Goal: Task Accomplishment & Management: Complete application form

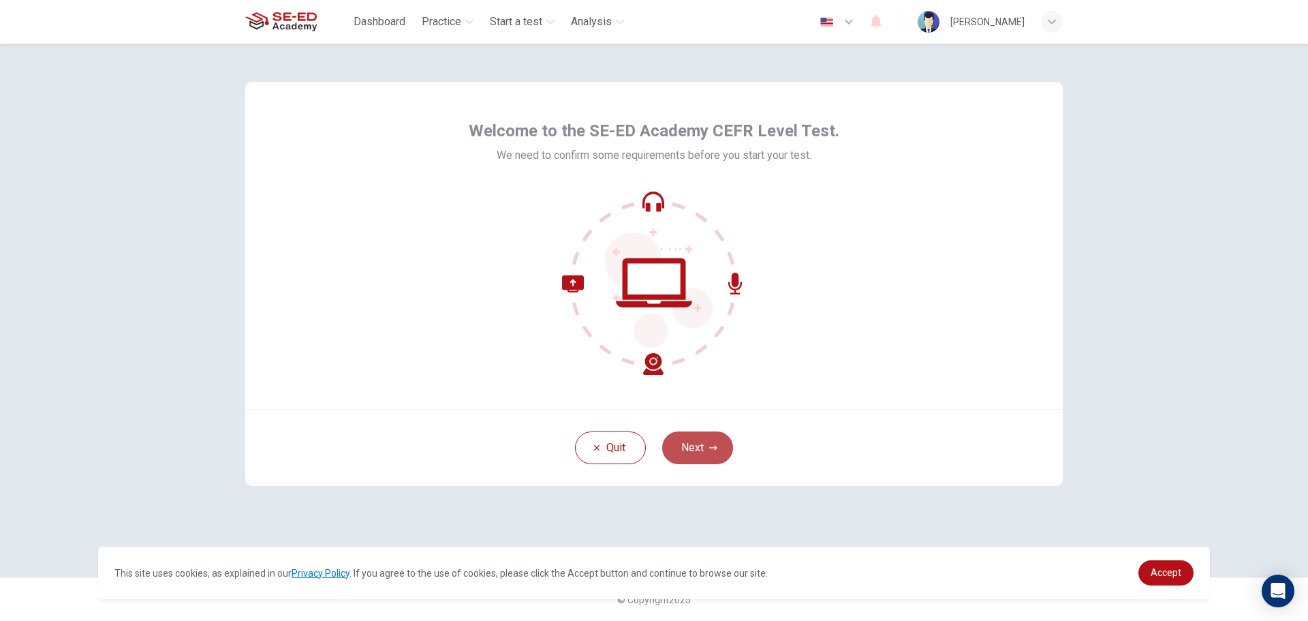
click at [709, 446] on icon "button" at bounding box center [713, 448] width 8 height 8
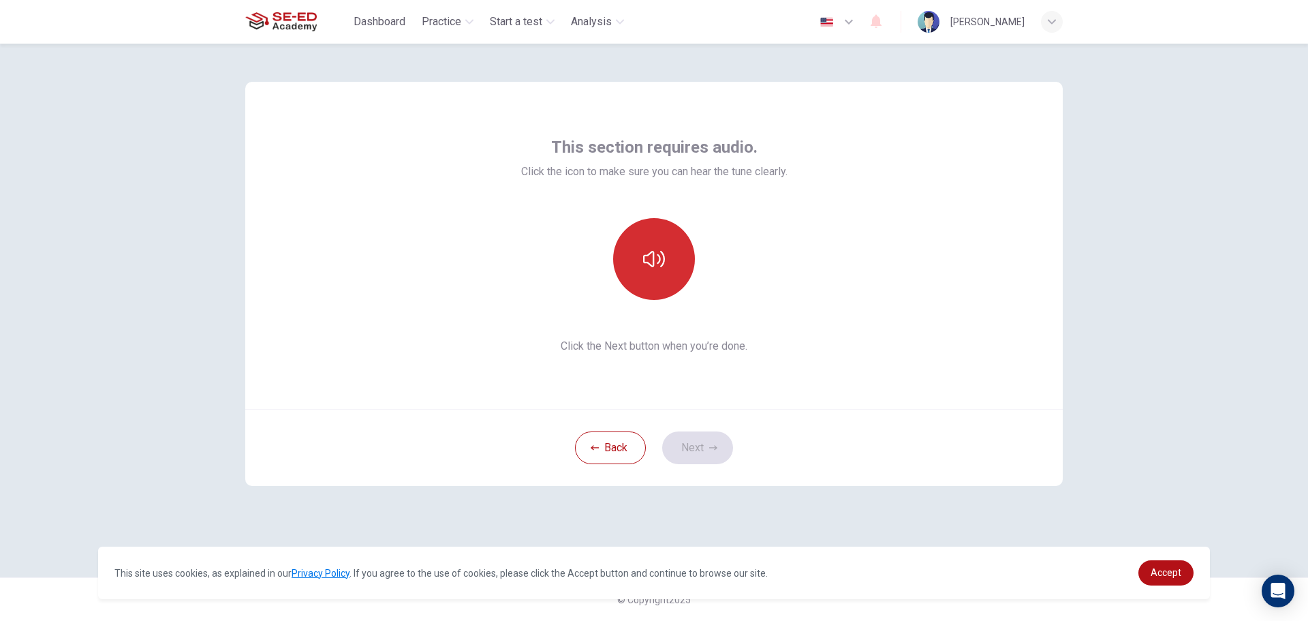
click at [636, 281] on button "button" at bounding box center [654, 259] width 82 height 82
click at [668, 283] on button "button" at bounding box center [654, 259] width 82 height 82
drag, startPoint x: 689, startPoint y: 435, endPoint x: 690, endPoint y: 448, distance: 12.3
click at [690, 440] on button "Next" at bounding box center [697, 447] width 71 height 33
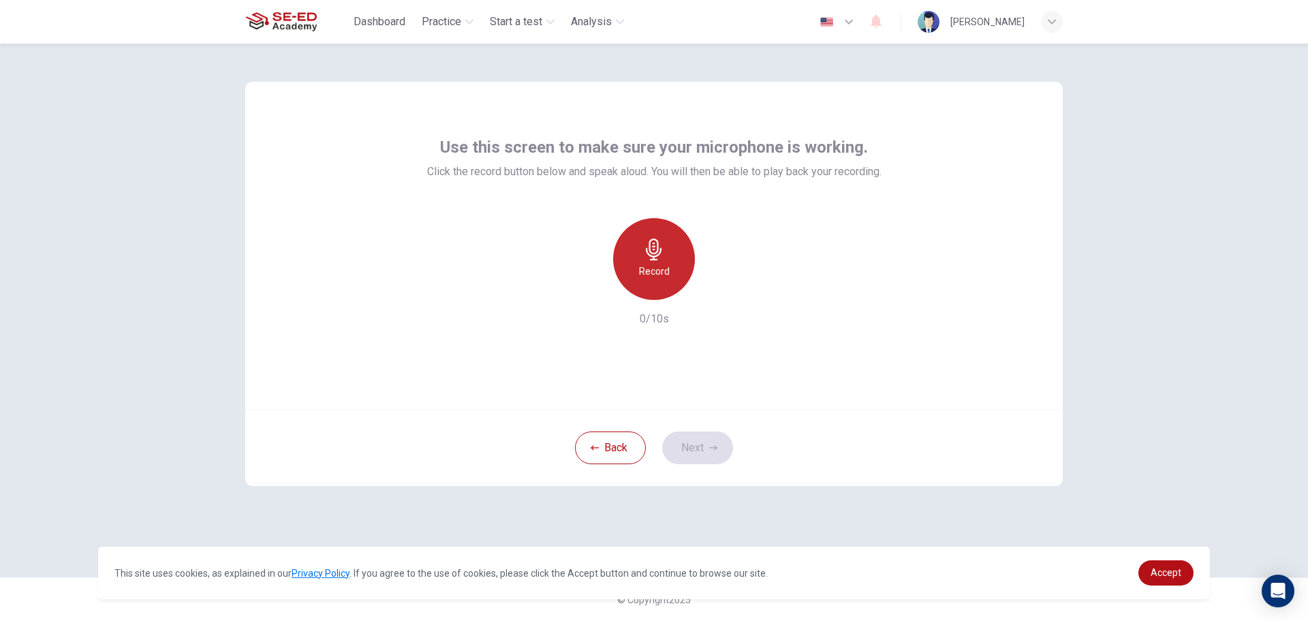
click at [656, 271] on h6 "Record" at bounding box center [654, 271] width 31 height 16
click at [720, 286] on icon "button" at bounding box center [717, 289] width 14 height 14
click at [699, 455] on button "Next" at bounding box center [697, 447] width 71 height 33
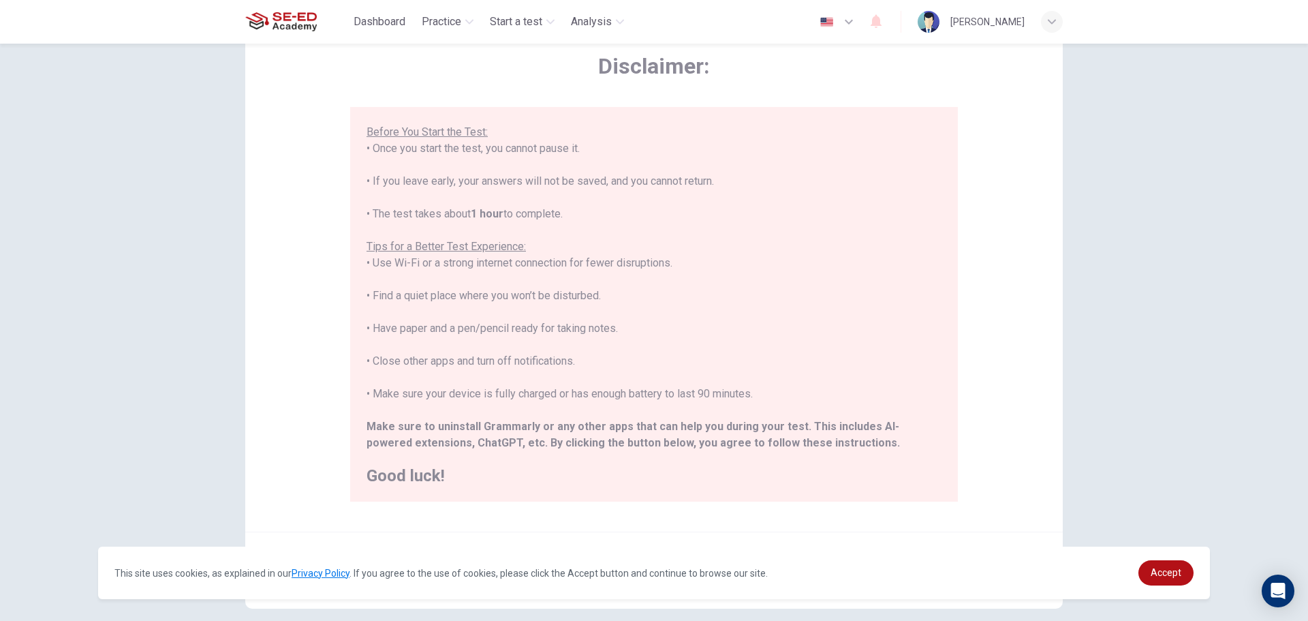
scroll to position [137, 0]
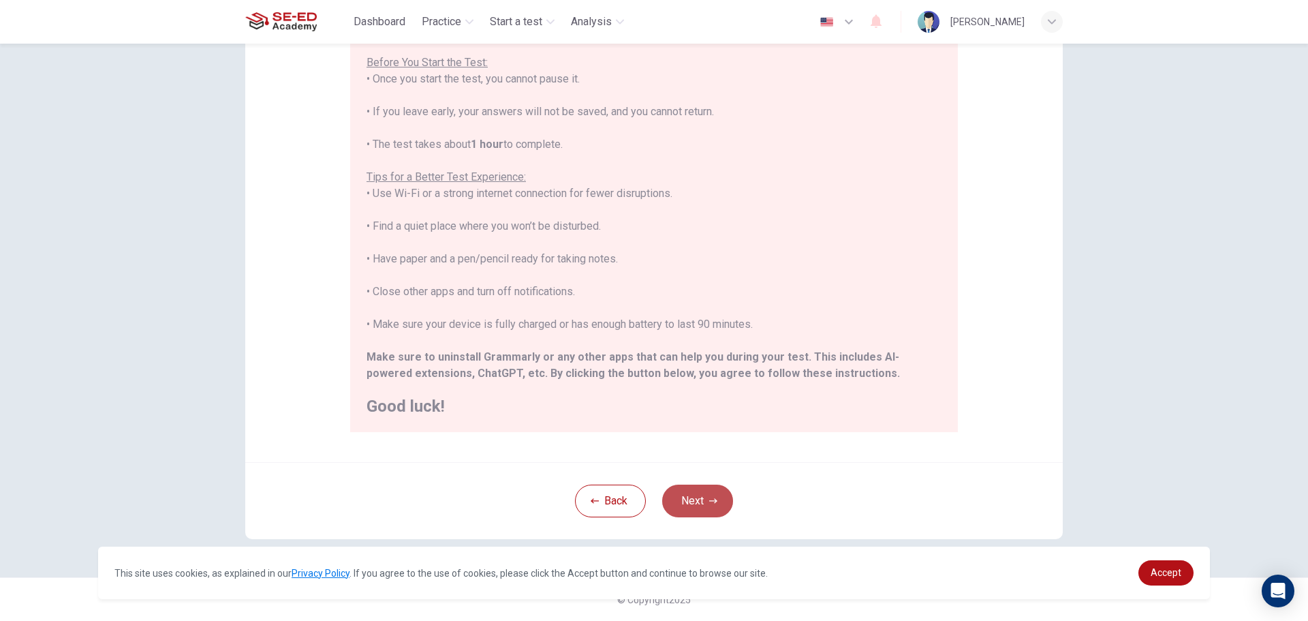
click at [684, 508] on button "Next" at bounding box center [697, 501] width 71 height 33
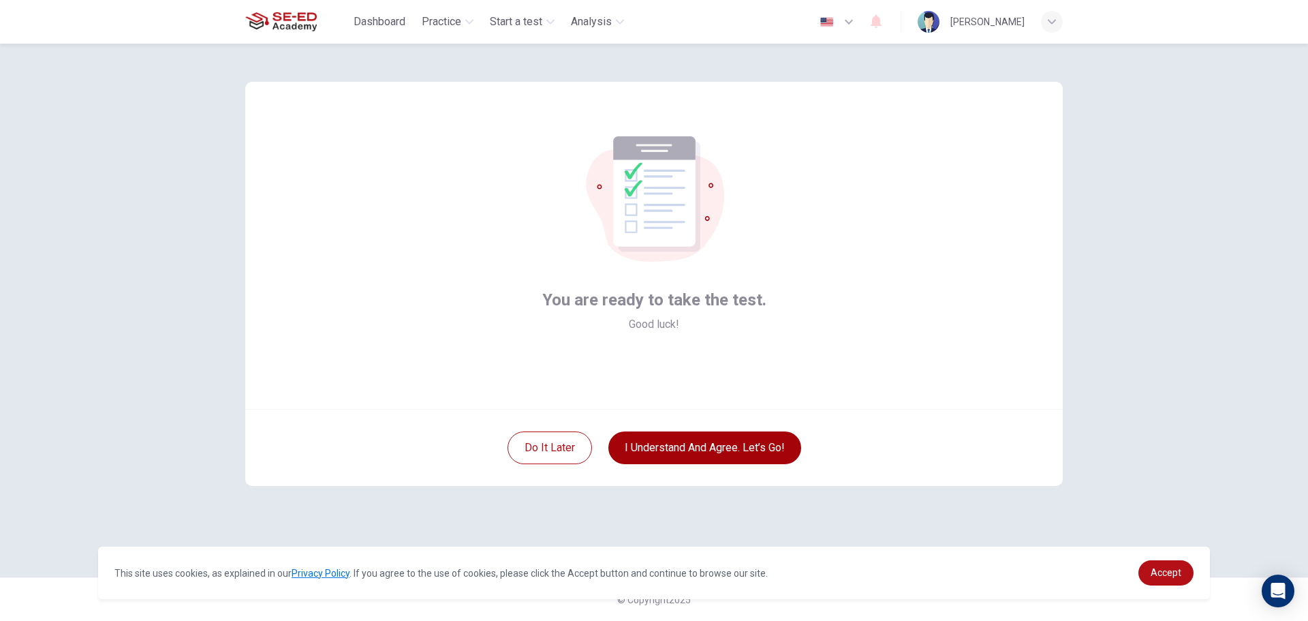
click at [726, 455] on button "I understand and agree. Let’s go!" at bounding box center [705, 447] width 193 height 33
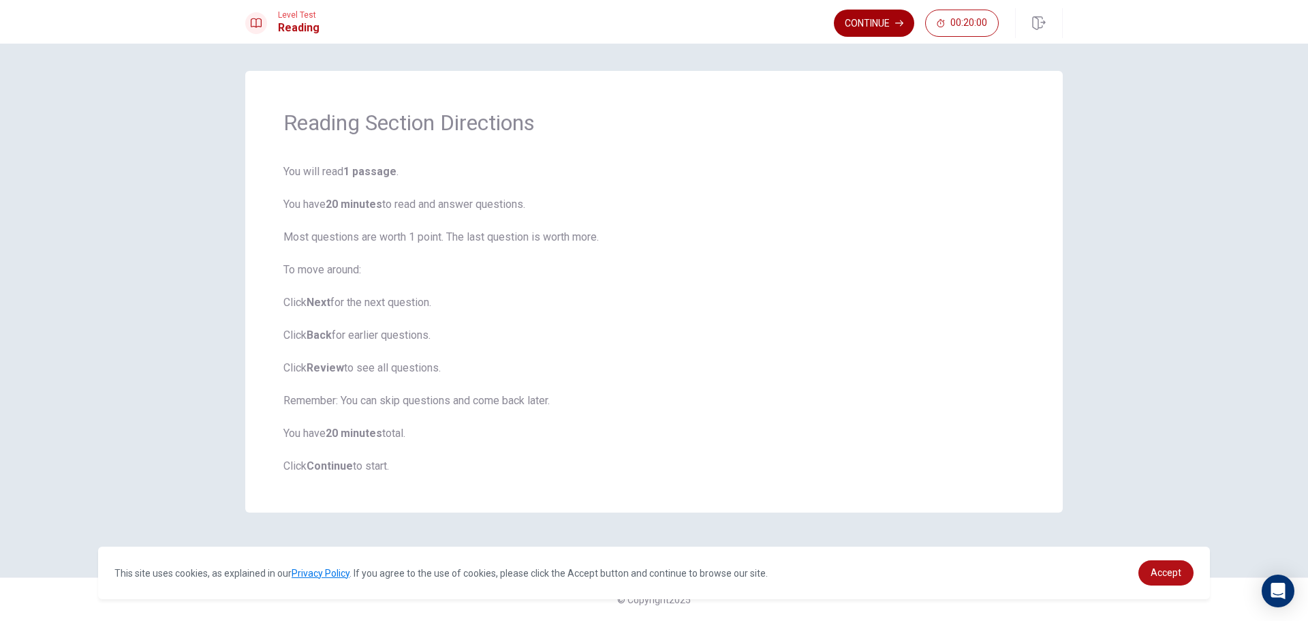
click at [870, 20] on button "Continue" at bounding box center [874, 23] width 80 height 27
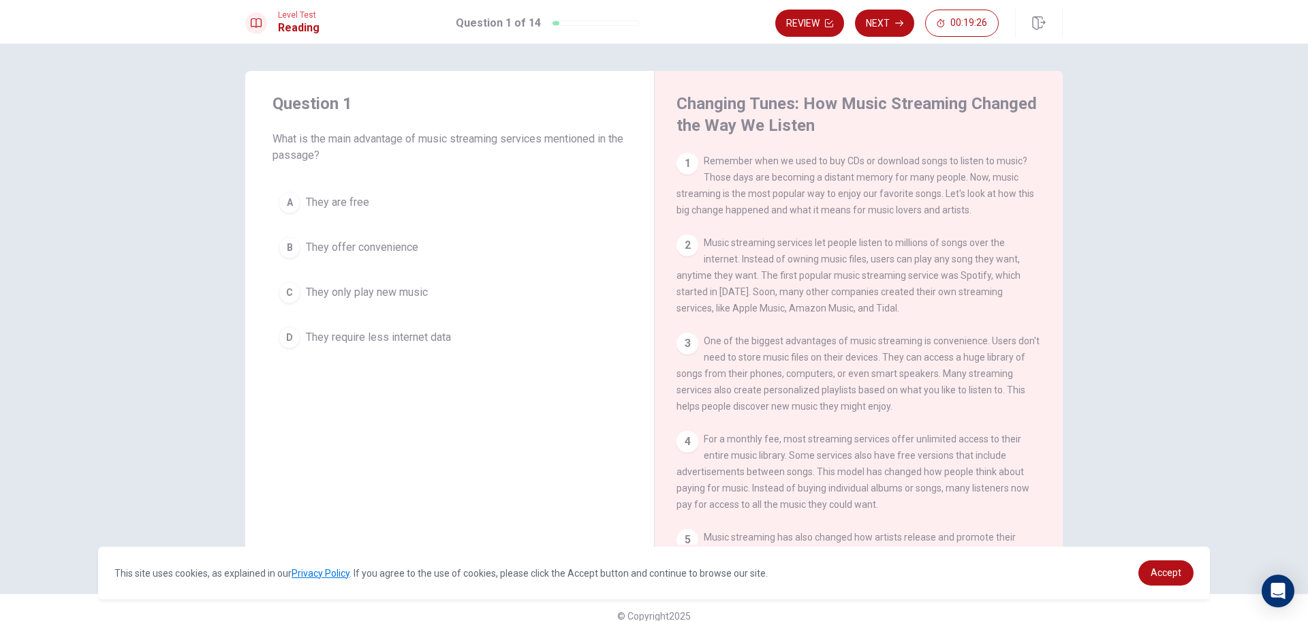
click at [369, 289] on span "They only play new music" at bounding box center [367, 292] width 122 height 16
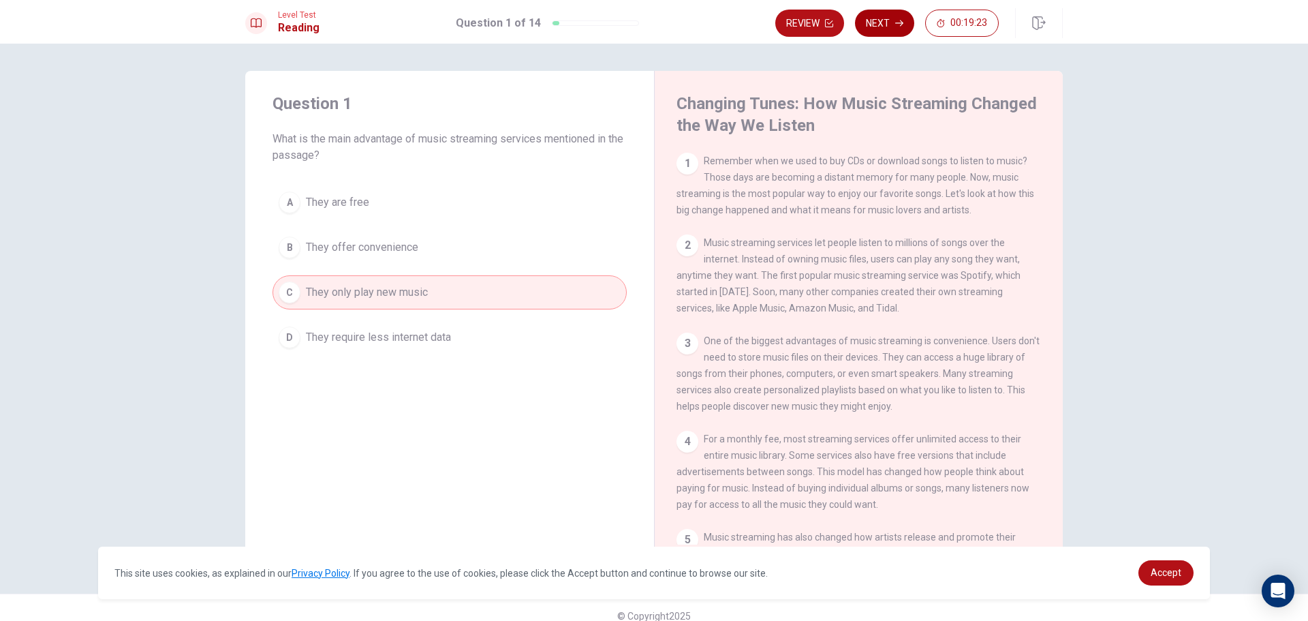
click at [898, 21] on icon "button" at bounding box center [899, 23] width 8 height 8
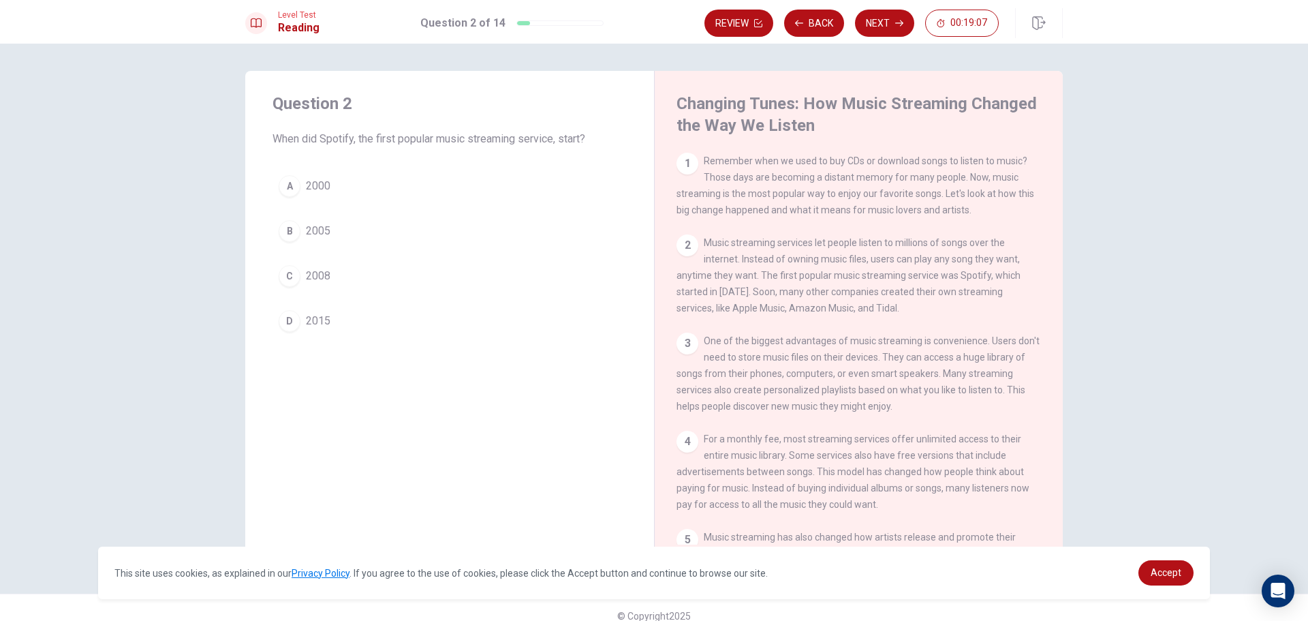
click at [324, 279] on span "2008" at bounding box center [318, 276] width 25 height 16
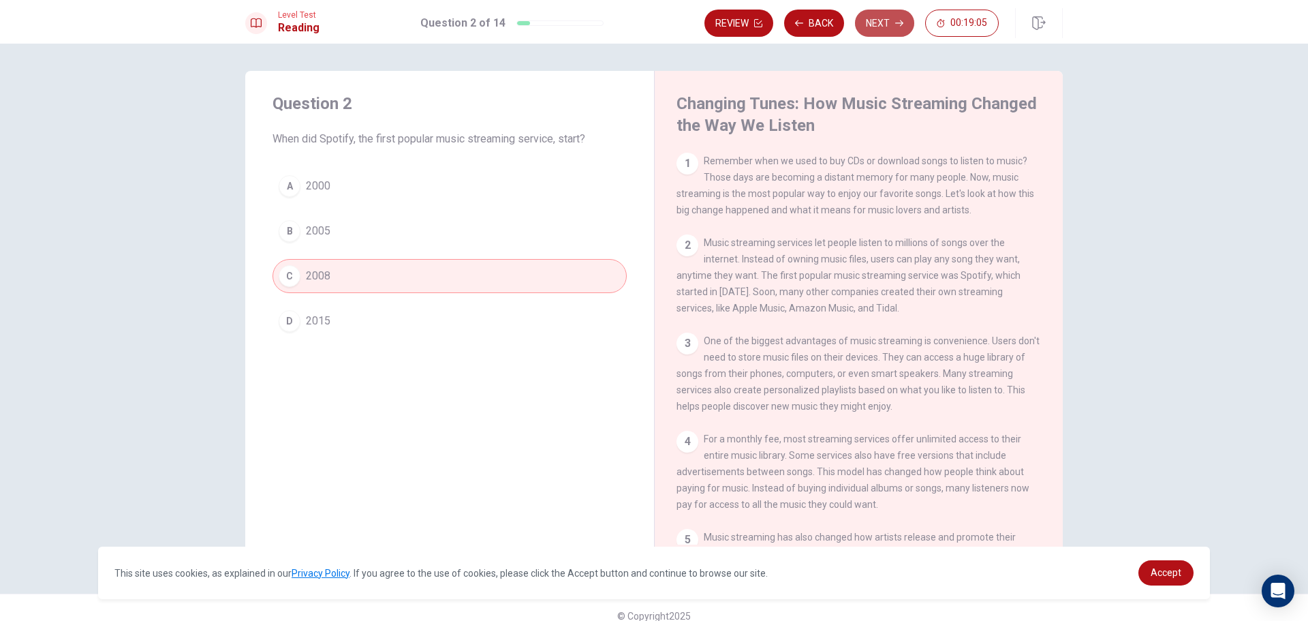
click at [903, 22] on icon "button" at bounding box center [899, 23] width 8 height 8
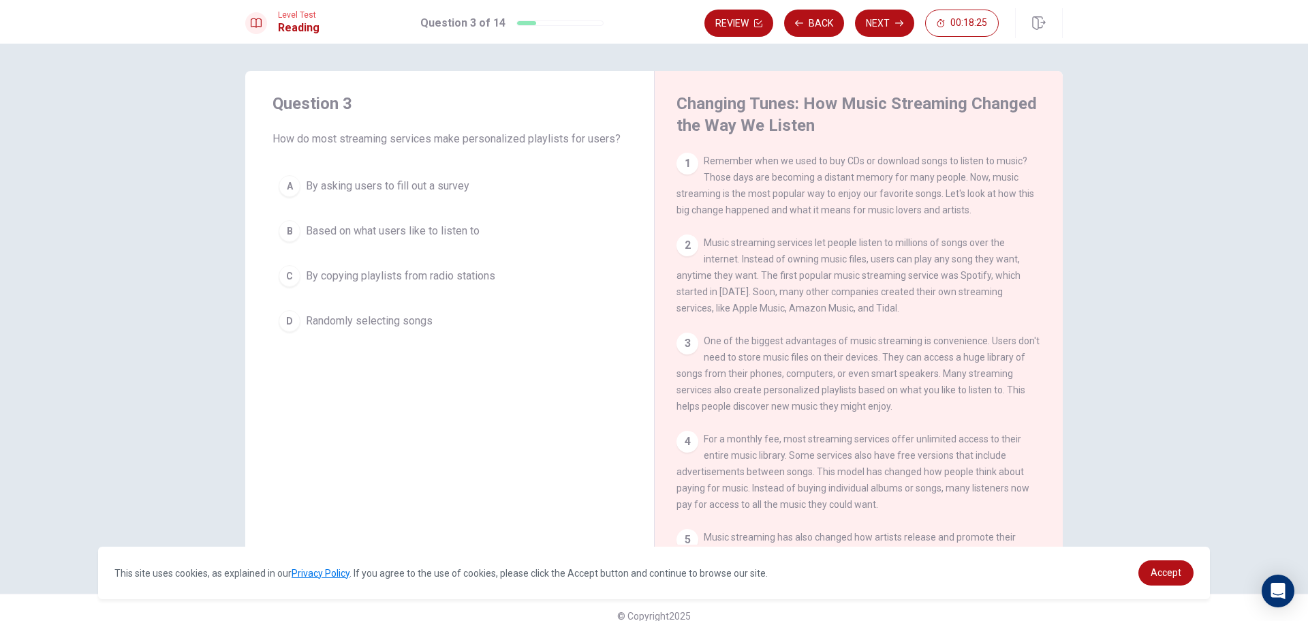
click at [378, 320] on span "Randomly selecting songs" at bounding box center [369, 321] width 127 height 16
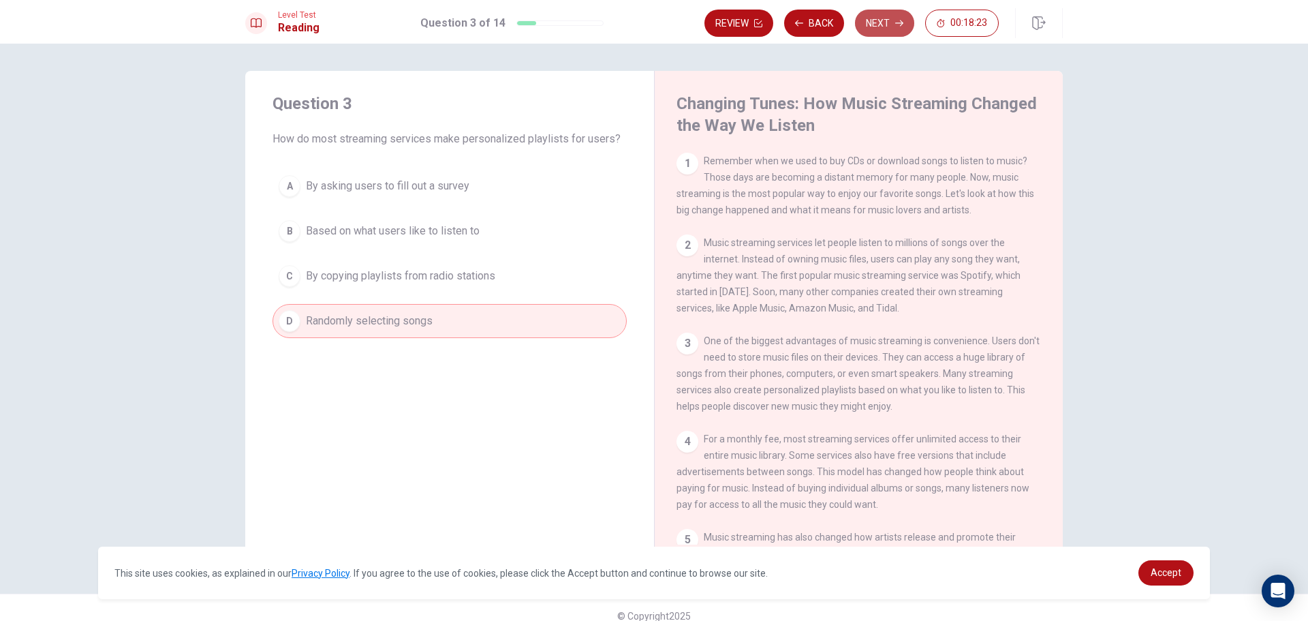
click at [903, 17] on button "Next" at bounding box center [884, 23] width 59 height 27
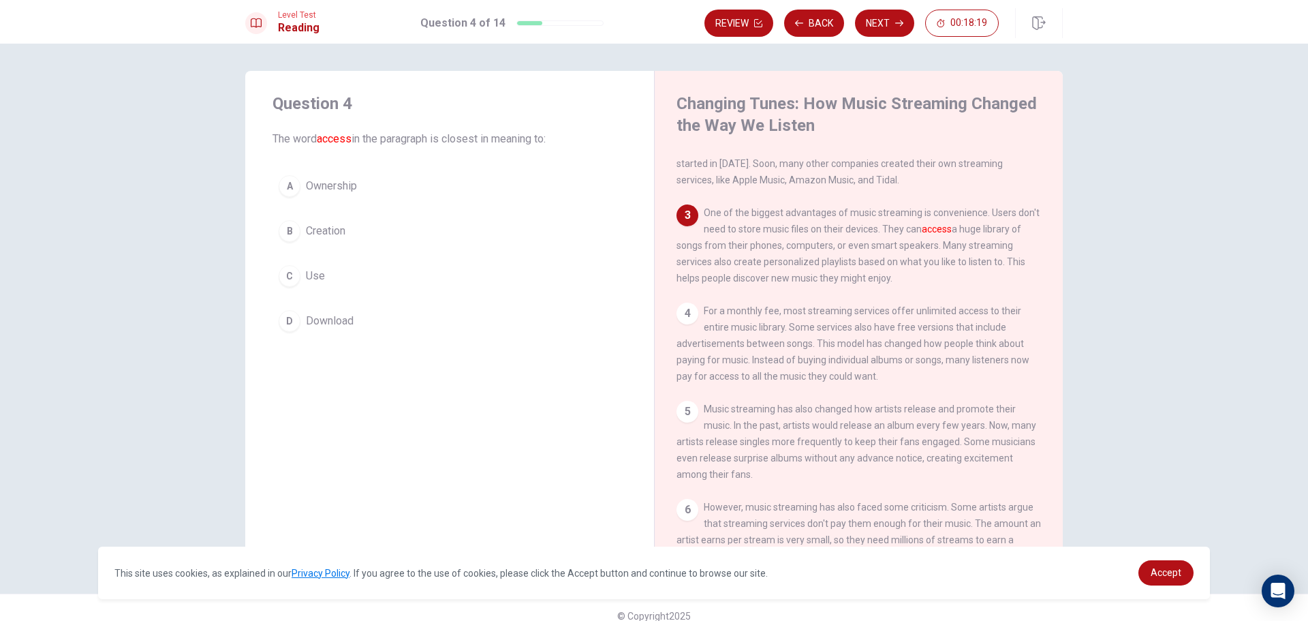
scroll to position [152, 0]
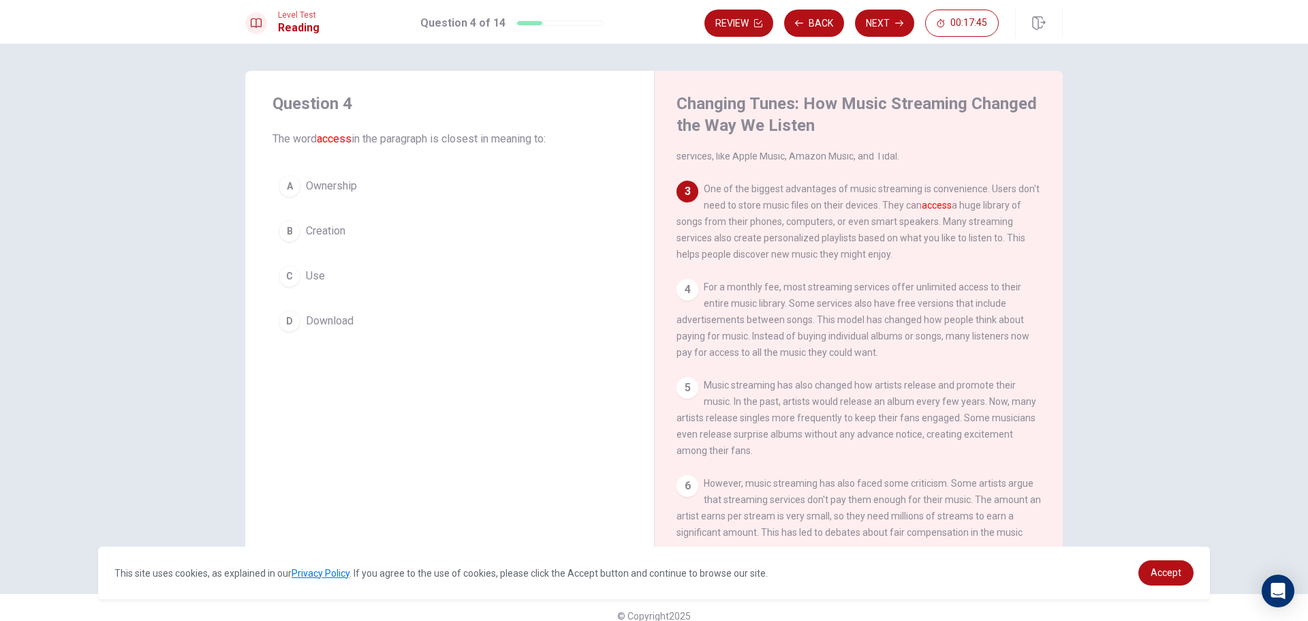
click at [294, 239] on button "B Creation" at bounding box center [450, 231] width 354 height 34
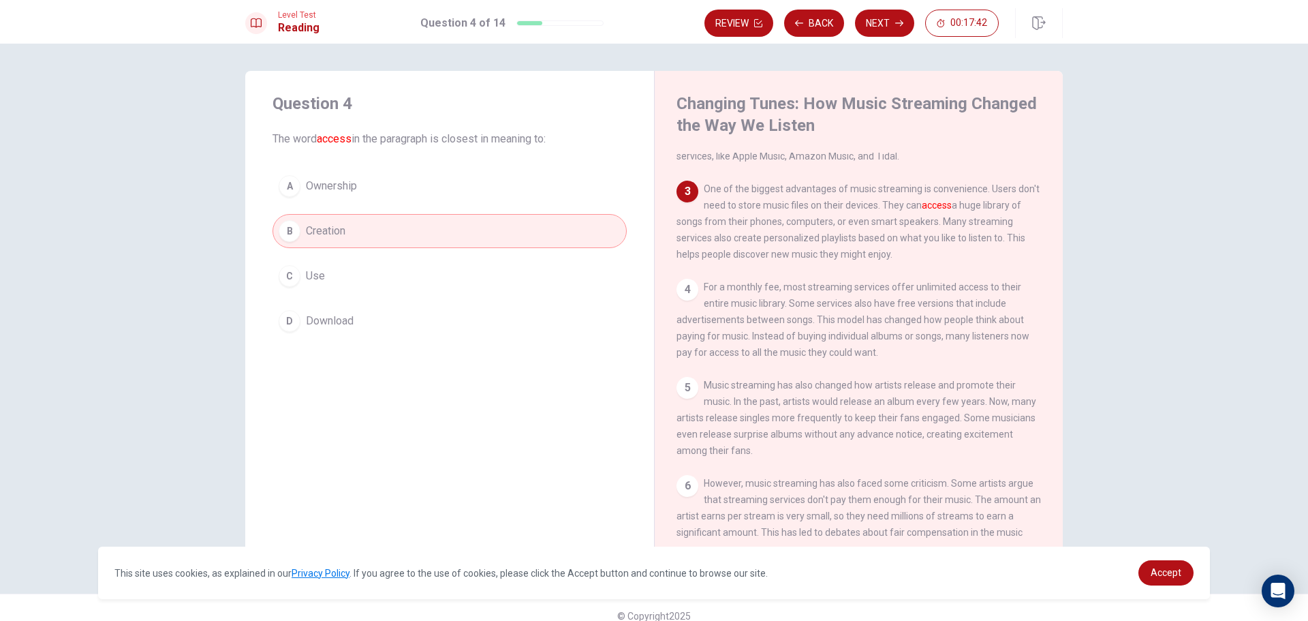
click at [279, 323] on div "D" at bounding box center [290, 321] width 22 height 22
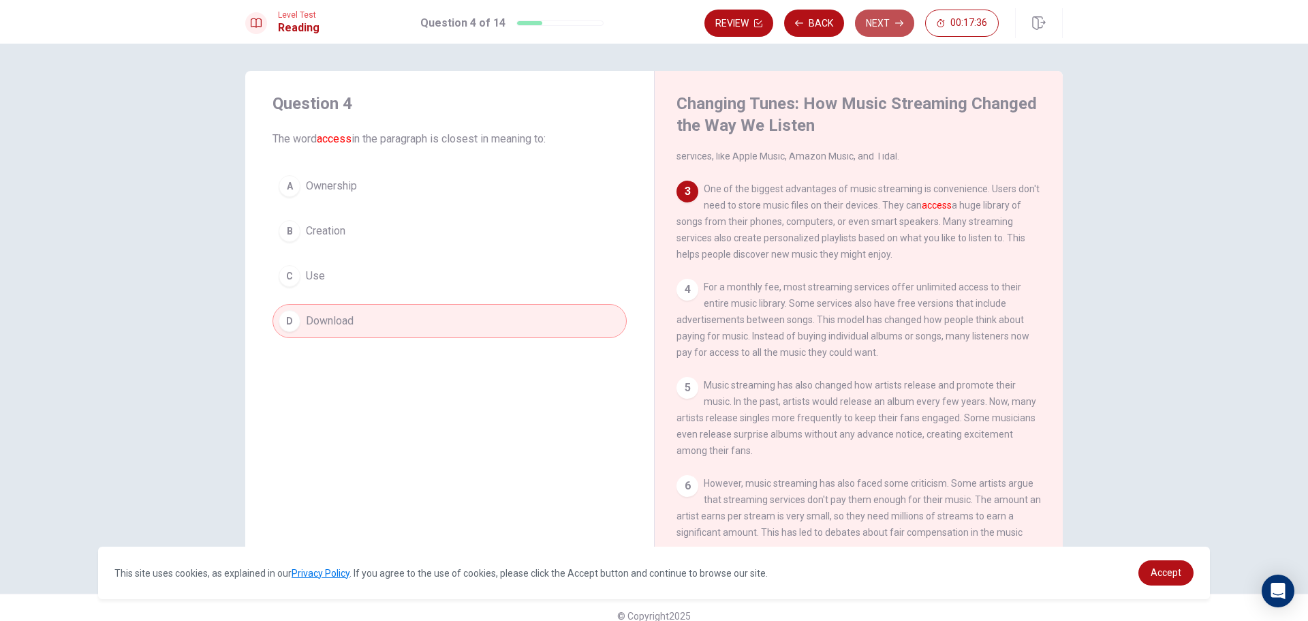
click at [901, 27] on button "Next" at bounding box center [884, 23] width 59 height 27
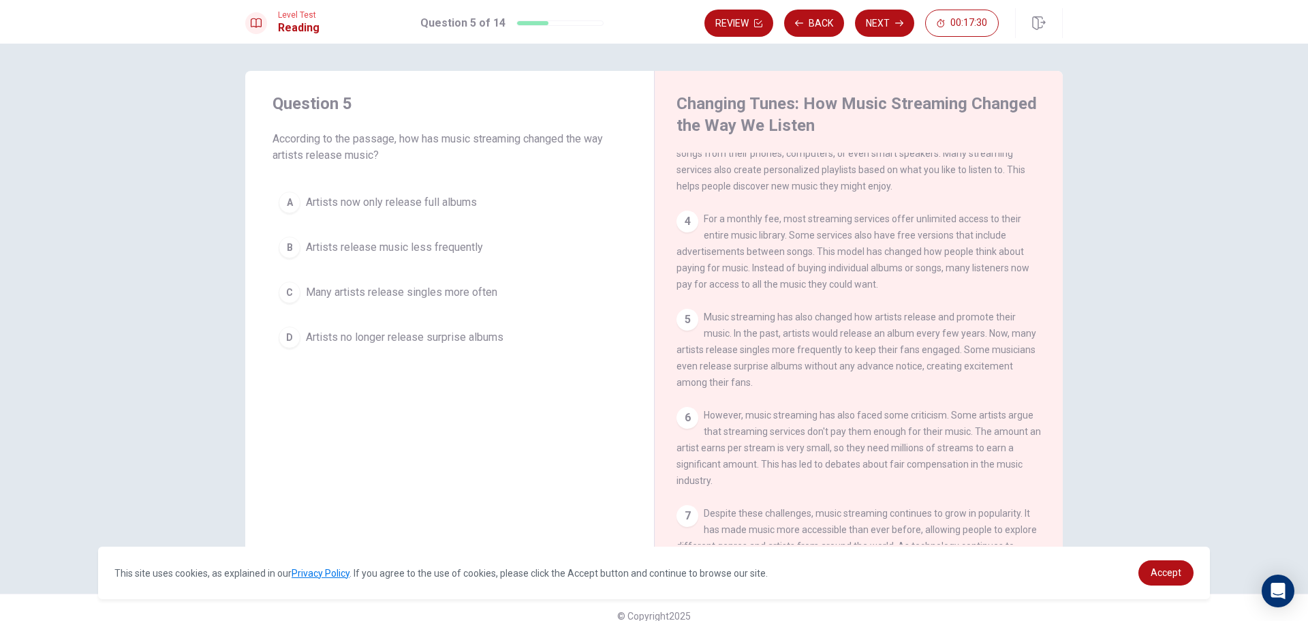
scroll to position [285, 0]
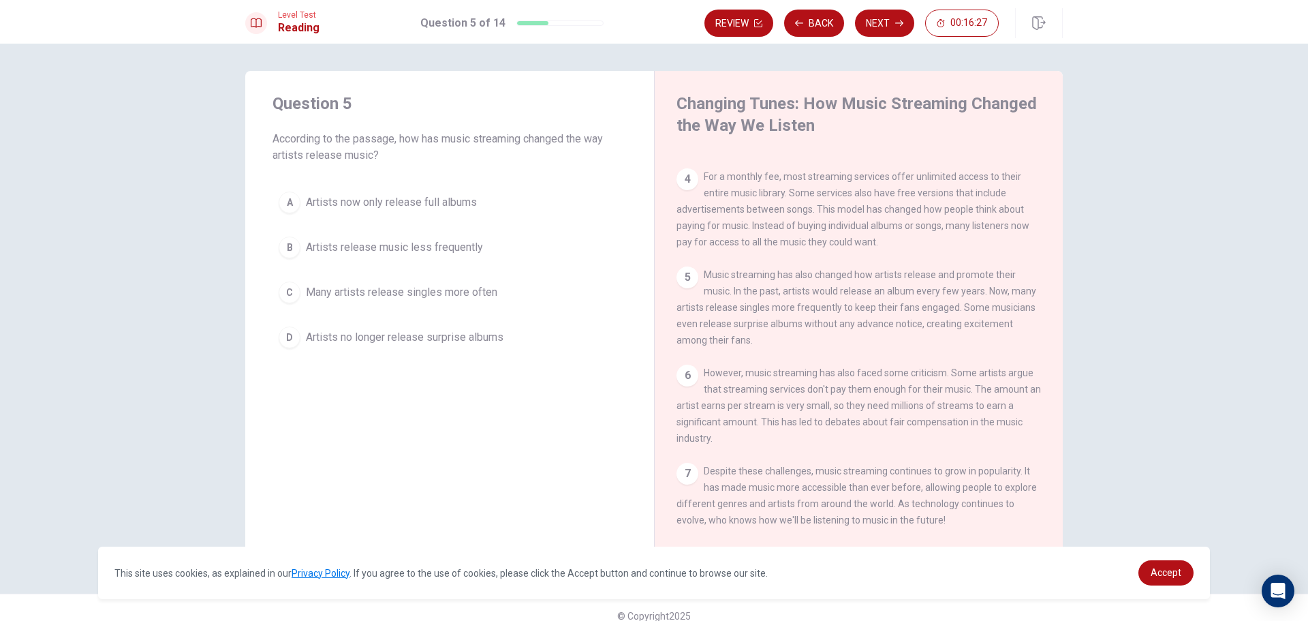
click at [306, 298] on span "Many artists release singles more often" at bounding box center [401, 292] width 191 height 16
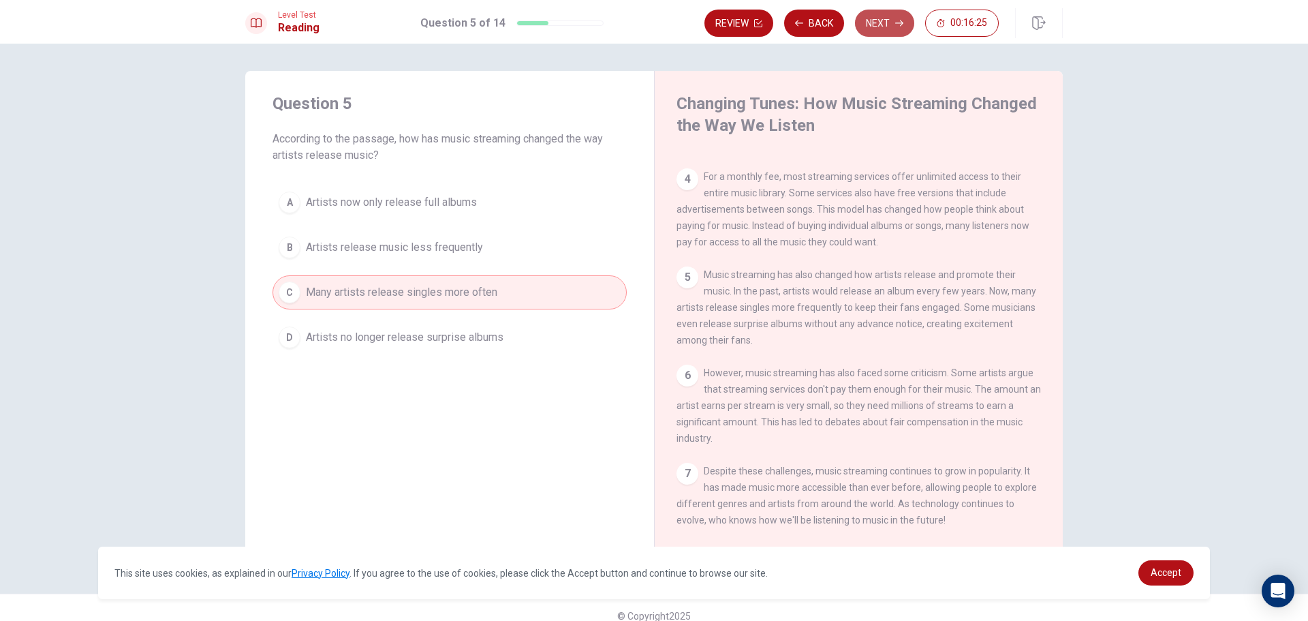
click at [875, 23] on button "Next" at bounding box center [884, 23] width 59 height 27
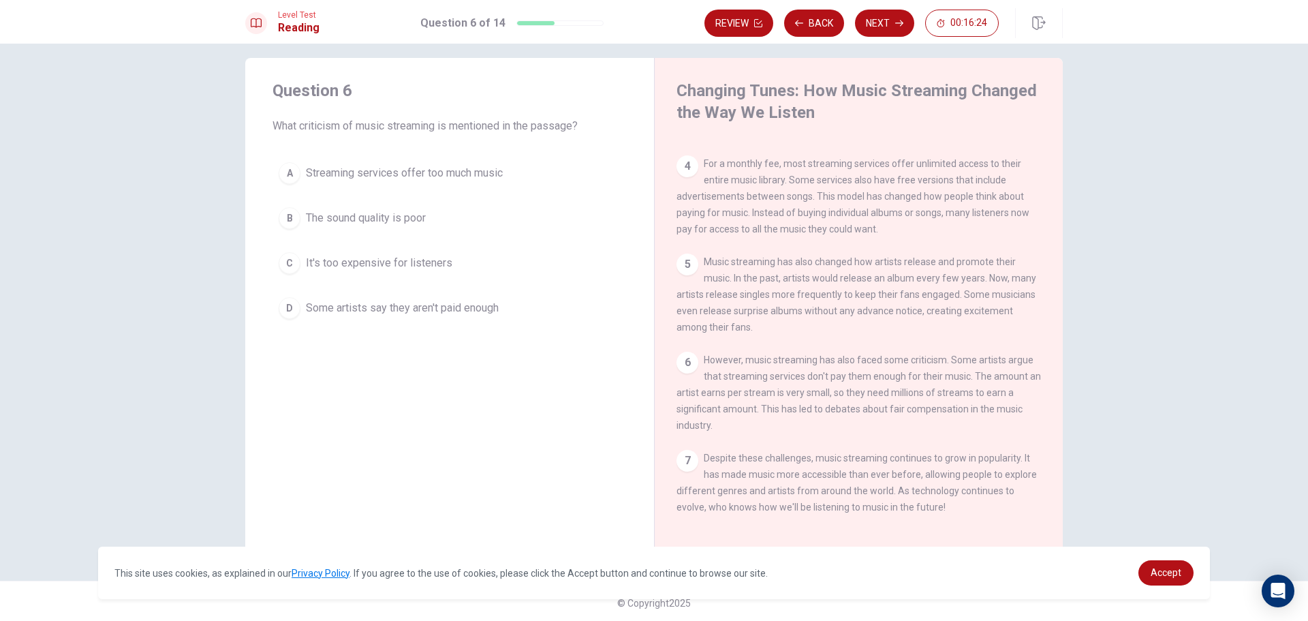
scroll to position [16, 0]
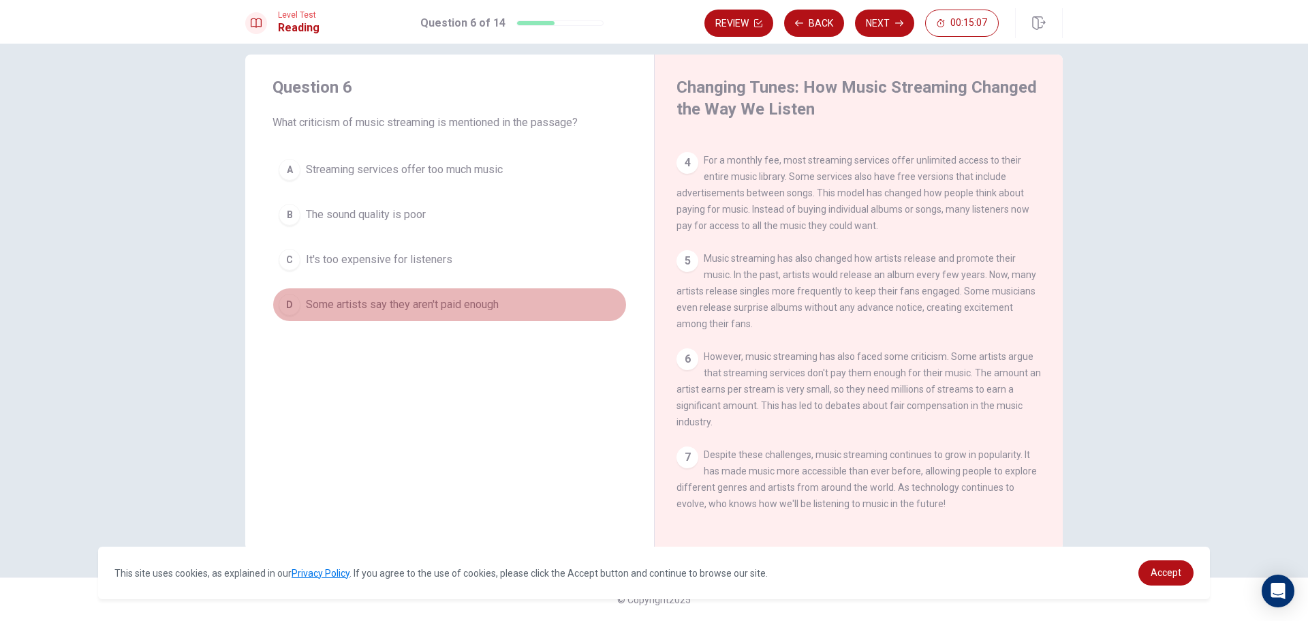
click at [279, 303] on div "D" at bounding box center [290, 305] width 22 height 22
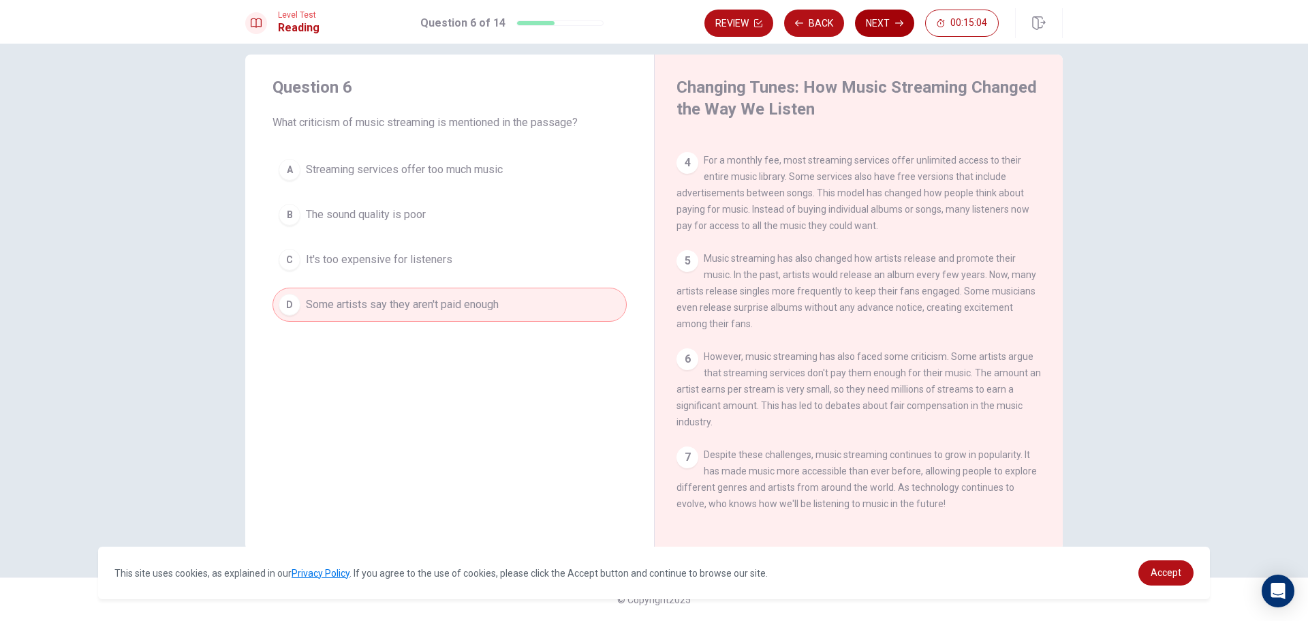
click at [900, 25] on icon "button" at bounding box center [899, 23] width 8 height 8
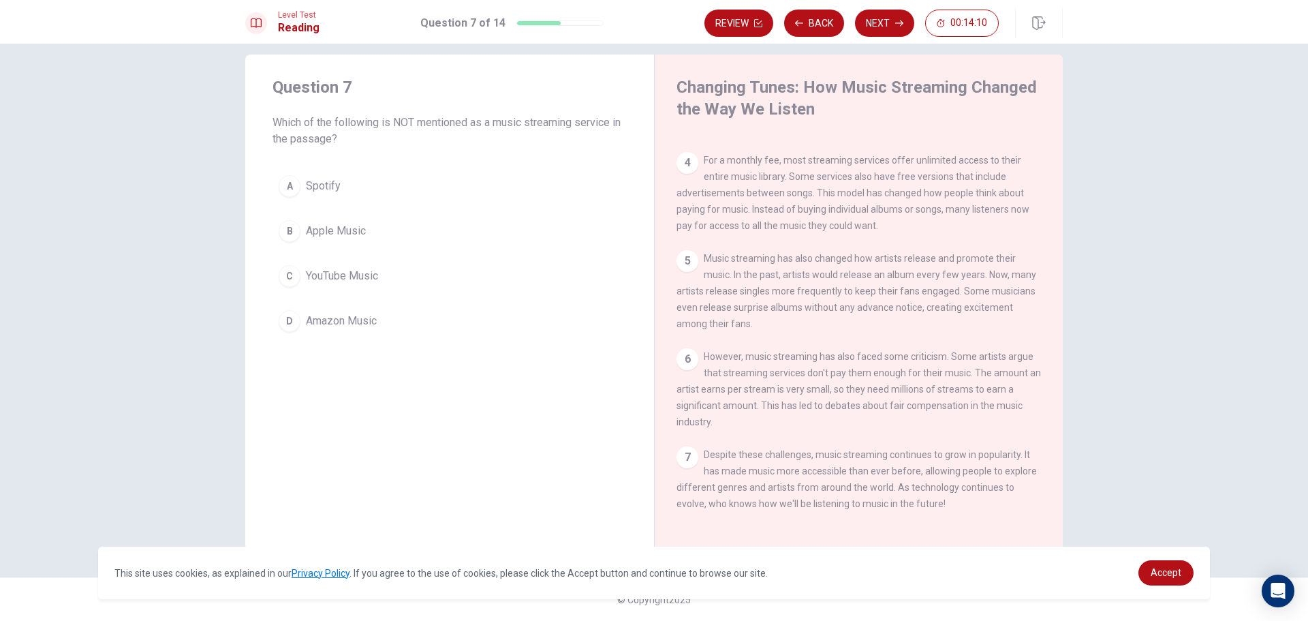
scroll to position [285, 0]
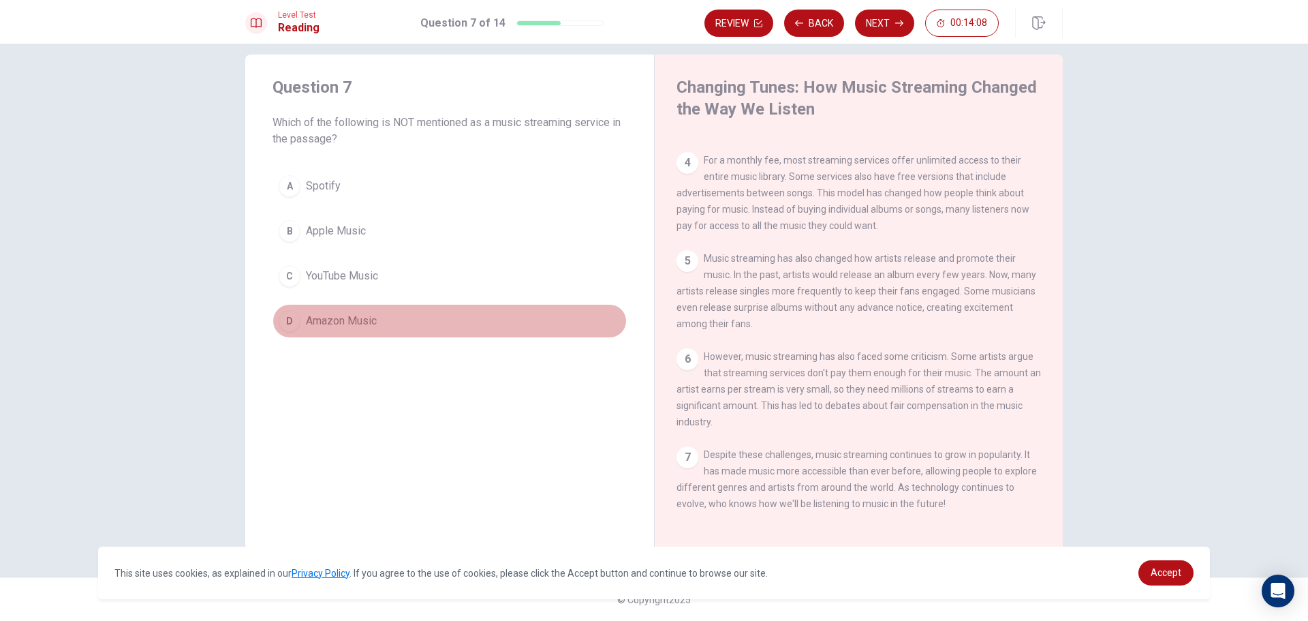
click at [320, 318] on span "Amazon Music" at bounding box center [341, 321] width 71 height 16
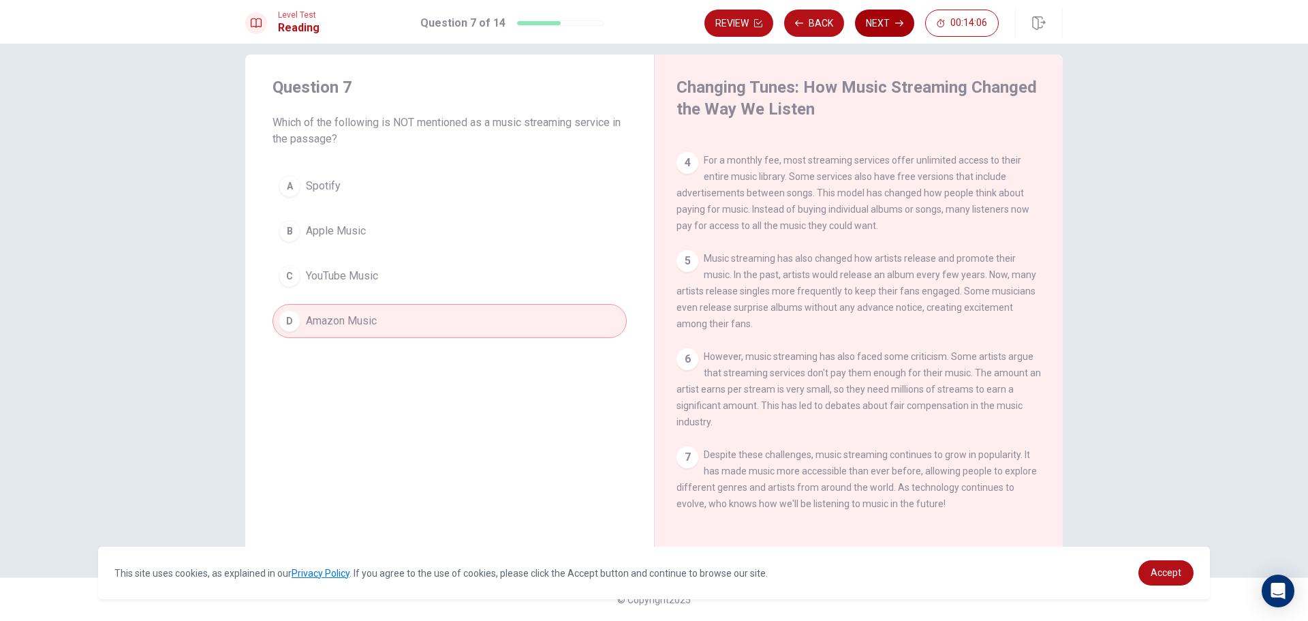
click at [886, 20] on button "Next" at bounding box center [884, 23] width 59 height 27
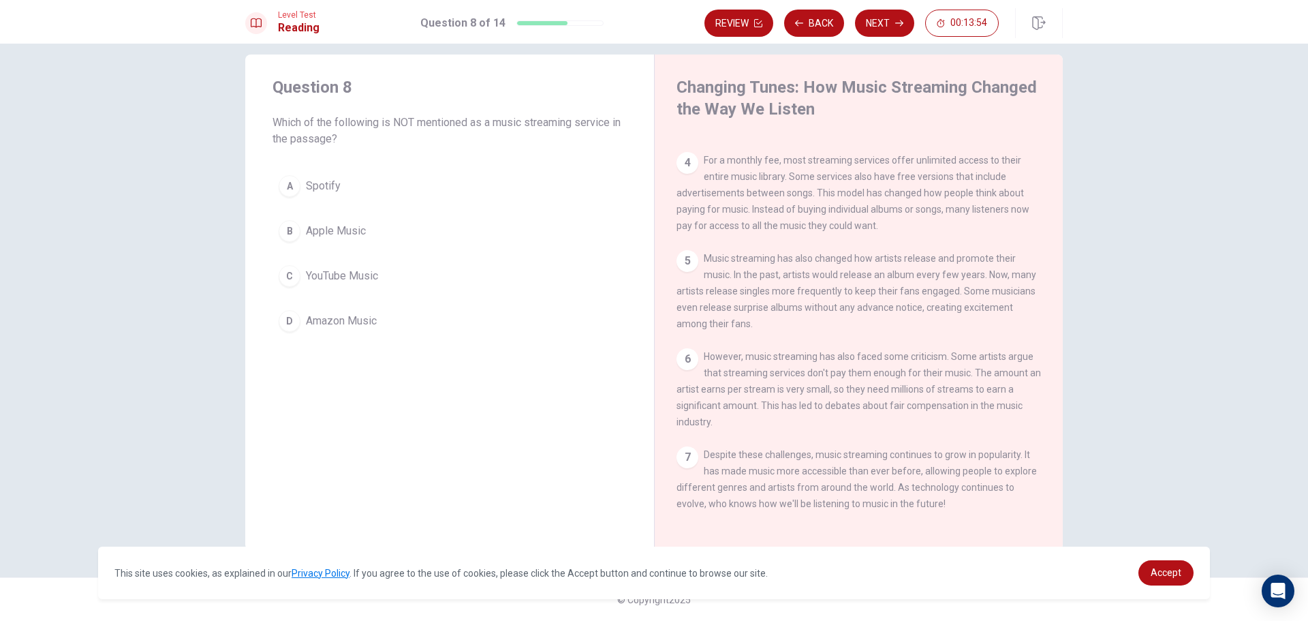
click at [354, 318] on span "Amazon Music" at bounding box center [341, 321] width 71 height 16
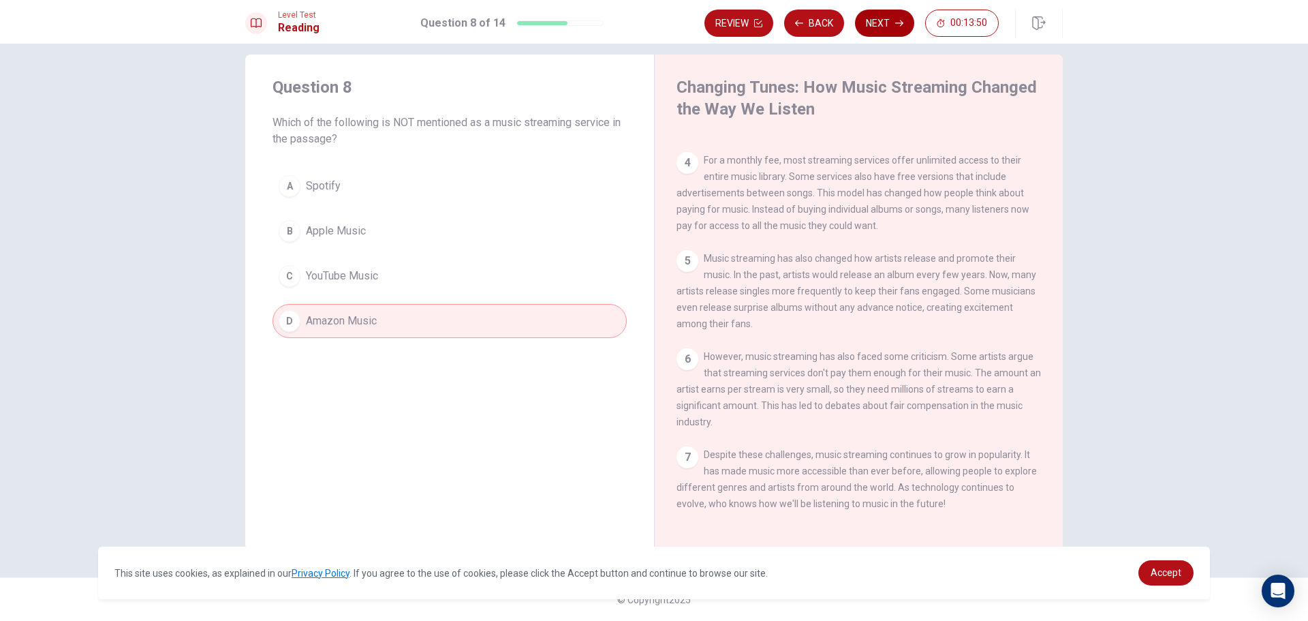
click at [883, 16] on button "Next" at bounding box center [884, 23] width 59 height 27
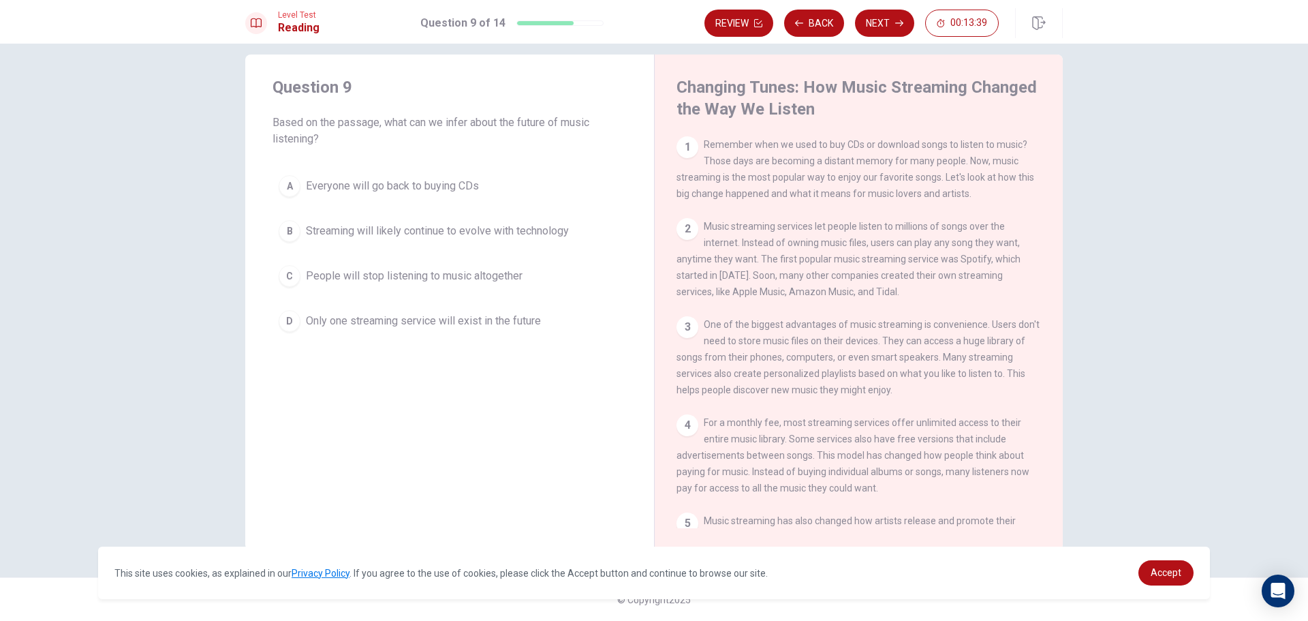
scroll to position [0, 0]
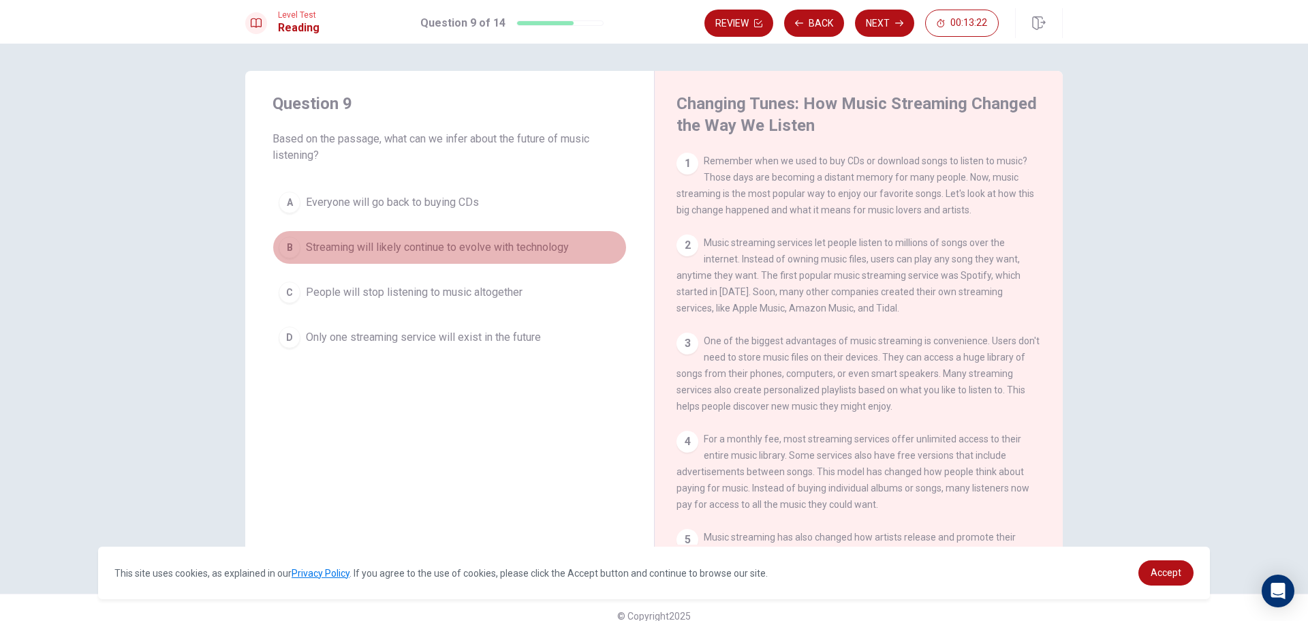
click at [283, 245] on div "B" at bounding box center [290, 247] width 22 height 22
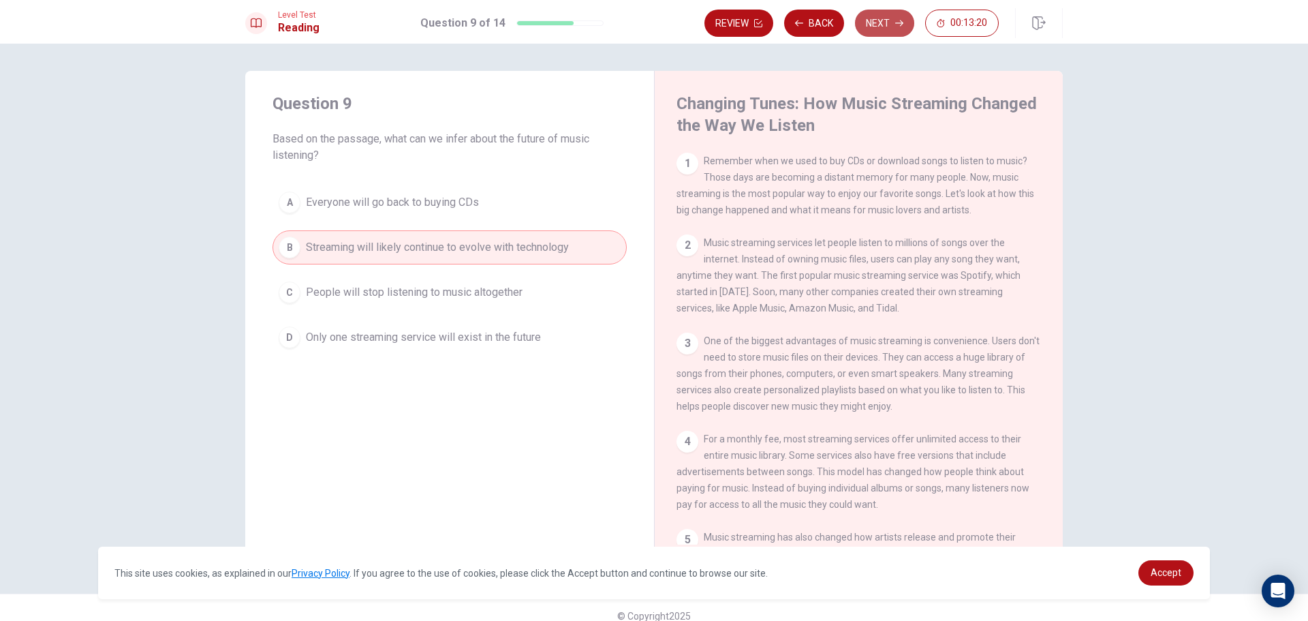
click at [901, 32] on button "Next" at bounding box center [884, 23] width 59 height 27
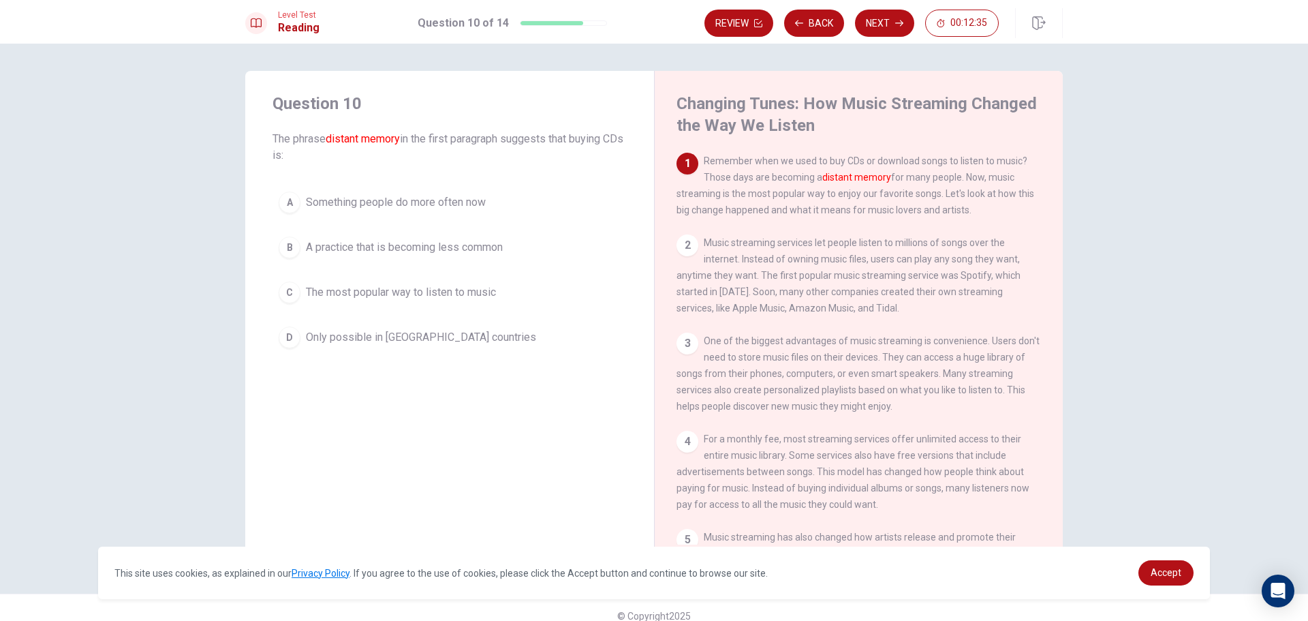
click at [291, 209] on div "A" at bounding box center [290, 202] width 22 height 22
click at [874, 27] on button "Next" at bounding box center [884, 23] width 59 height 27
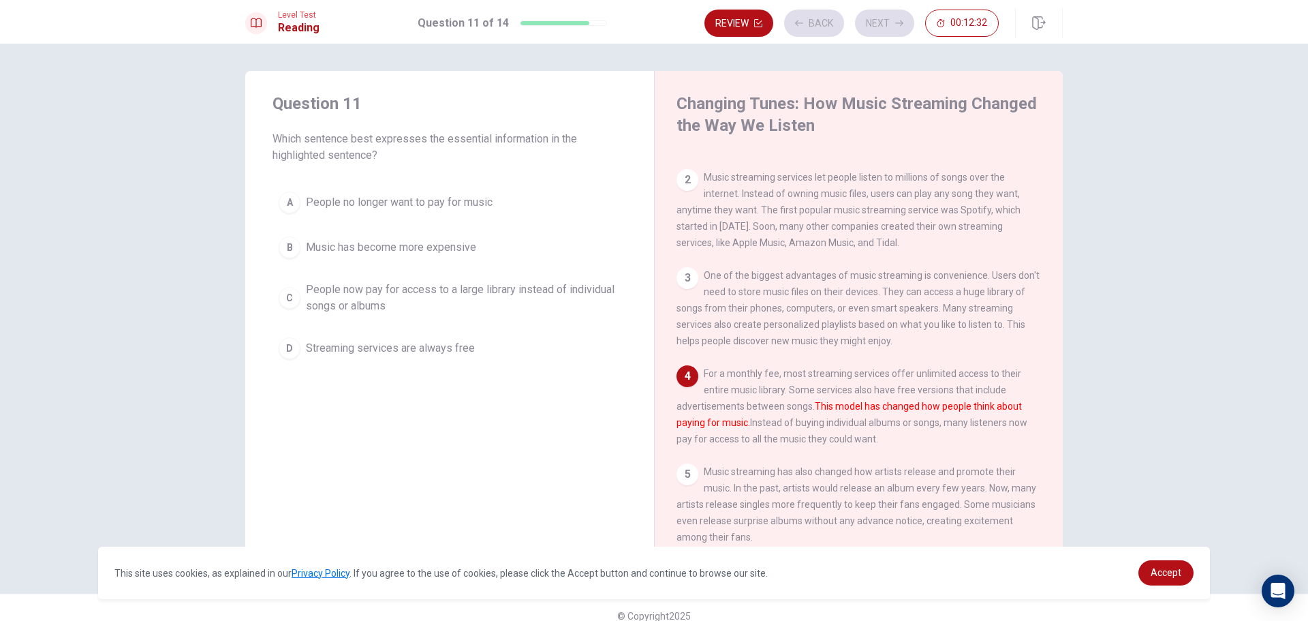
scroll to position [117, 0]
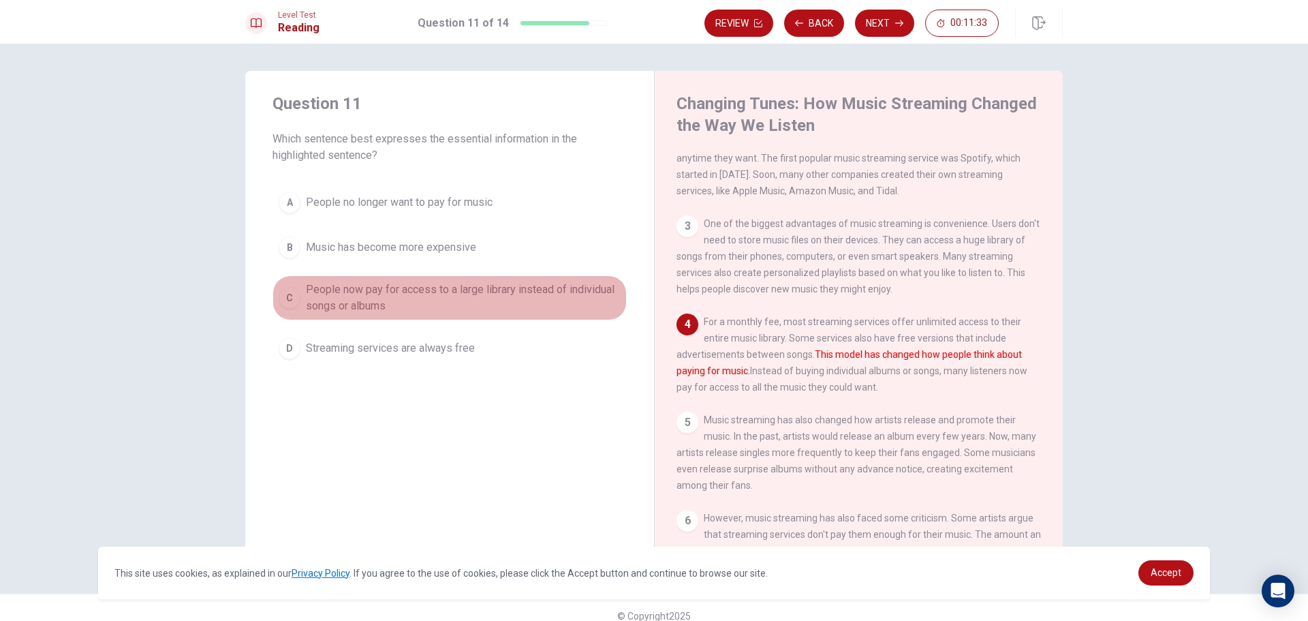
click at [297, 307] on button "C People now pay for access to a large library instead of individual songs or a…" at bounding box center [450, 297] width 354 height 45
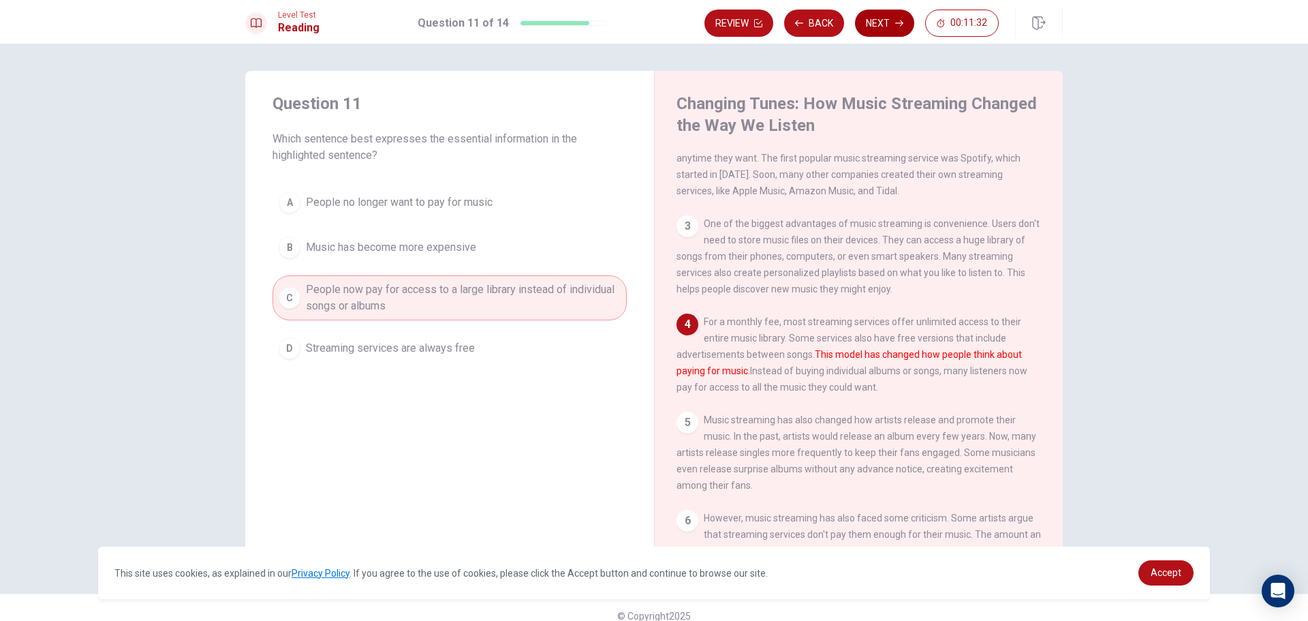
click at [888, 20] on button "Next" at bounding box center [884, 23] width 59 height 27
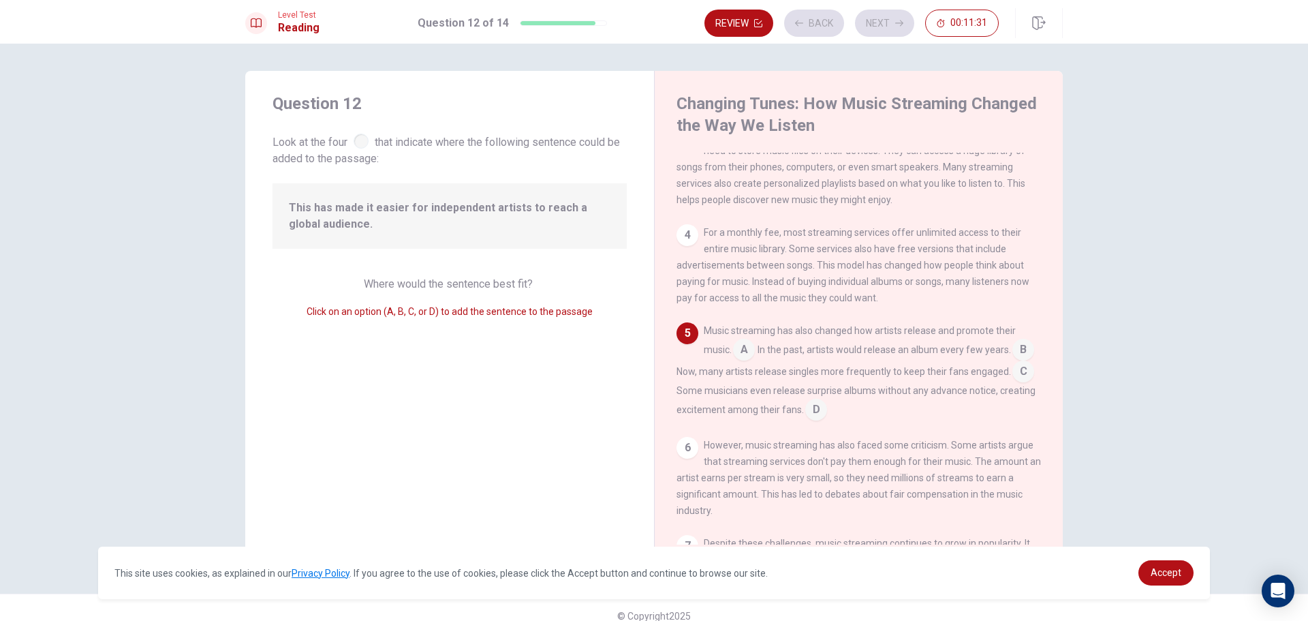
scroll to position [237, 0]
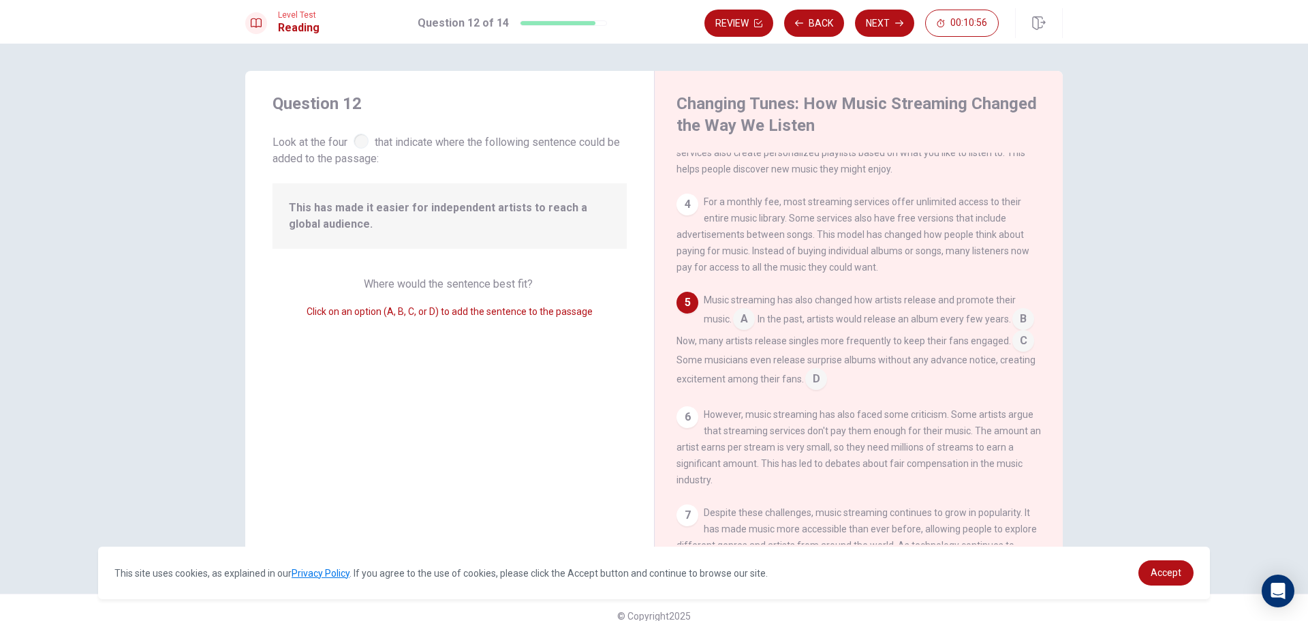
click at [827, 391] on input at bounding box center [817, 380] width 22 height 22
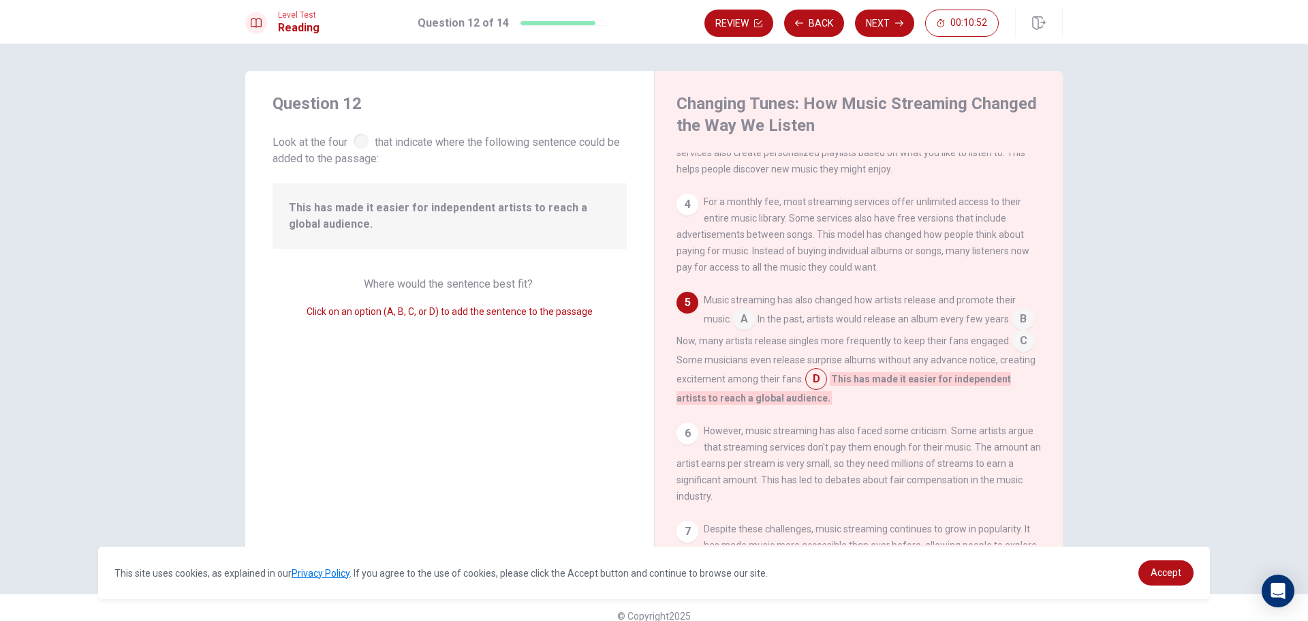
click at [827, 391] on input at bounding box center [817, 380] width 22 height 22
click at [1013, 353] on input at bounding box center [1024, 342] width 22 height 22
click at [809, 408] on input at bounding box center [817, 397] width 22 height 22
click at [1013, 353] on input at bounding box center [1024, 342] width 22 height 22
click at [1013, 331] on input at bounding box center [1024, 320] width 22 height 22
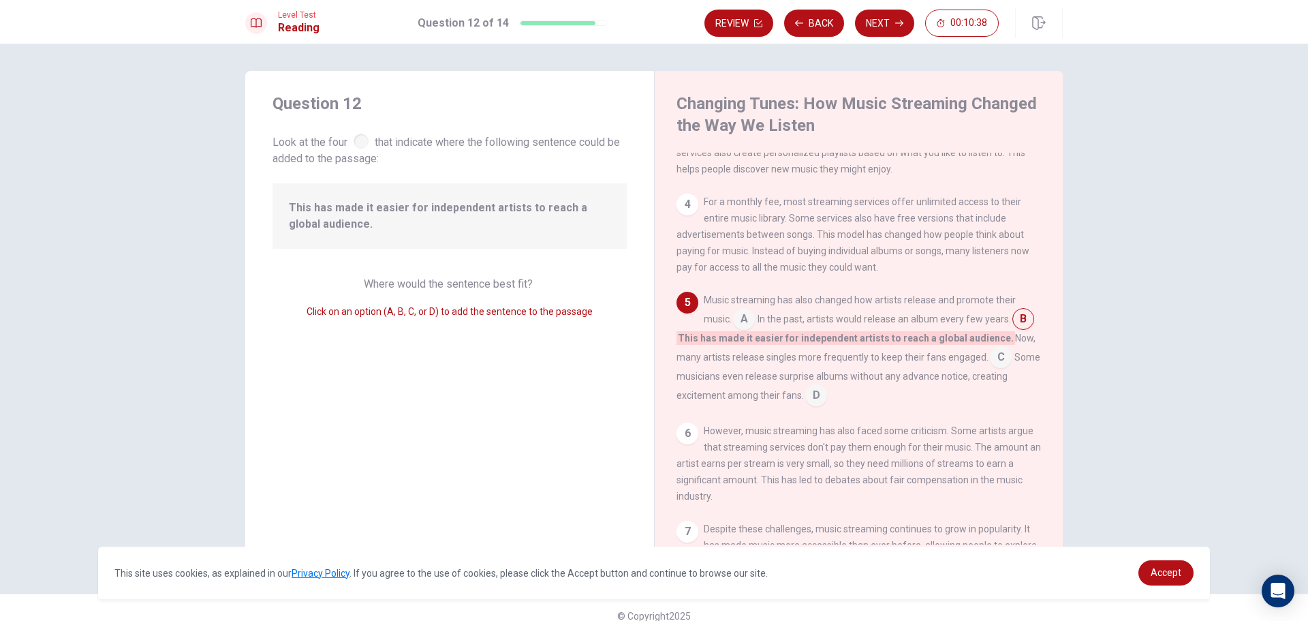
click at [743, 331] on input at bounding box center [744, 320] width 22 height 22
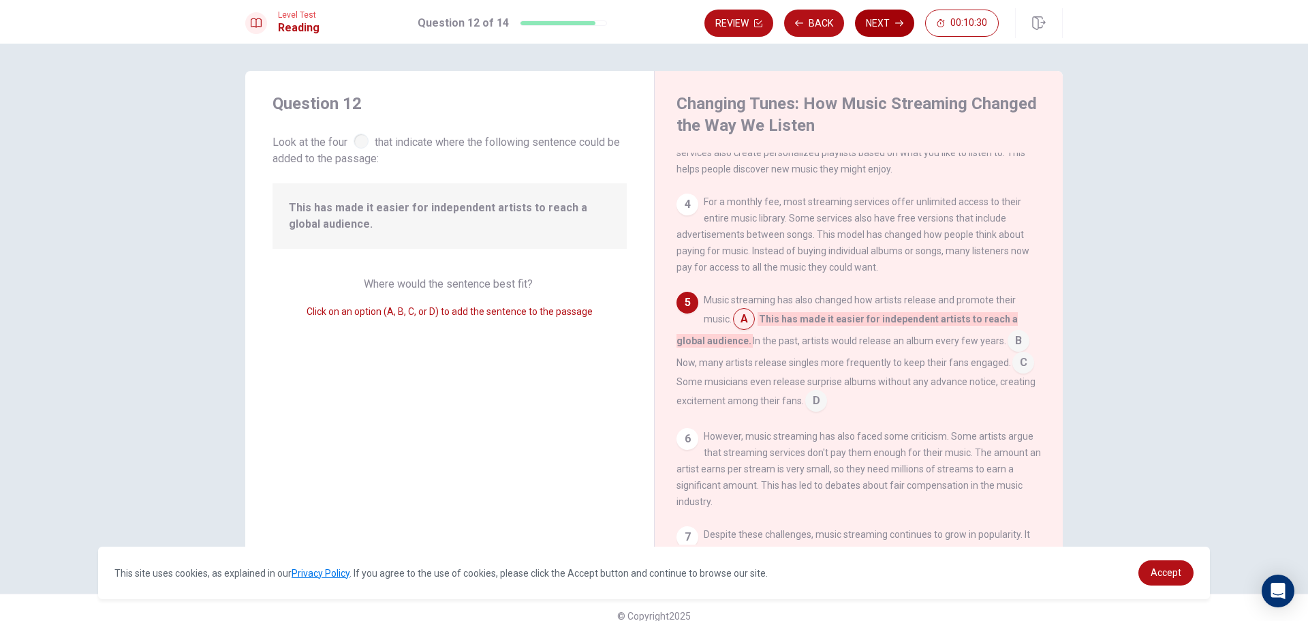
click at [881, 20] on button "Next" at bounding box center [884, 23] width 59 height 27
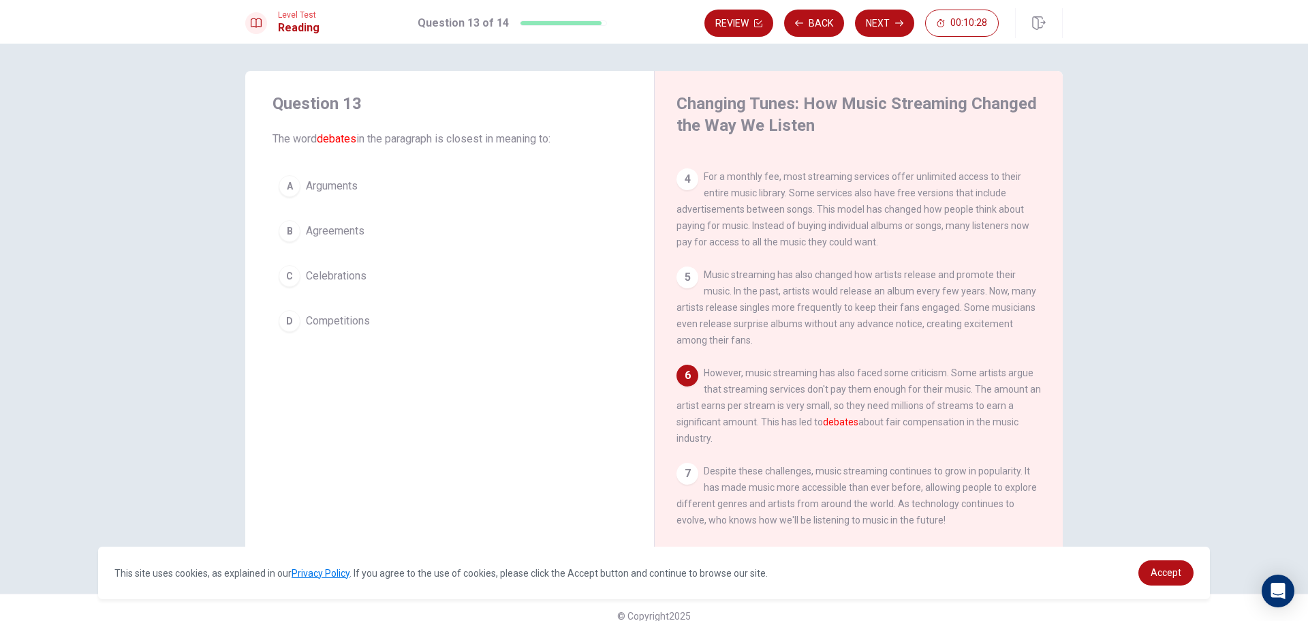
scroll to position [285, 0]
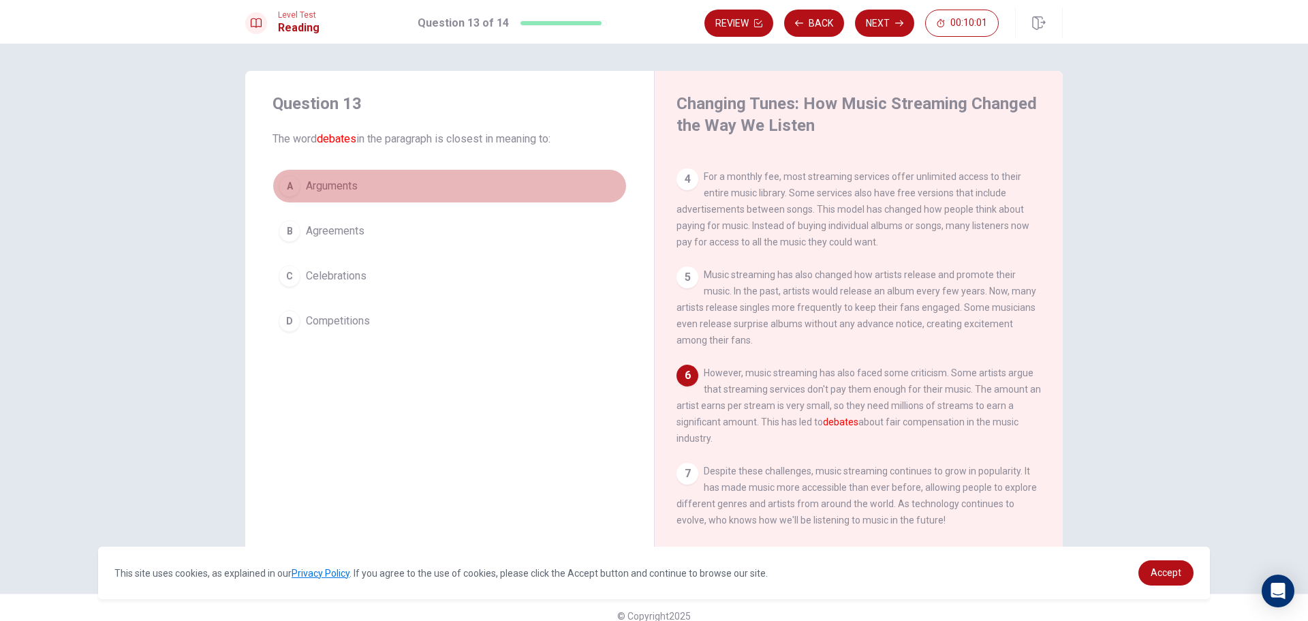
click at [296, 186] on div "A" at bounding box center [290, 186] width 22 height 22
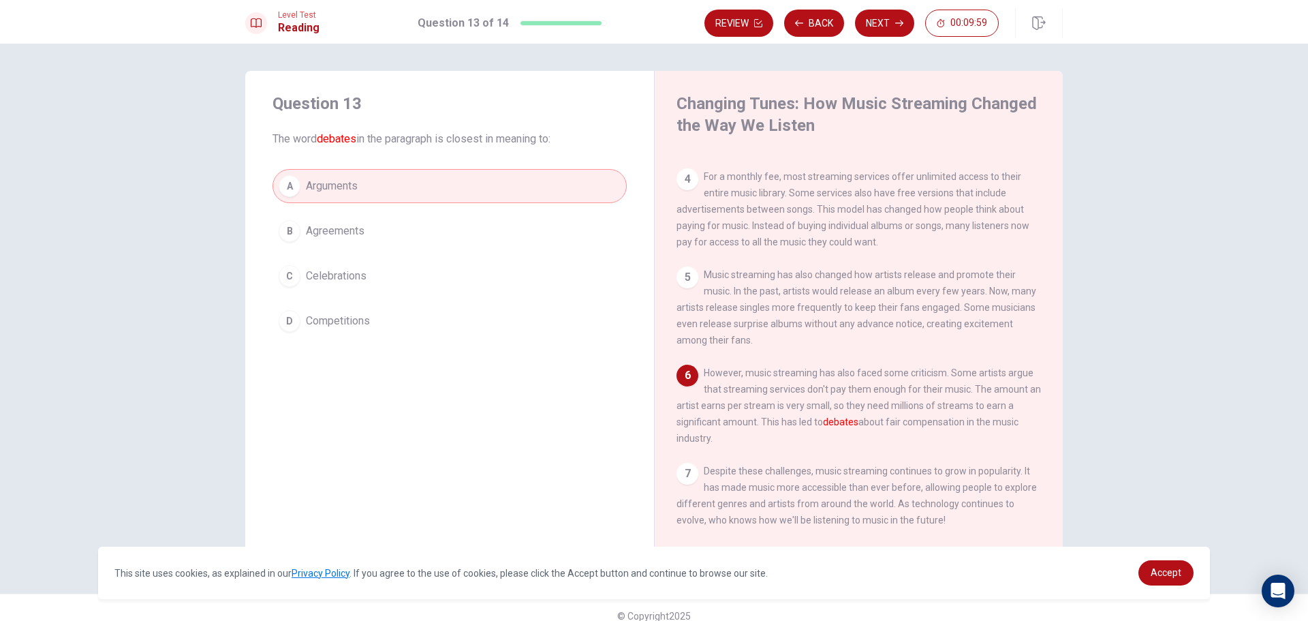
click at [316, 322] on span "Competitions" at bounding box center [338, 321] width 64 height 16
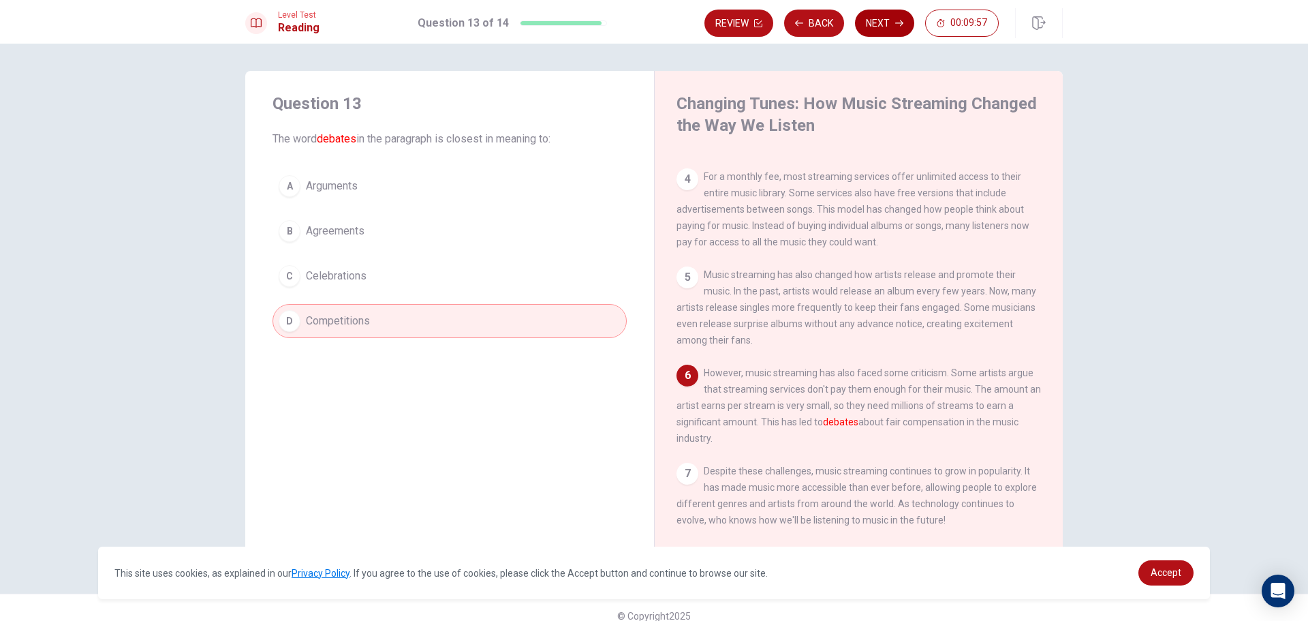
click at [886, 26] on button "Next" at bounding box center [884, 23] width 59 height 27
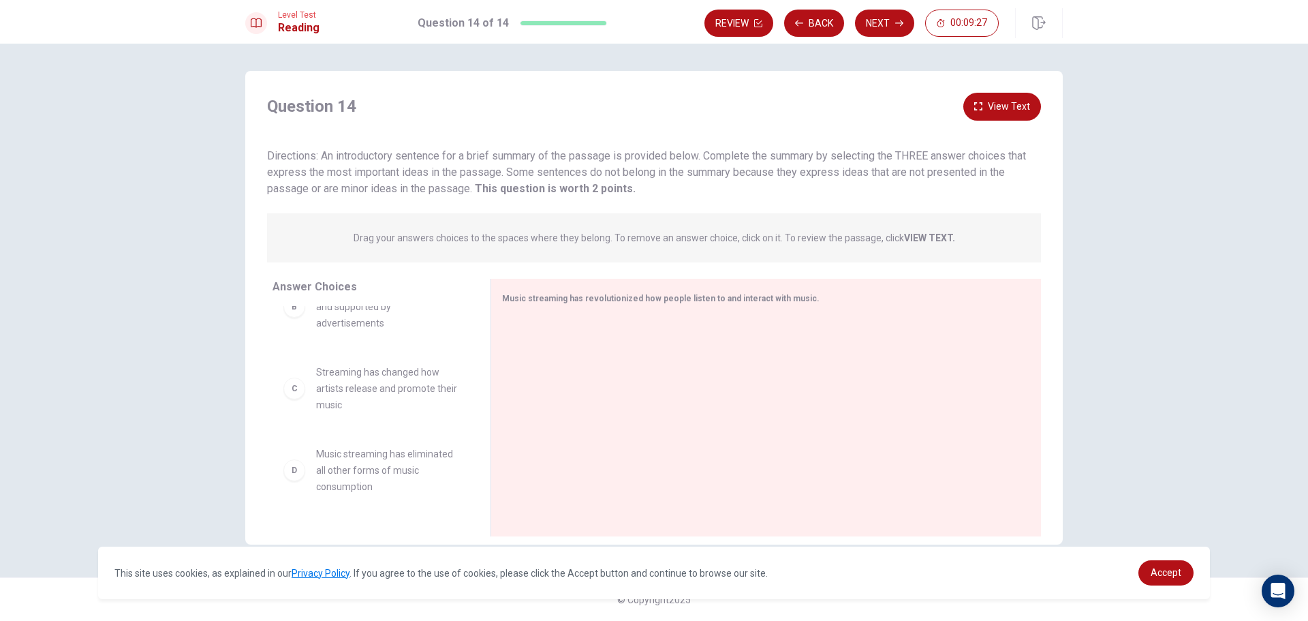
scroll to position [117, 0]
click at [420, 402] on span "Streaming has changed how artists release and promote their music" at bounding box center [387, 387] width 142 height 49
click at [298, 397] on div "C" at bounding box center [294, 388] width 22 height 22
drag, startPoint x: 296, startPoint y: 397, endPoint x: 482, endPoint y: 371, distance: 188.5
click at [880, 25] on button "Next" at bounding box center [884, 23] width 59 height 27
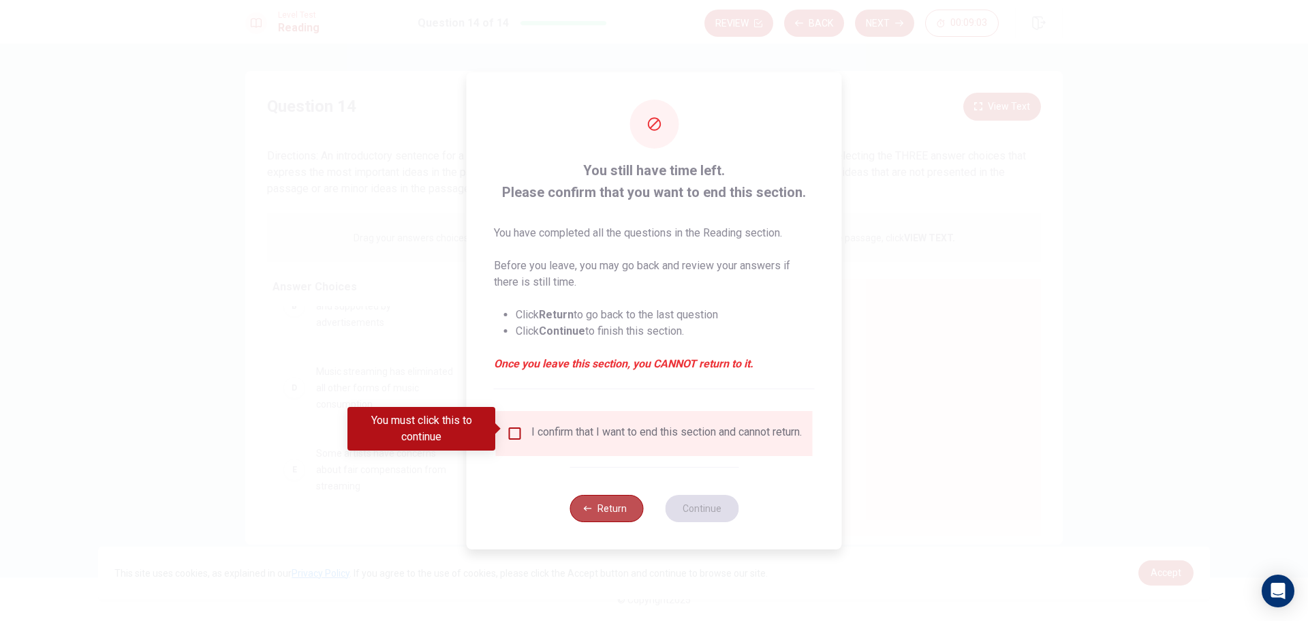
click at [607, 509] on button "Return" at bounding box center [607, 508] width 74 height 27
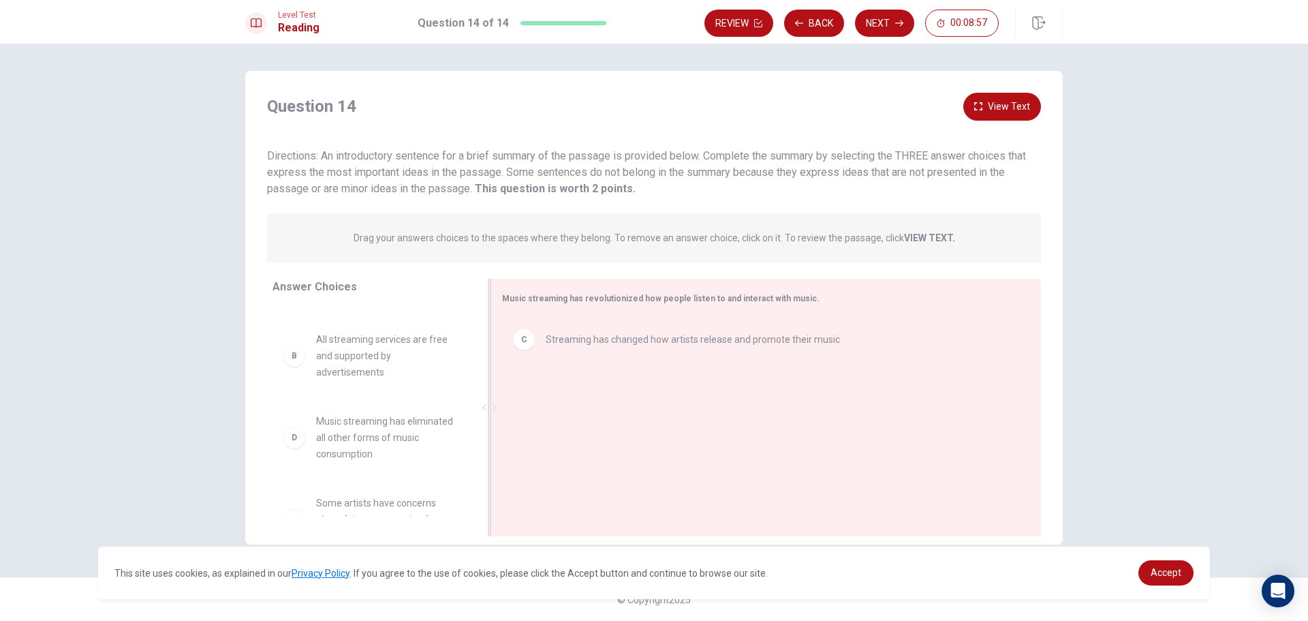
scroll to position [68, 0]
click at [880, 22] on button "Next" at bounding box center [884, 23] width 59 height 27
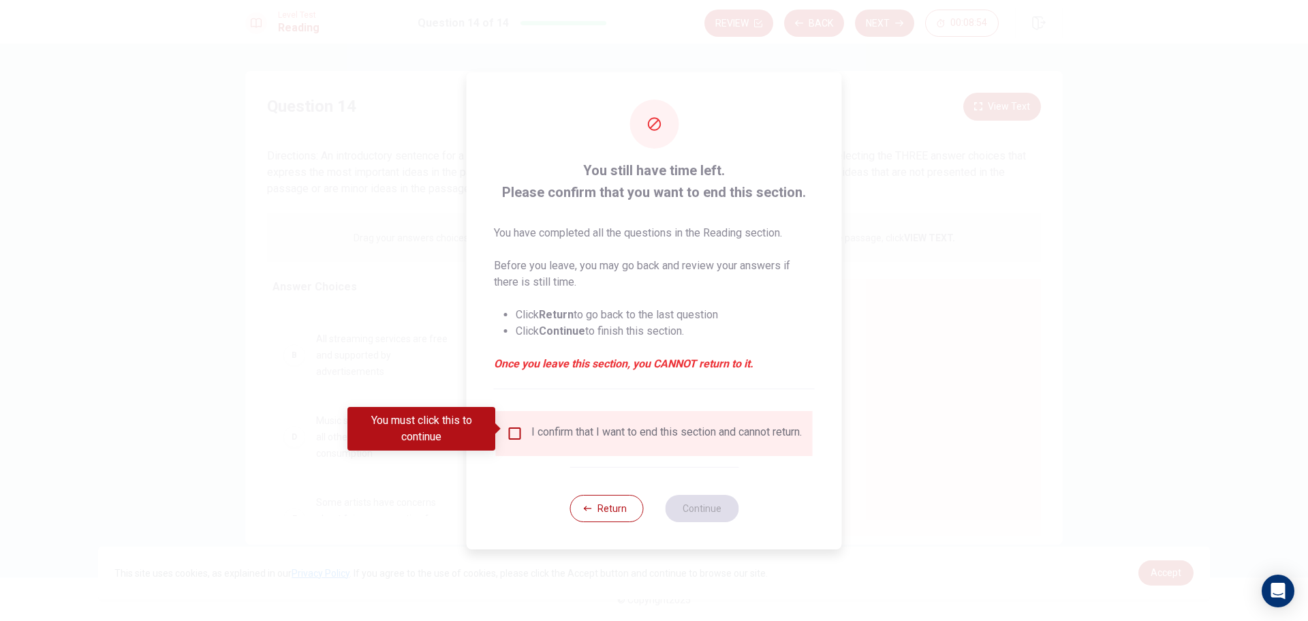
click at [515, 438] on div "I confirm that I want to end this section and cannot return." at bounding box center [654, 433] width 295 height 16
click at [515, 430] on input "You must click this to continue" at bounding box center [515, 433] width 16 height 16
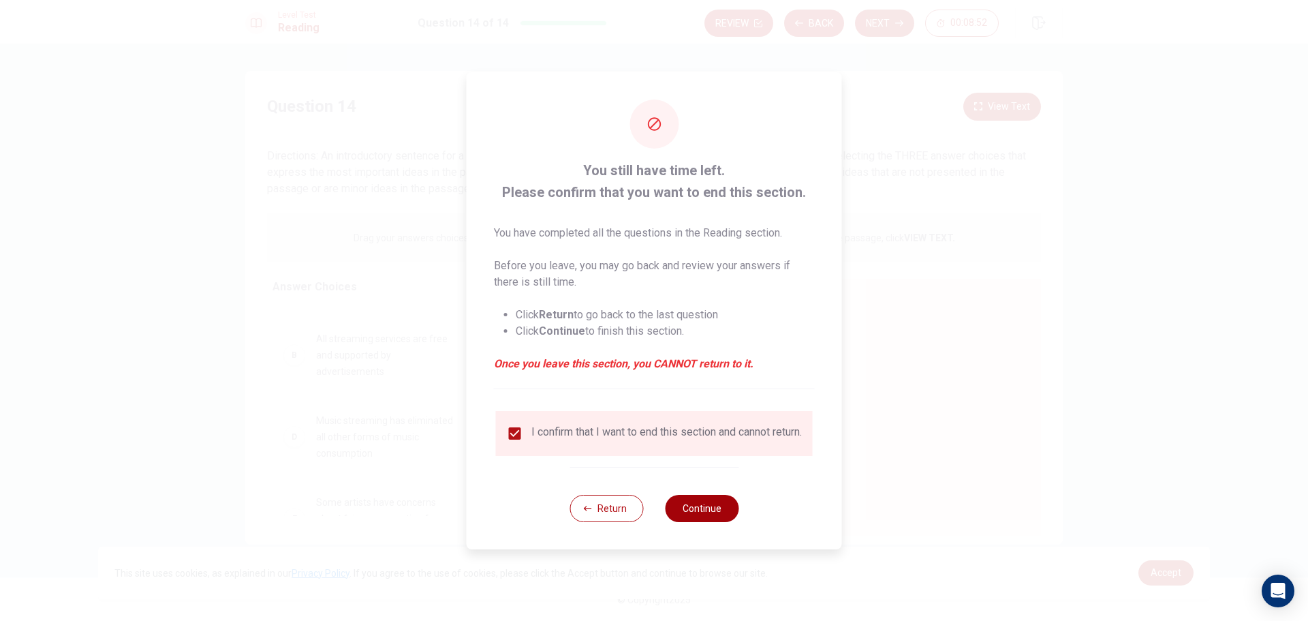
click at [679, 515] on button "Continue" at bounding box center [702, 508] width 74 height 27
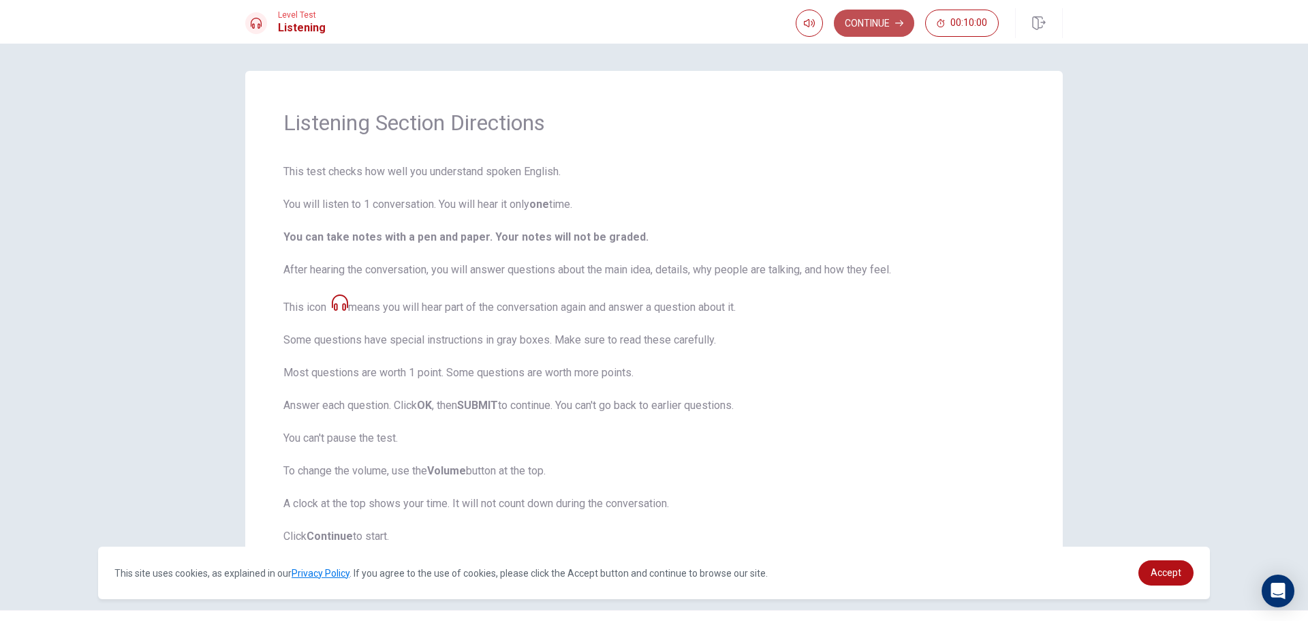
click at [870, 31] on button "Continue" at bounding box center [874, 23] width 80 height 27
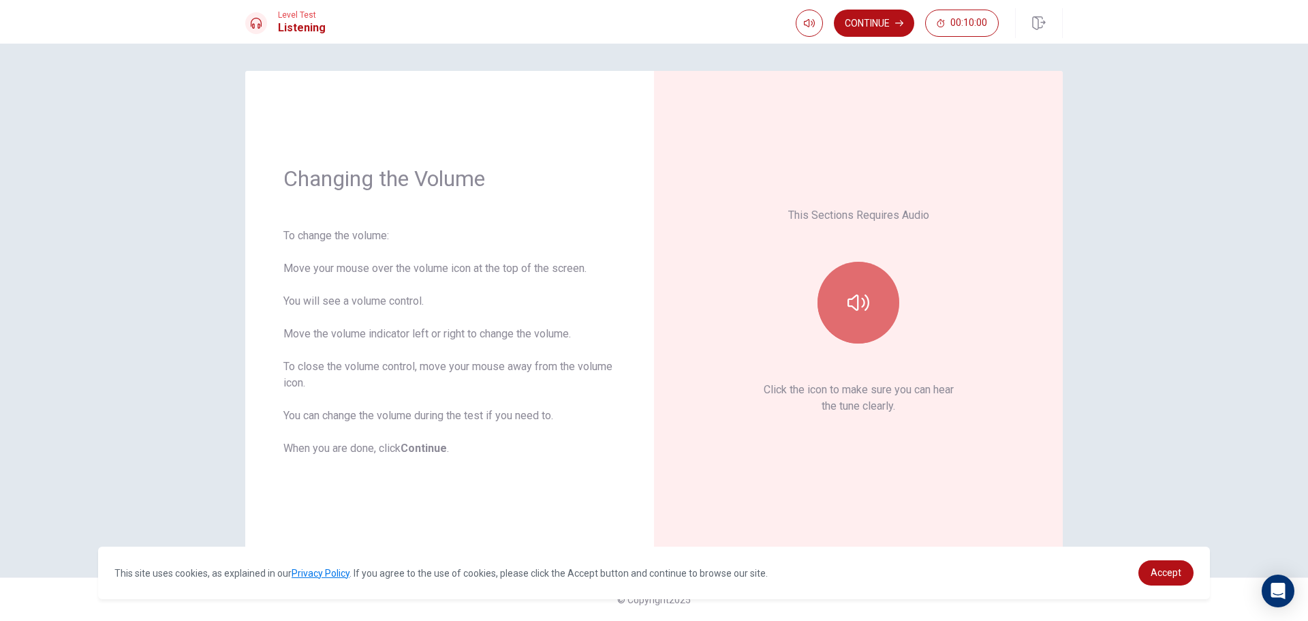
click at [860, 323] on button "button" at bounding box center [859, 303] width 82 height 82
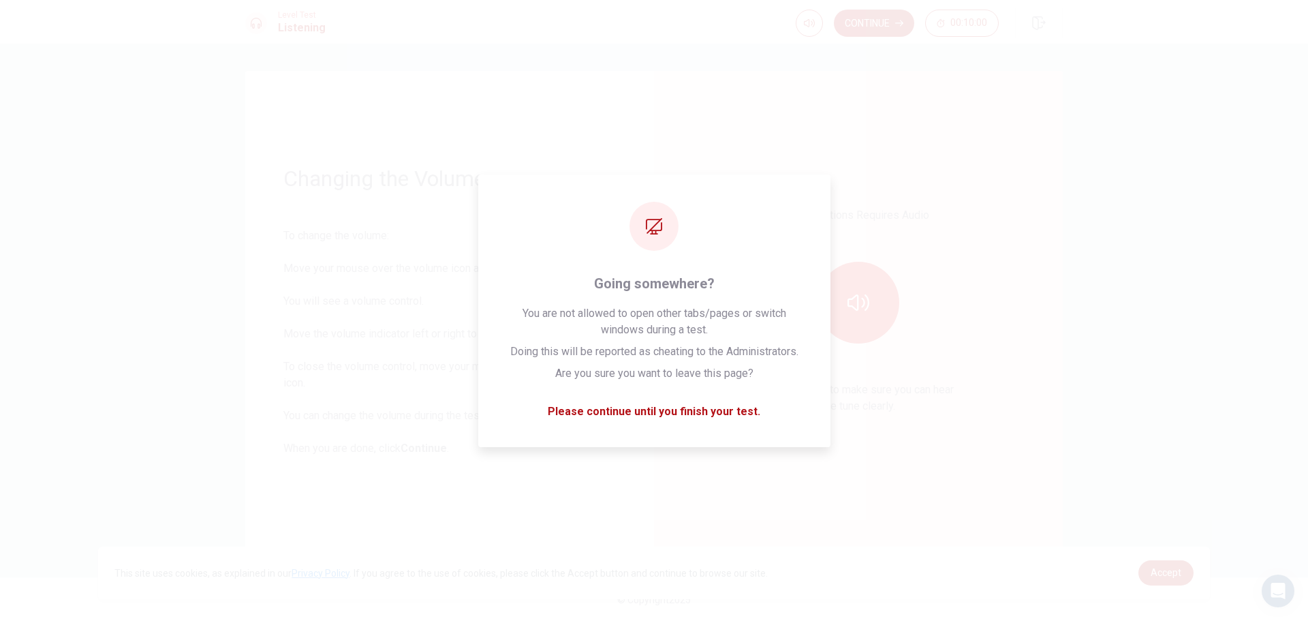
click at [982, 476] on div "This Sections Requires Audio Click the icon to make sure you can hear the tune …" at bounding box center [858, 310] width 333 height 403
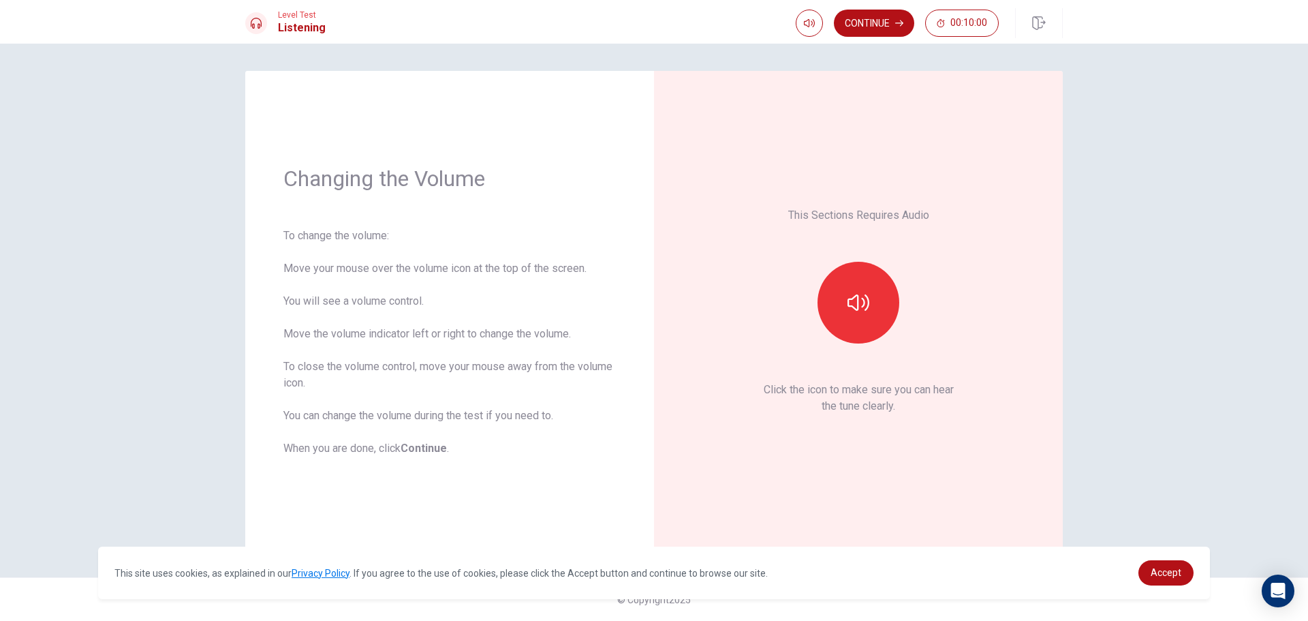
click at [894, 427] on div "This Sections Requires Audio Click the icon to make sure you can hear the tune …" at bounding box center [858, 310] width 333 height 403
click at [865, 32] on button "Continue" at bounding box center [874, 23] width 80 height 27
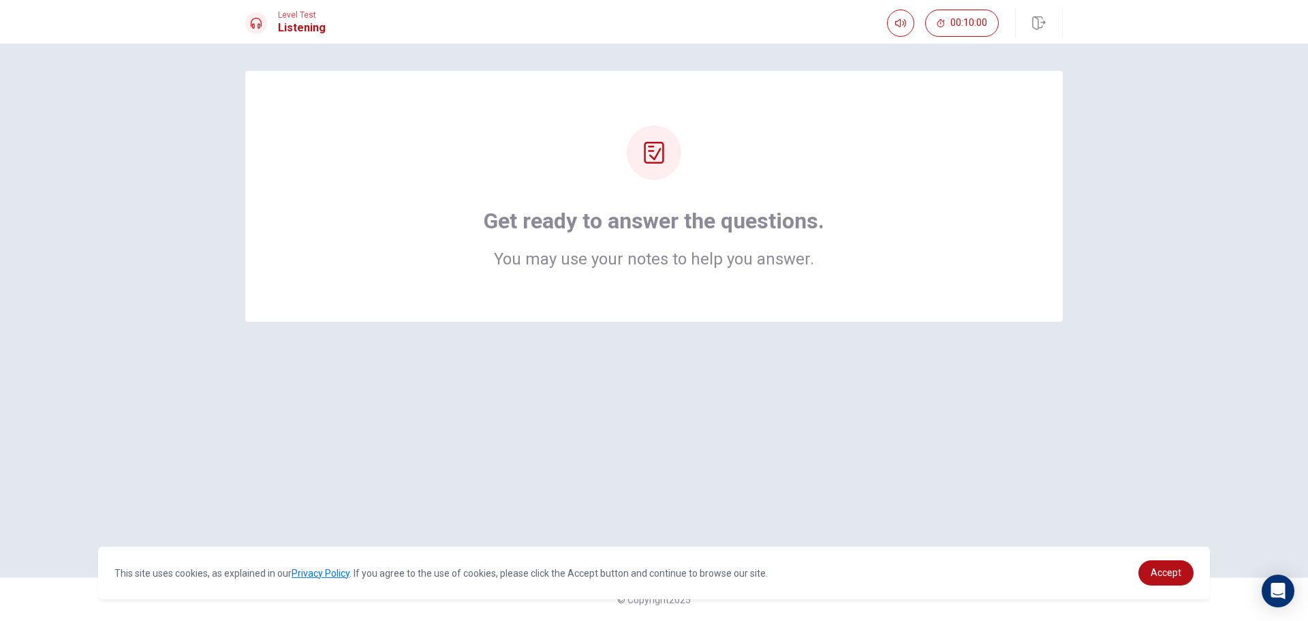
click at [756, 226] on h1 "Get ready to answer the questions." at bounding box center [654, 220] width 341 height 27
click at [661, 173] on div at bounding box center [654, 152] width 55 height 55
click at [703, 337] on div "Get ready to answer the questions. You may use your notes to help you answer." at bounding box center [654, 310] width 861 height 479
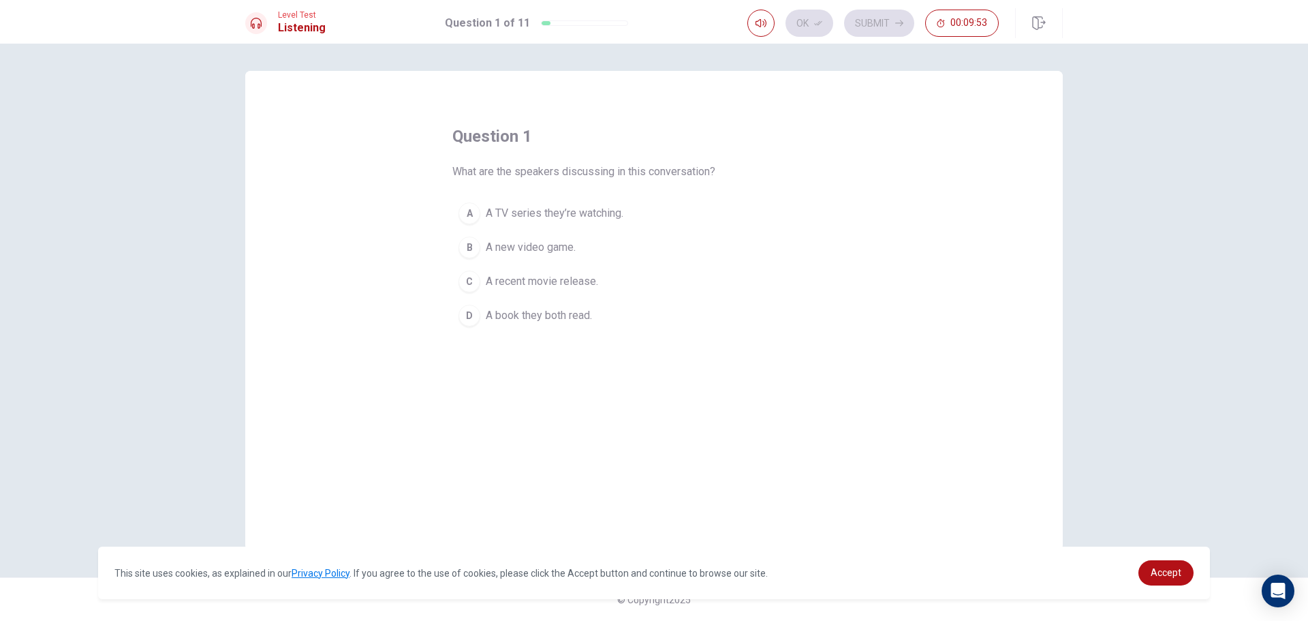
click at [474, 285] on div "C" at bounding box center [470, 282] width 22 height 22
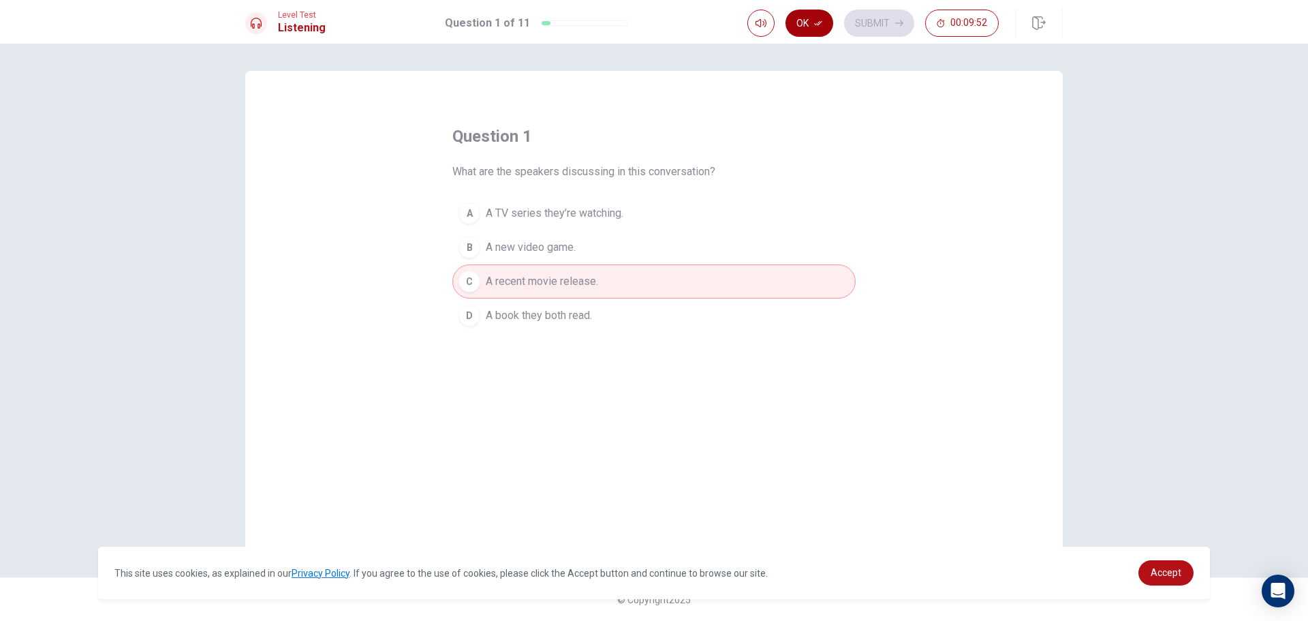
click at [808, 22] on button "Ok" at bounding box center [810, 23] width 48 height 27
click at [883, 17] on button "Submit" at bounding box center [879, 23] width 70 height 27
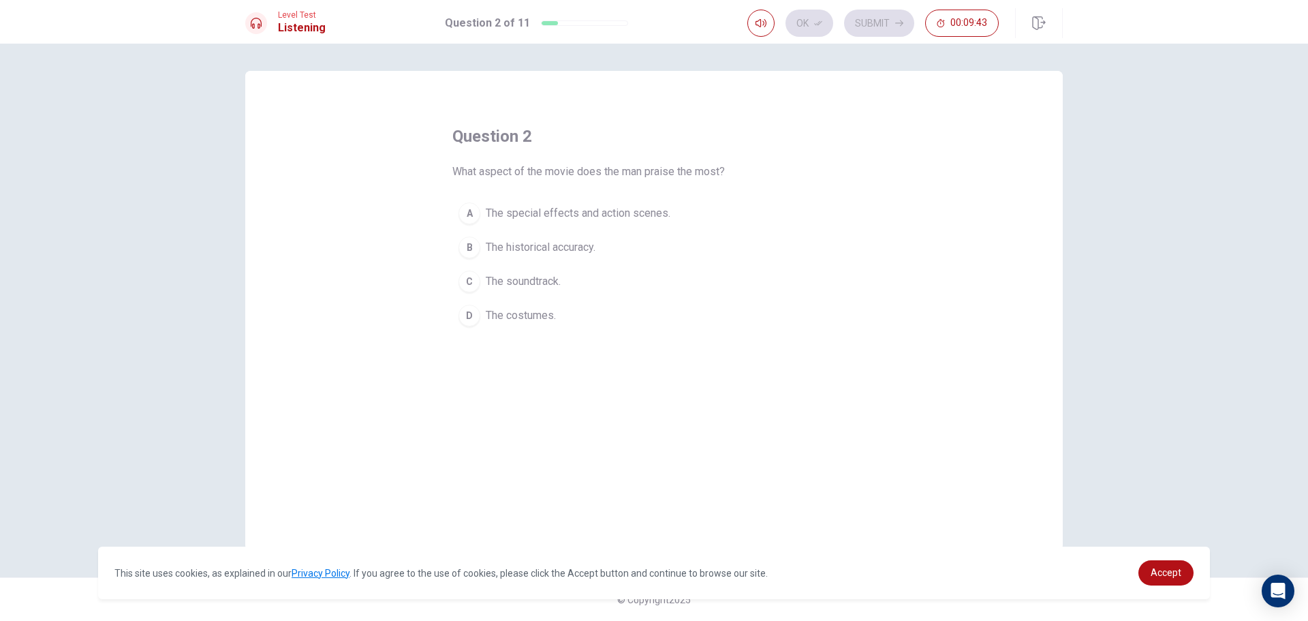
click at [563, 217] on span "The special effects and action scenes." at bounding box center [578, 213] width 185 height 16
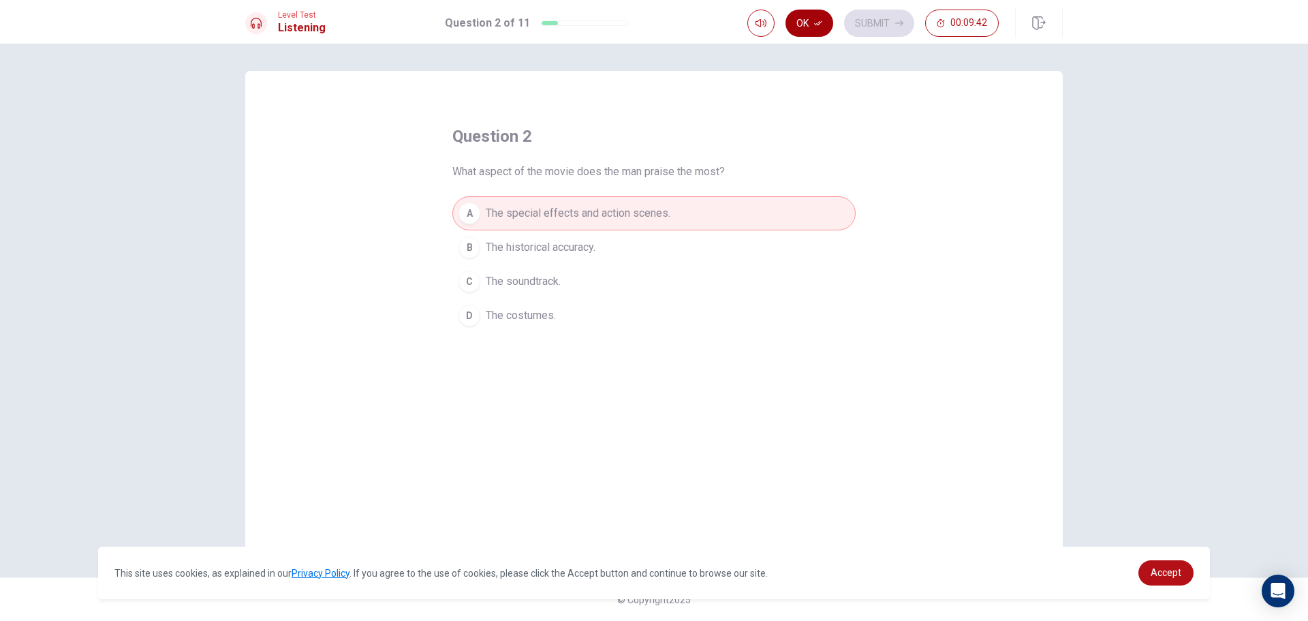
drag, startPoint x: 821, startPoint y: 21, endPoint x: 802, endPoint y: 84, distance: 65.5
click at [822, 27] on icon "button" at bounding box center [818, 23] width 8 height 8
click at [866, 25] on button "Submit" at bounding box center [879, 23] width 70 height 27
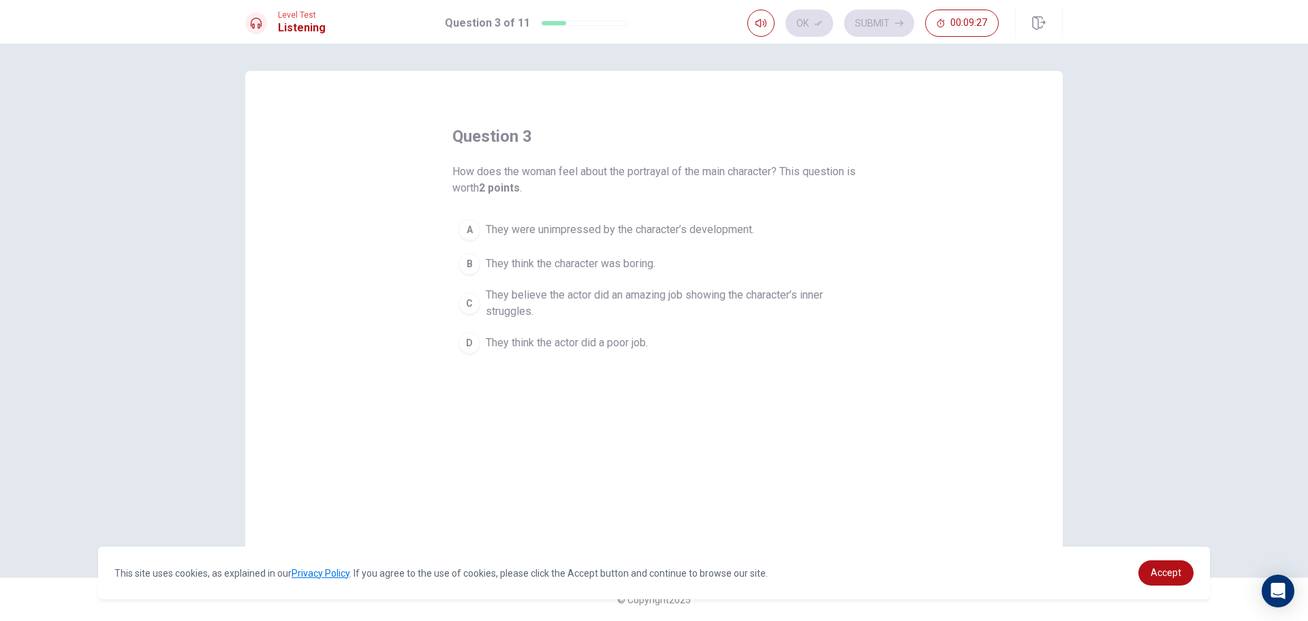
click at [634, 232] on span "They were unimpressed by the character’s development." at bounding box center [620, 229] width 269 height 16
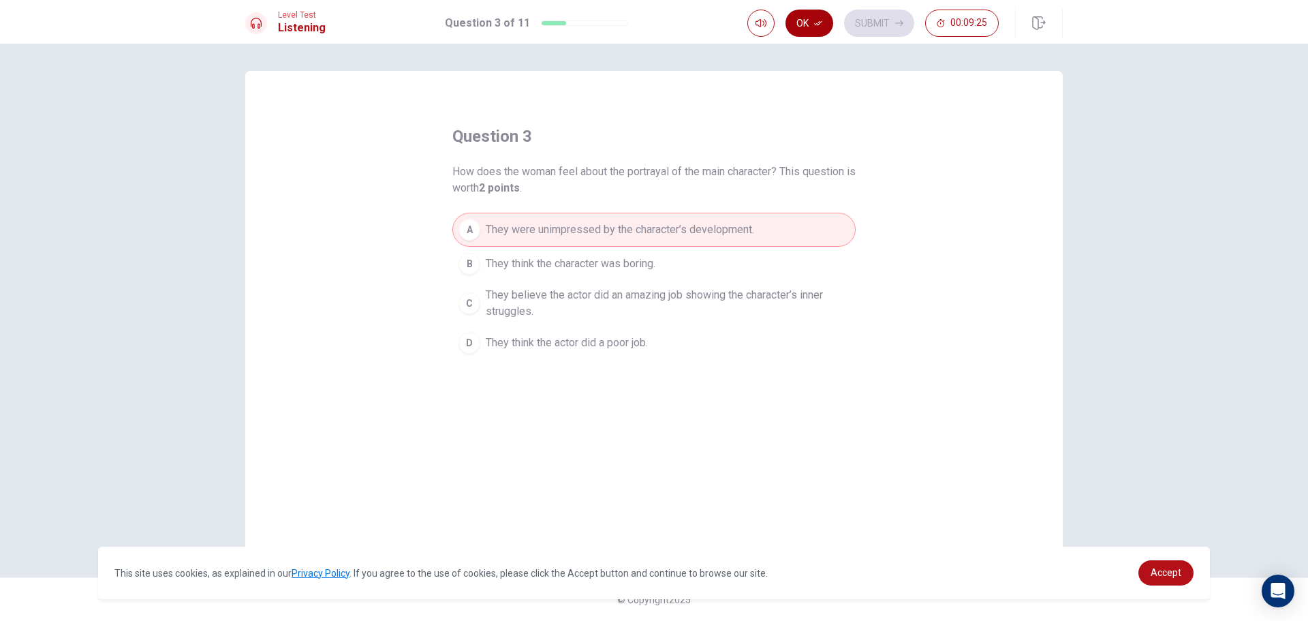
click at [825, 29] on button "Ok" at bounding box center [810, 23] width 48 height 27
click at [884, 23] on button "Submit" at bounding box center [879, 23] width 70 height 27
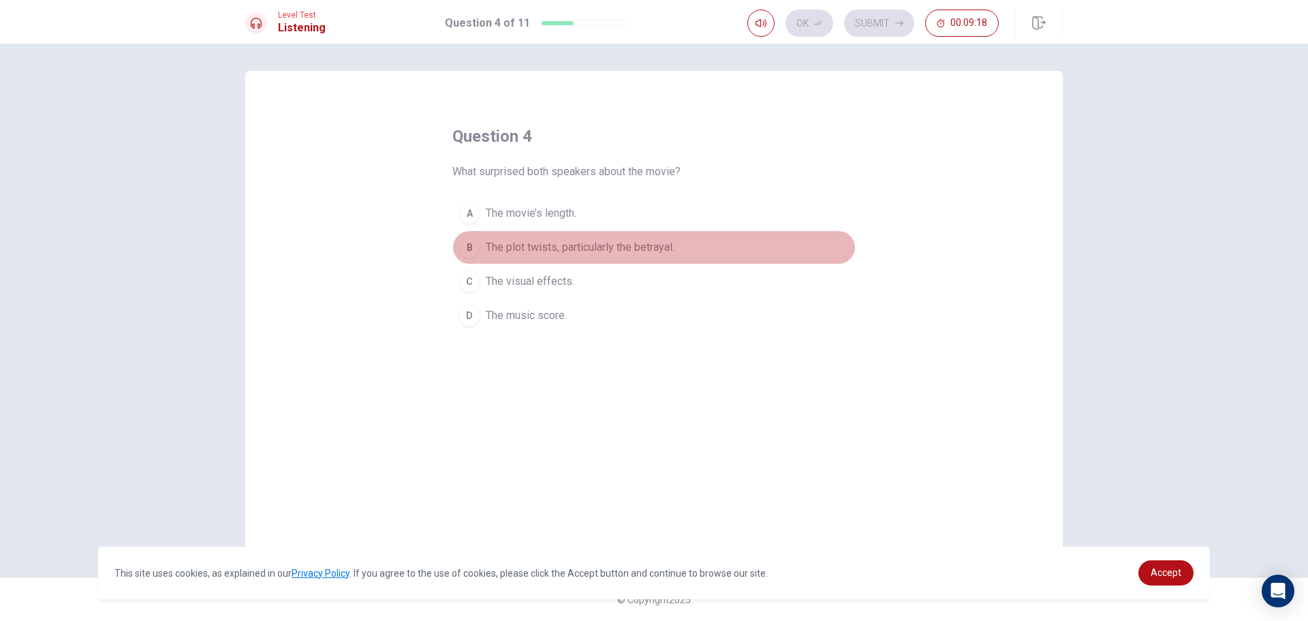
click at [542, 247] on span "The plot twists, particularly the betrayal." at bounding box center [580, 247] width 189 height 16
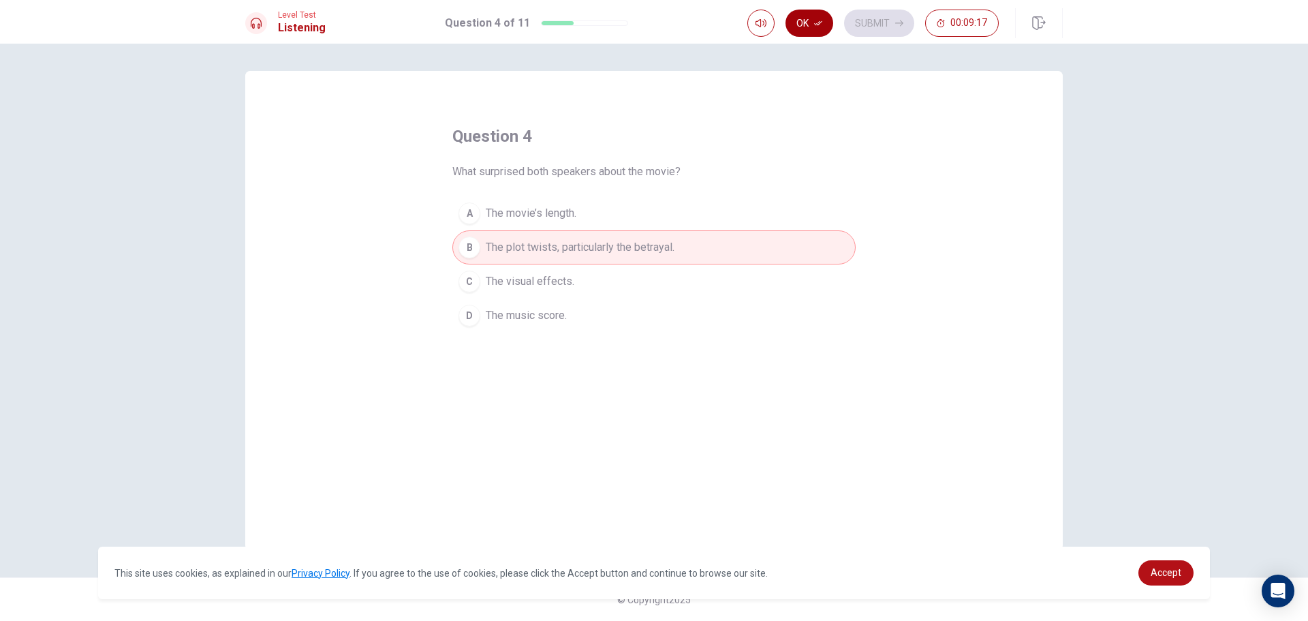
click at [814, 20] on icon "button" at bounding box center [818, 23] width 8 height 8
click at [866, 31] on button "Submit" at bounding box center [879, 23] width 70 height 27
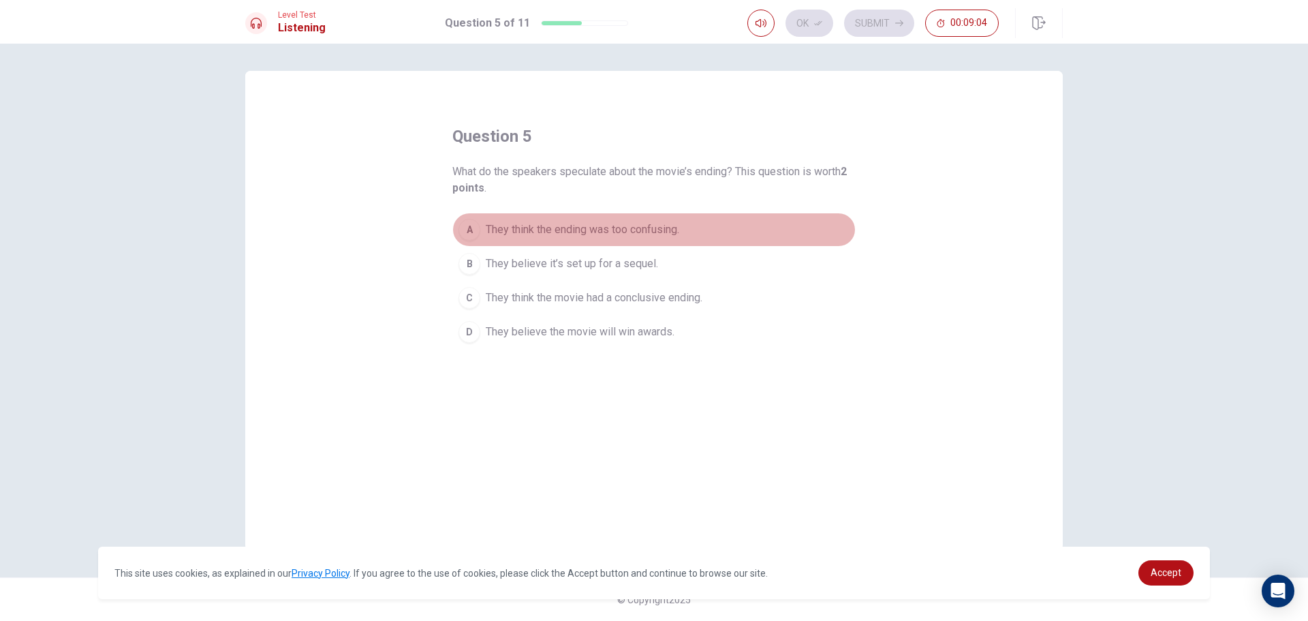
click at [617, 233] on span "They think the ending was too confusing." at bounding box center [583, 229] width 194 height 16
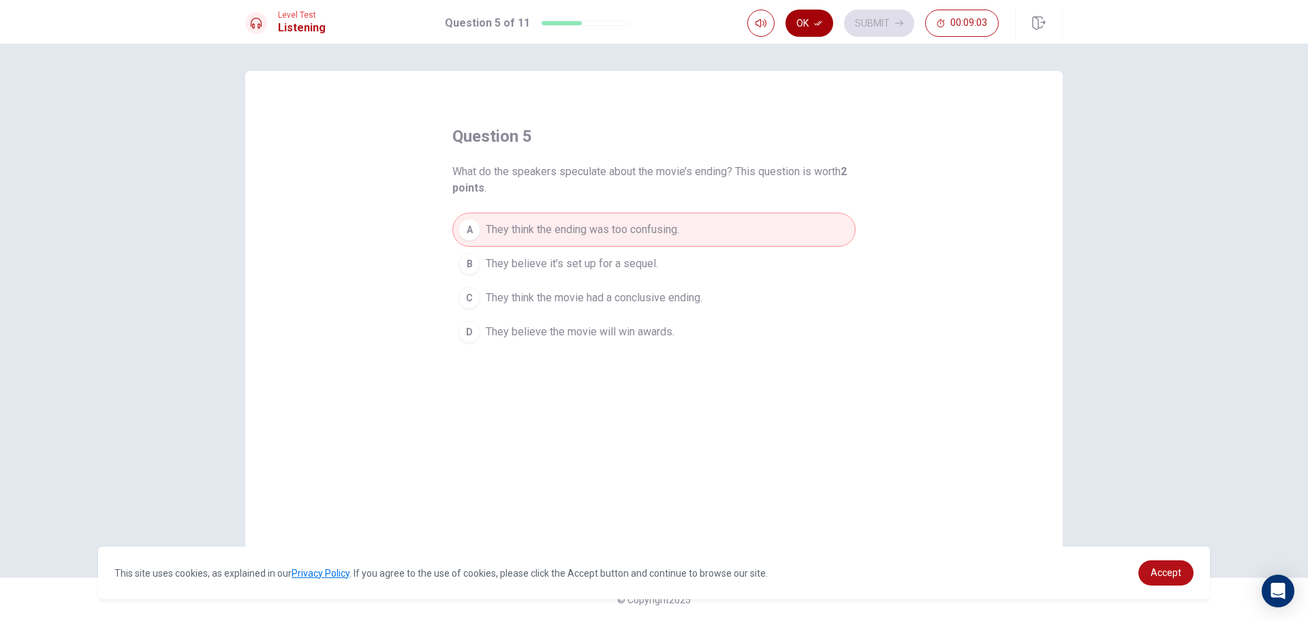
click at [803, 16] on button "Ok" at bounding box center [810, 23] width 48 height 27
click at [876, 23] on button "Submit" at bounding box center [879, 23] width 70 height 27
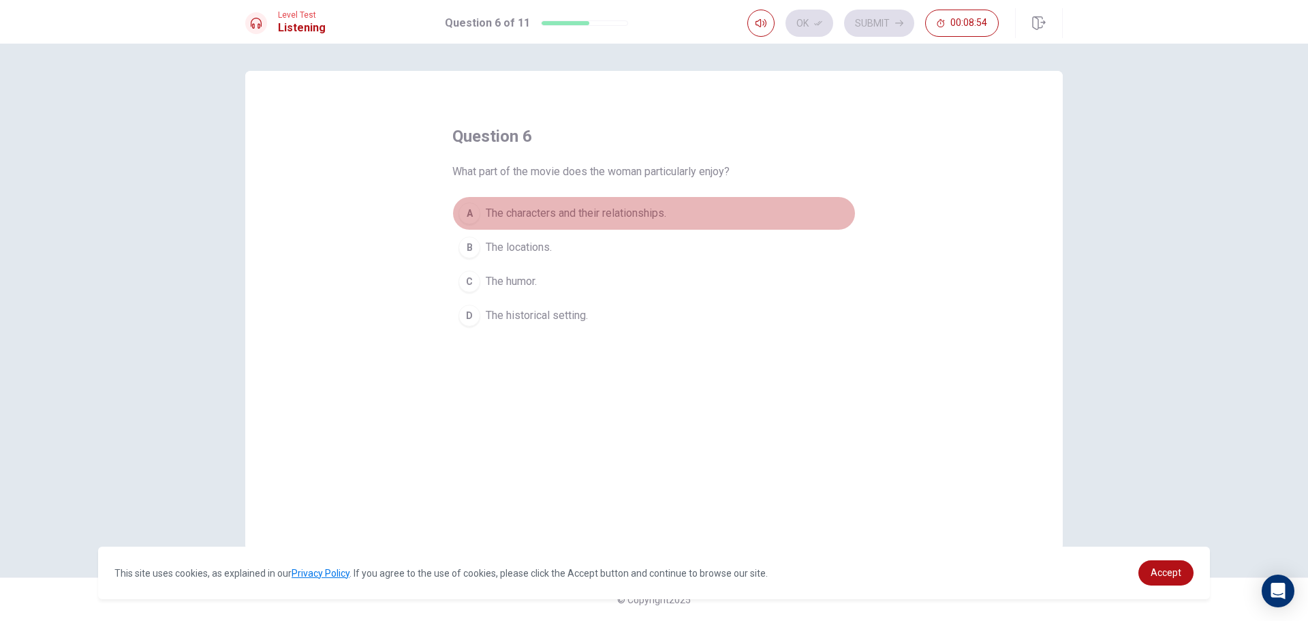
click at [549, 213] on span "The characters and their relationships." at bounding box center [576, 213] width 181 height 16
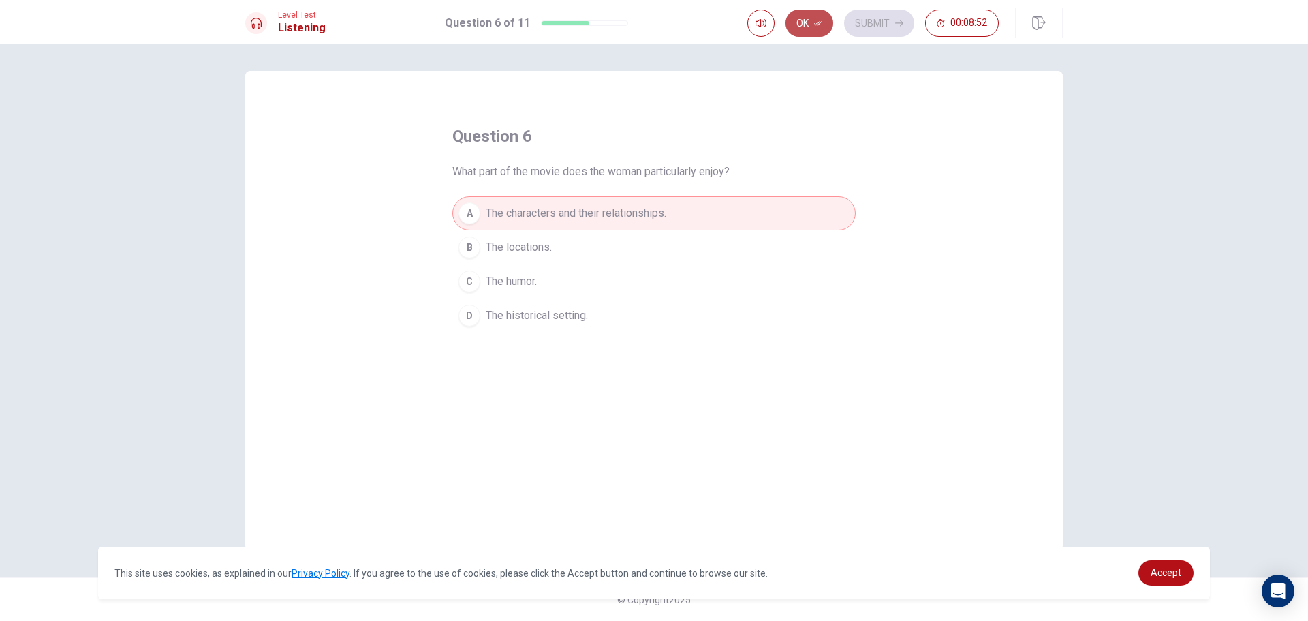
click at [798, 20] on button "Ok" at bounding box center [810, 23] width 48 height 27
click at [852, 16] on button "Submit" at bounding box center [879, 23] width 70 height 27
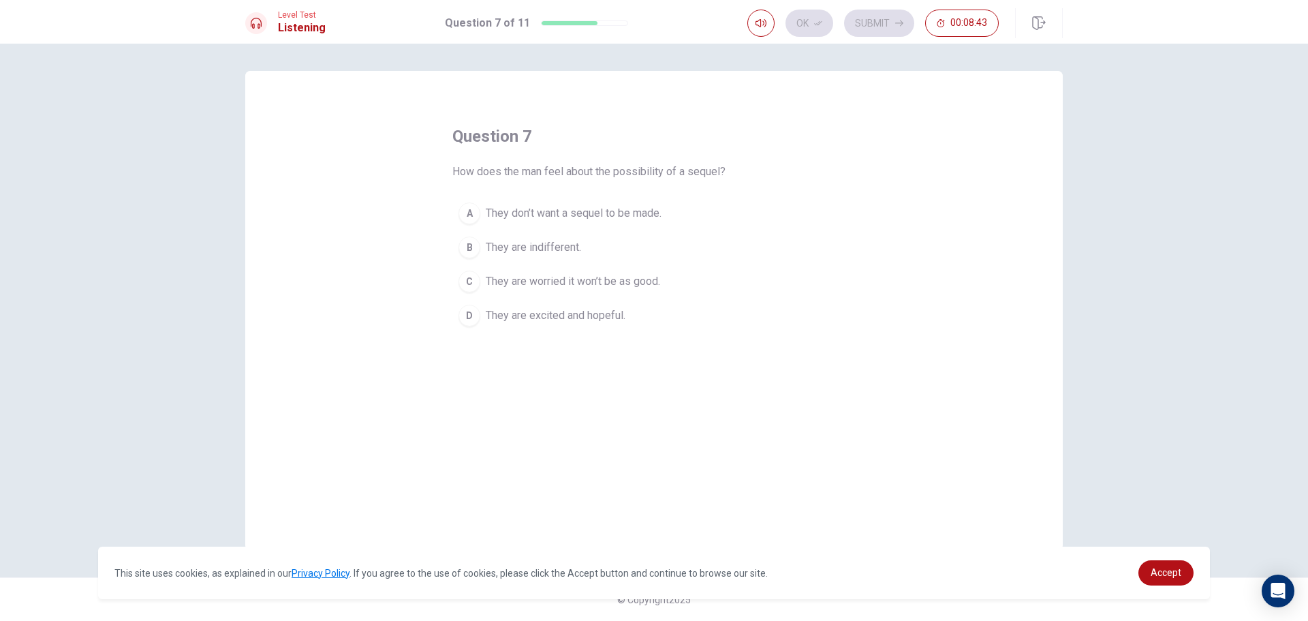
click at [574, 318] on span "They are excited and hopeful." at bounding box center [556, 315] width 140 height 16
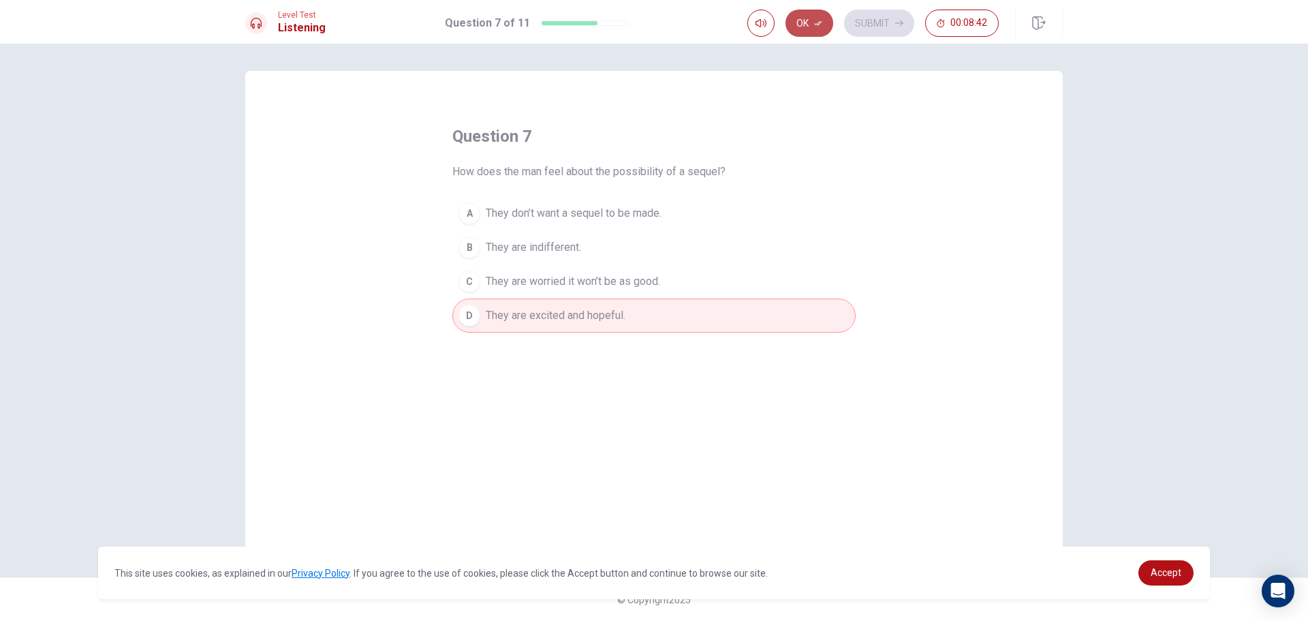
click at [806, 27] on button "Ok" at bounding box center [810, 23] width 48 height 27
click at [877, 31] on button "Submit" at bounding box center [879, 23] width 70 height 27
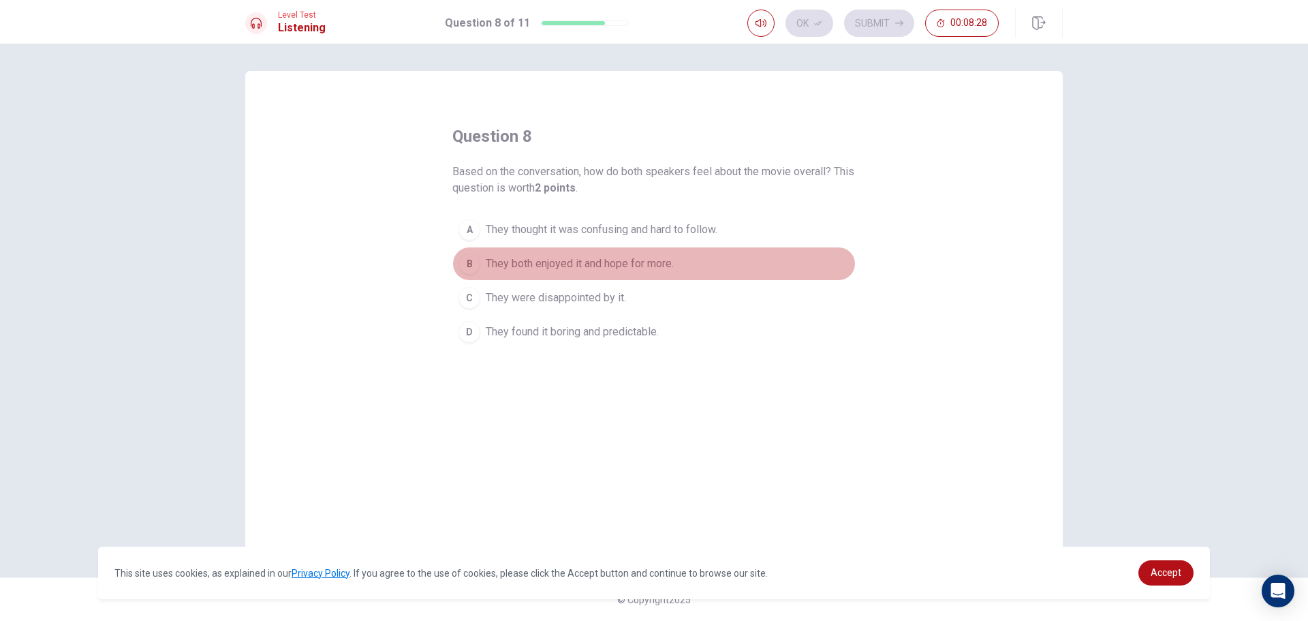
click at [583, 257] on span "They both enjoyed it and hope for more." at bounding box center [580, 264] width 188 height 16
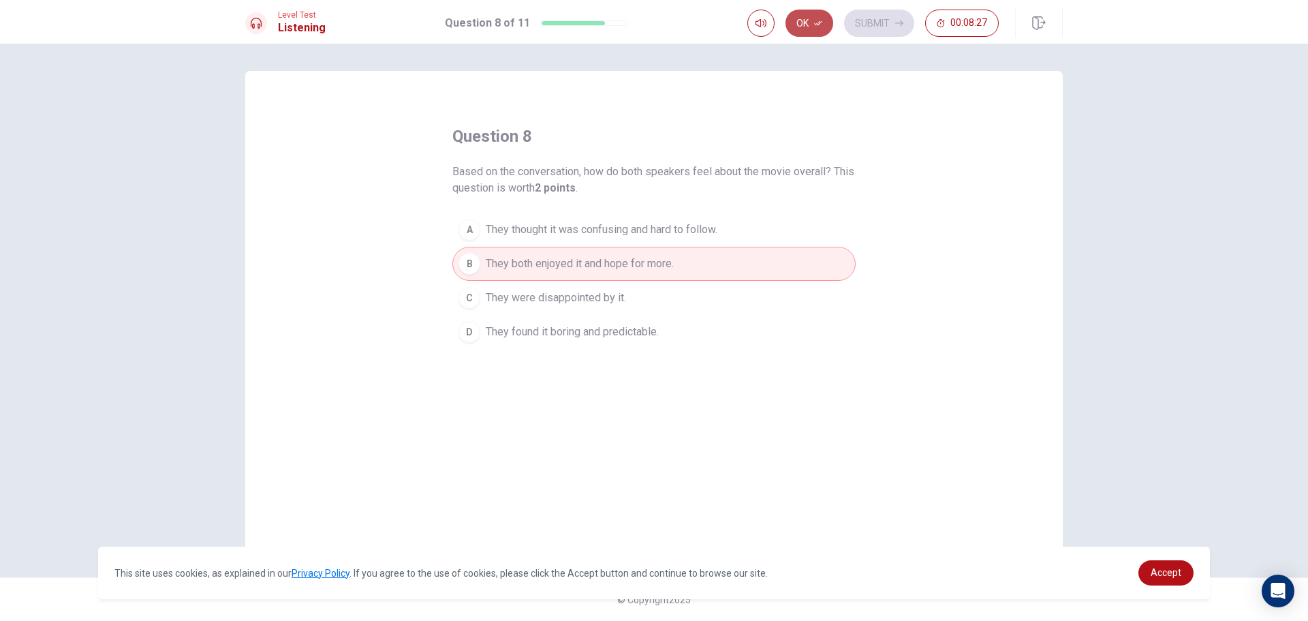
click at [801, 18] on button "Ok" at bounding box center [810, 23] width 48 height 27
click at [862, 26] on button "Submit" at bounding box center [879, 23] width 70 height 27
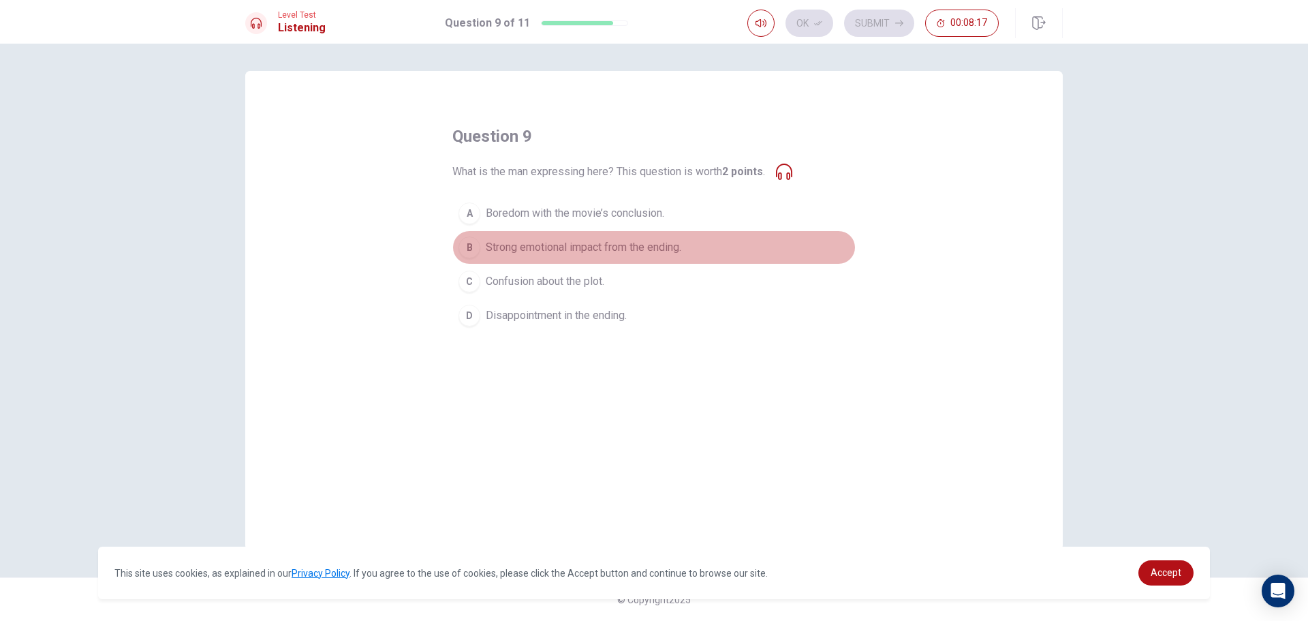
click at [538, 250] on span "Strong emotional impact from the ending." at bounding box center [584, 247] width 196 height 16
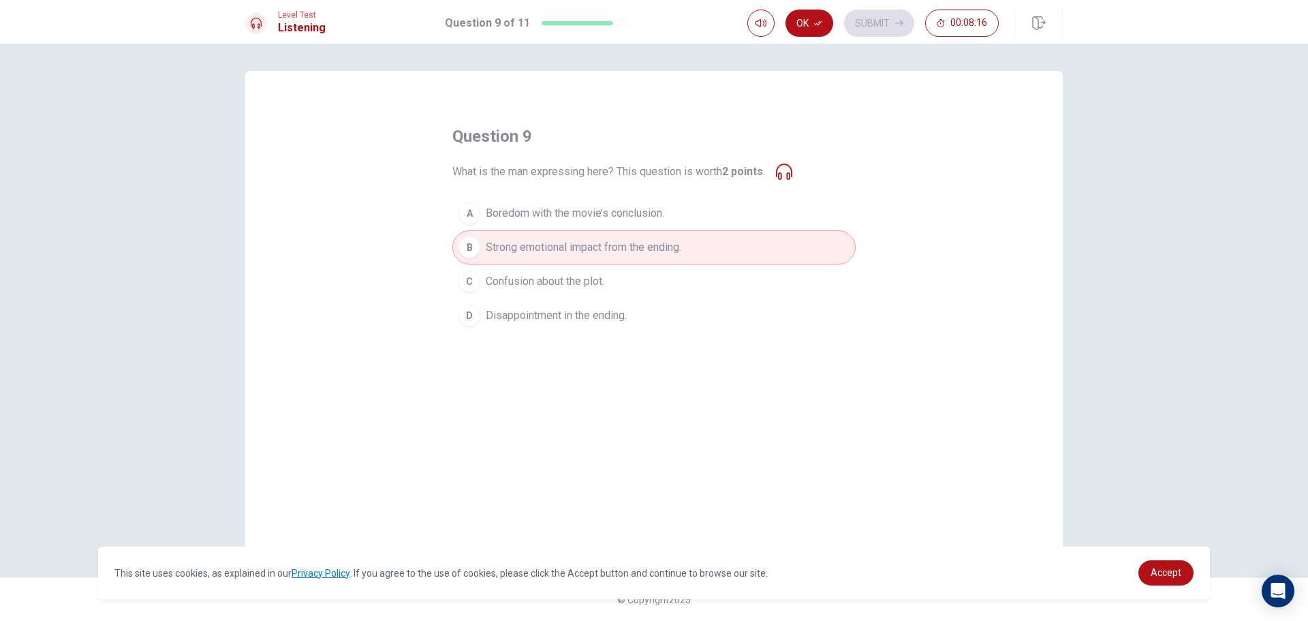
click at [551, 285] on span "Confusion about the plot." at bounding box center [545, 281] width 119 height 16
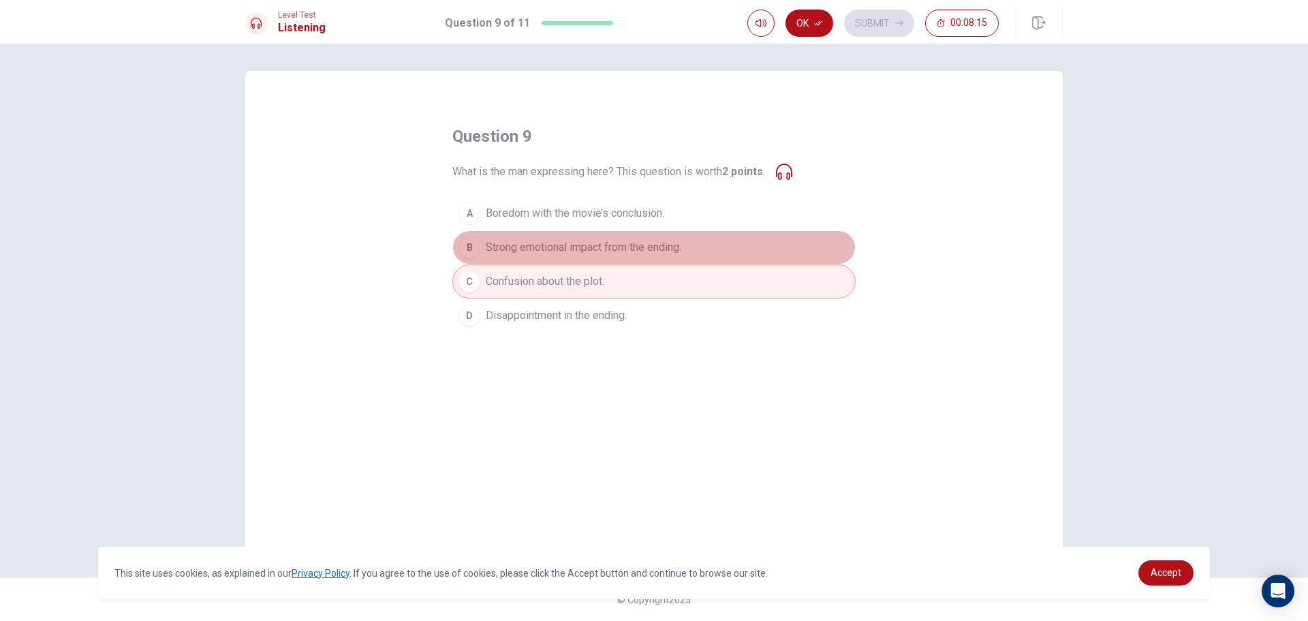
click at [559, 262] on button "B Strong emotional impact from the ending." at bounding box center [654, 247] width 403 height 34
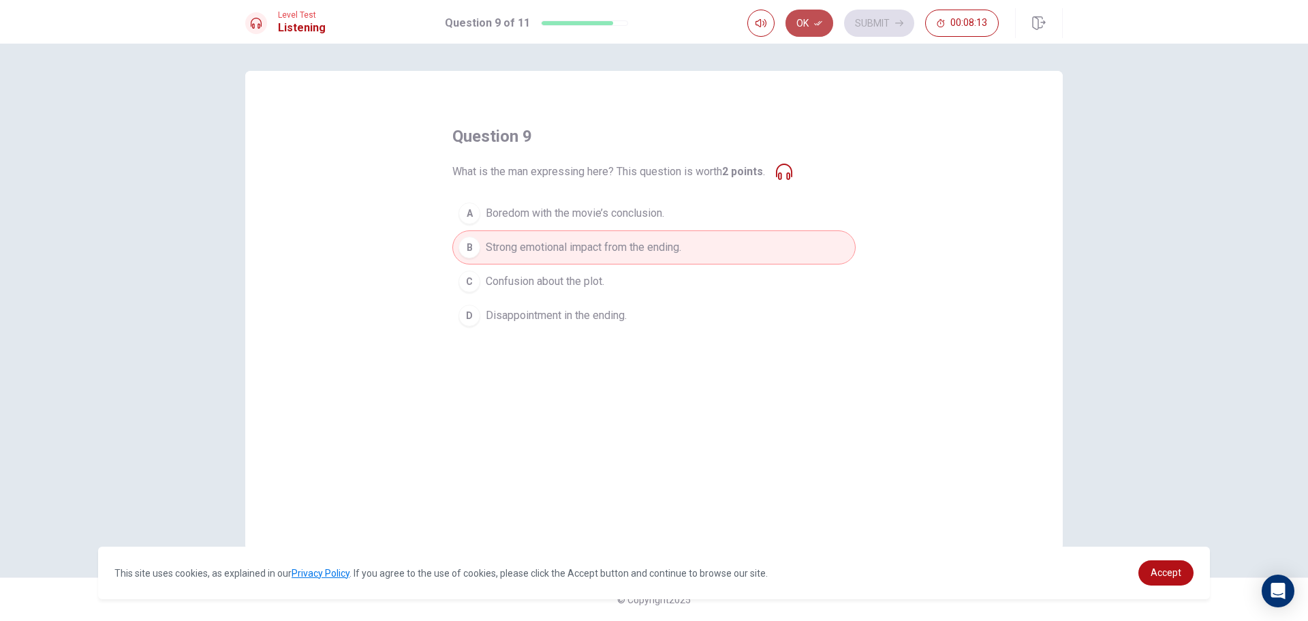
click at [810, 19] on button "Ok" at bounding box center [810, 23] width 48 height 27
click at [858, 21] on button "Submit" at bounding box center [879, 23] width 70 height 27
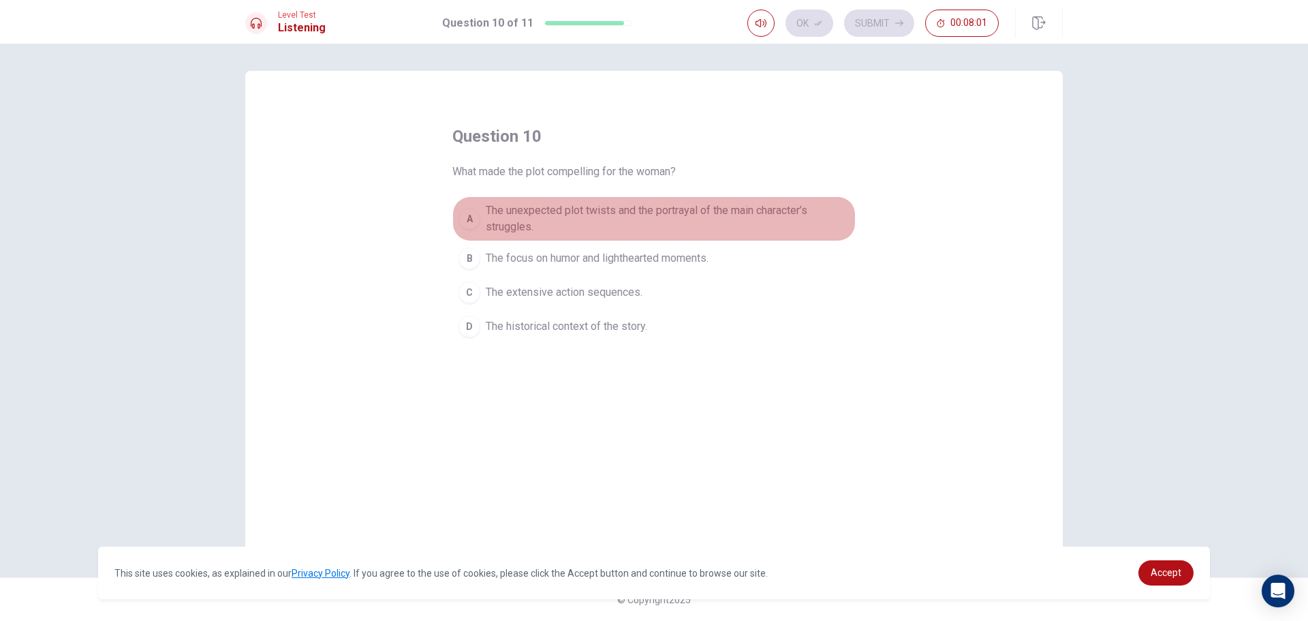
click at [478, 234] on button "A The unexpected plot twists and the portrayal of the main character’s struggle…" at bounding box center [654, 218] width 403 height 45
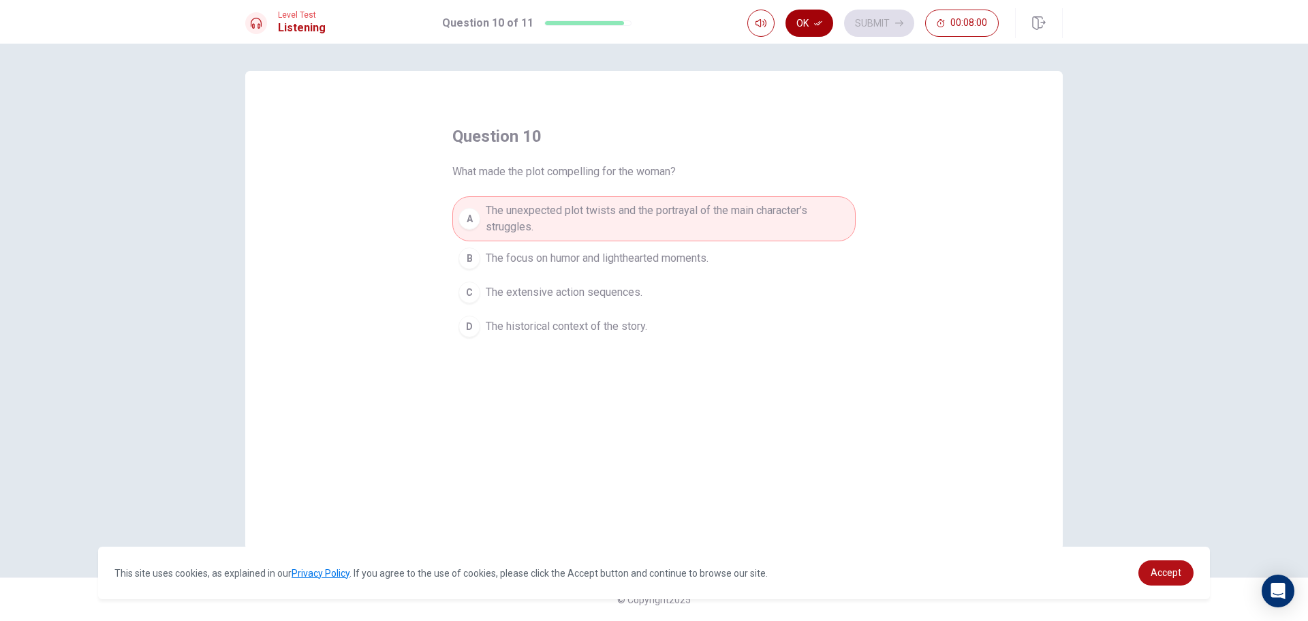
click at [801, 21] on button "Ok" at bounding box center [810, 23] width 48 height 27
click at [846, 20] on button "Submit" at bounding box center [879, 23] width 70 height 27
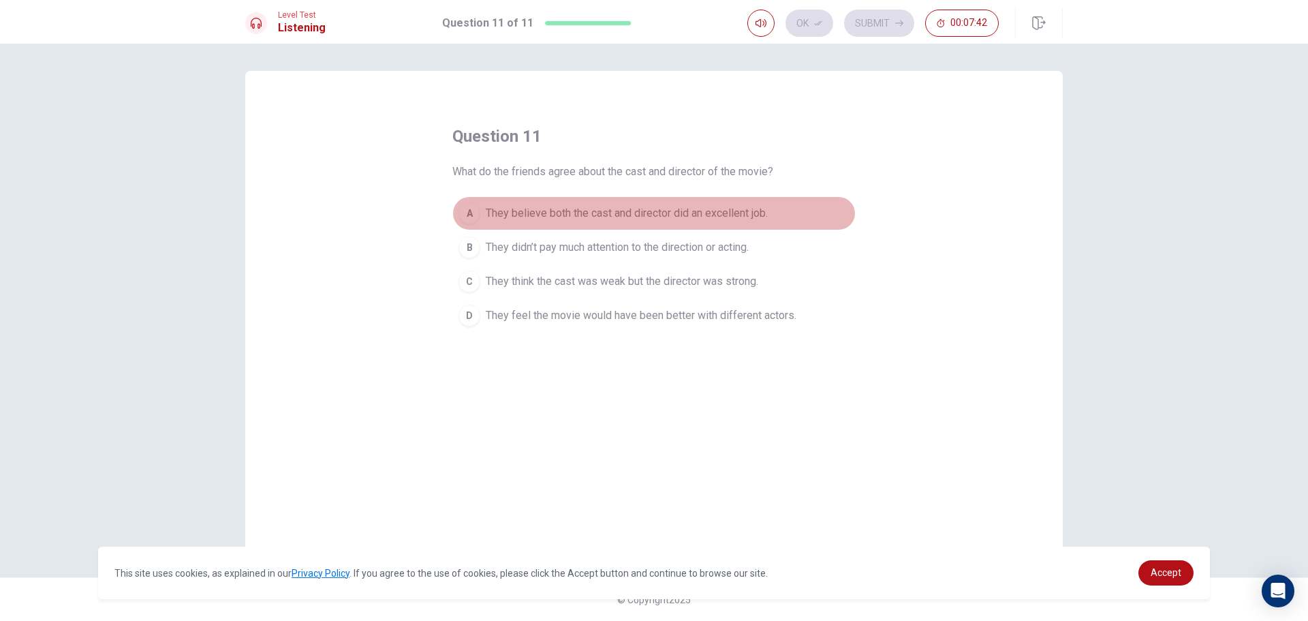
click at [711, 216] on span "They believe both the cast and director did an excellent job." at bounding box center [627, 213] width 282 height 16
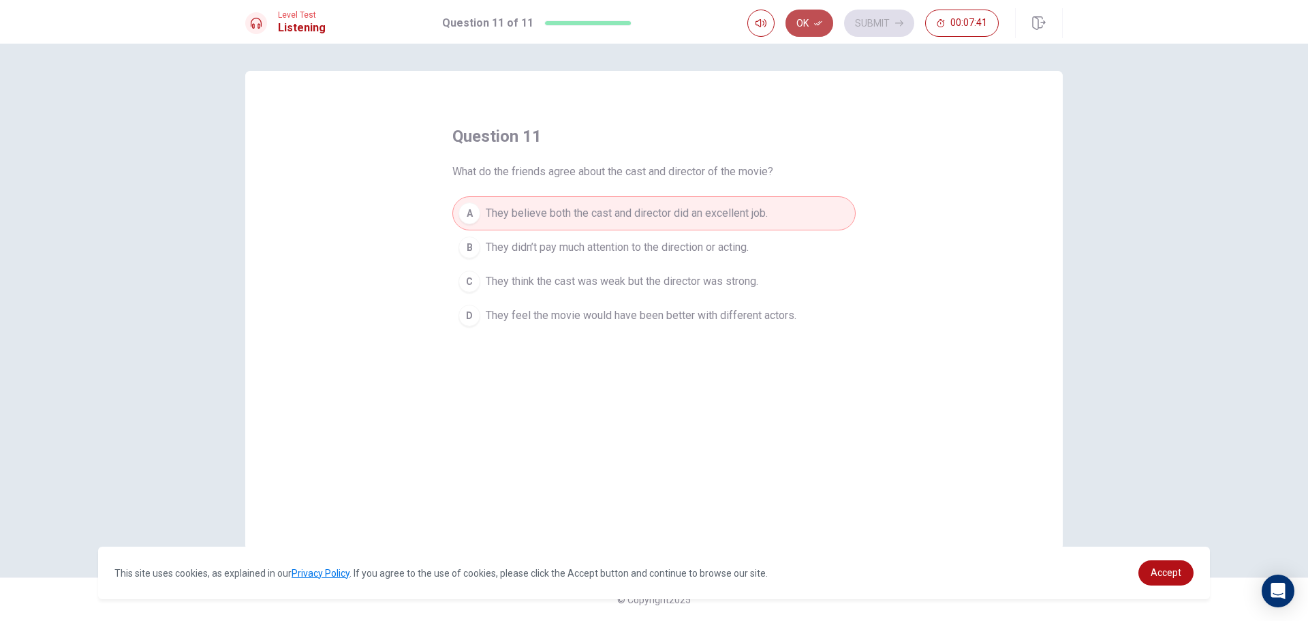
click at [814, 28] on button "Ok" at bounding box center [810, 23] width 48 height 27
click at [878, 10] on button "Submit" at bounding box center [879, 23] width 70 height 27
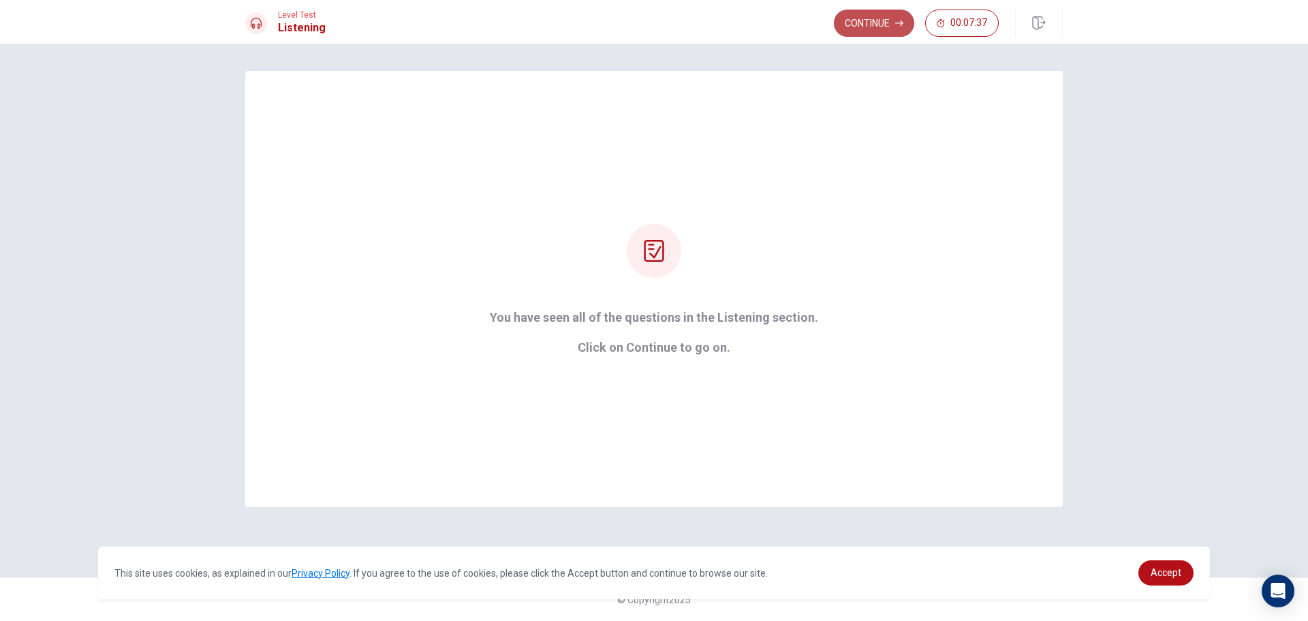
click at [892, 34] on button "Continue" at bounding box center [874, 23] width 80 height 27
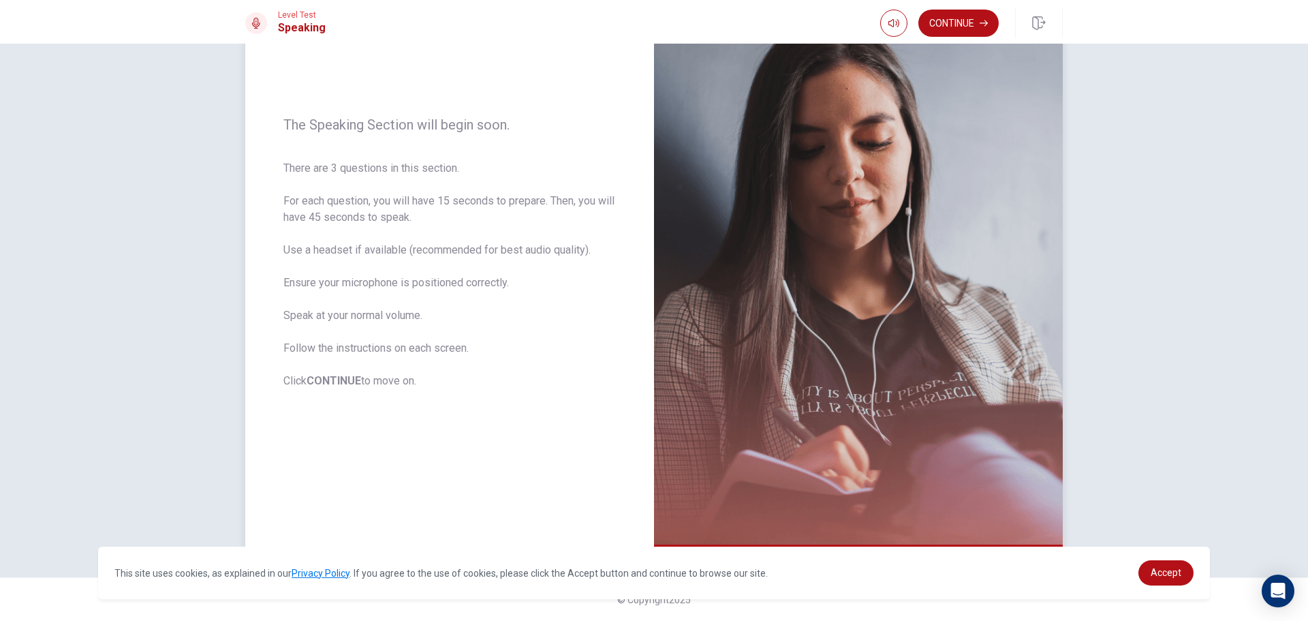
scroll to position [47, 0]
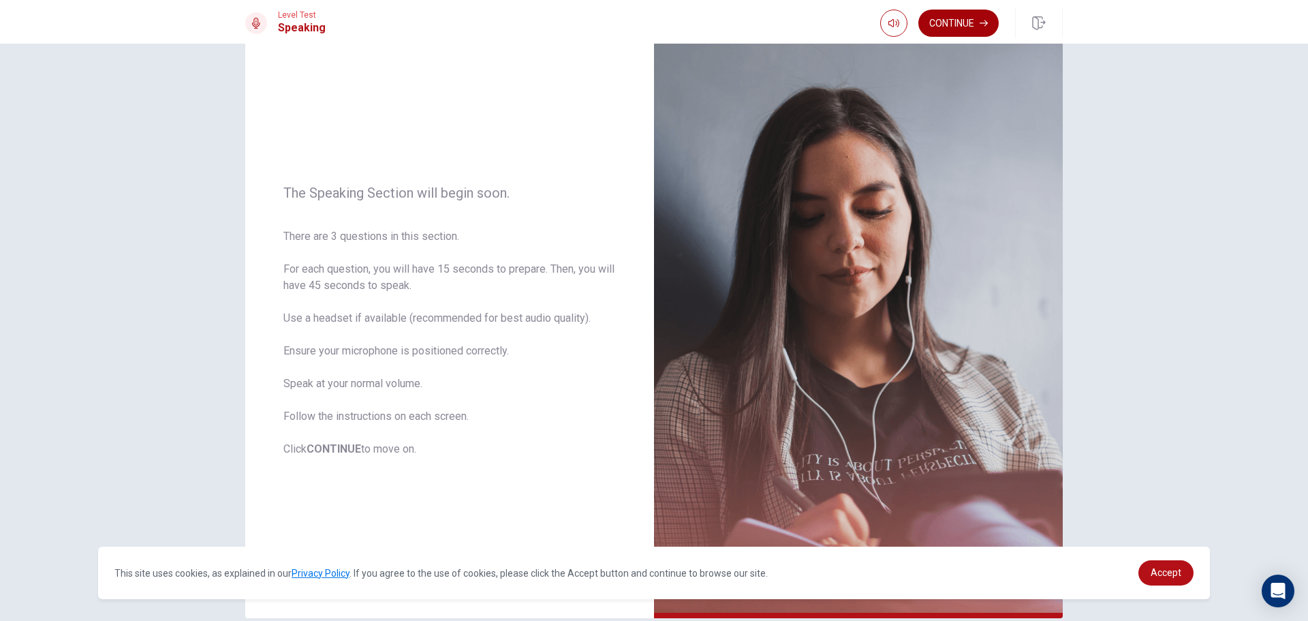
click at [960, 36] on button "Continue" at bounding box center [959, 23] width 80 height 27
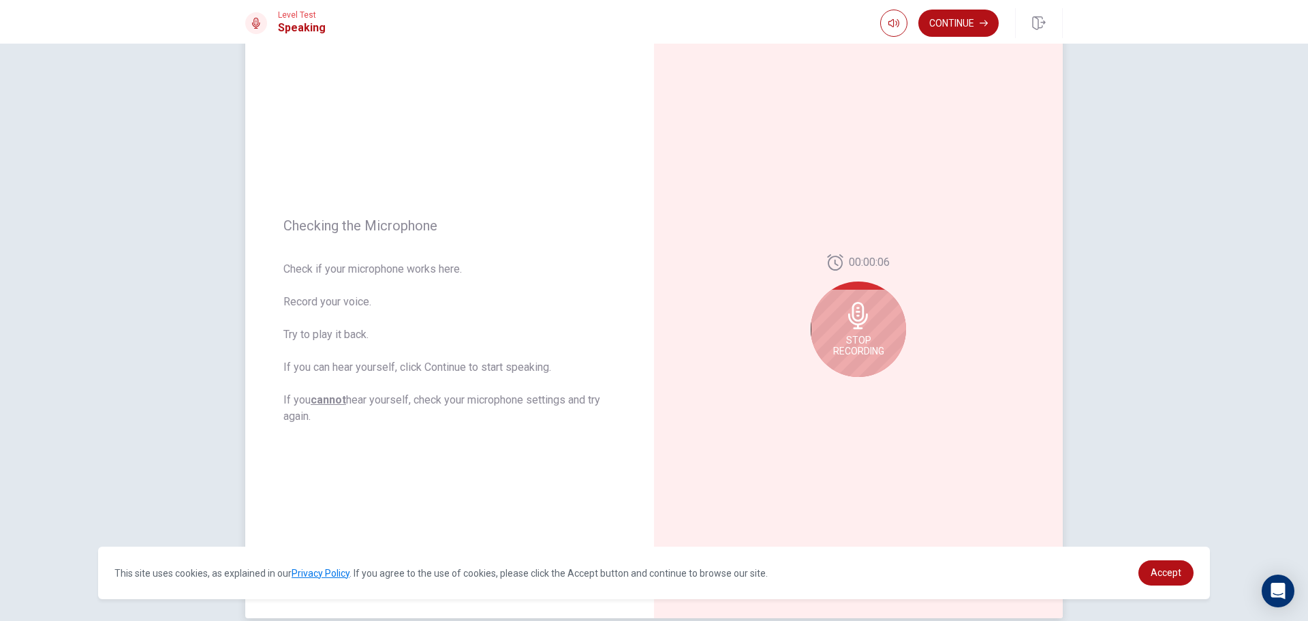
click at [879, 317] on div "Stop Recording" at bounding box center [858, 328] width 95 height 95
click at [870, 388] on icon "Play Audio" at bounding box center [874, 388] width 8 height 8
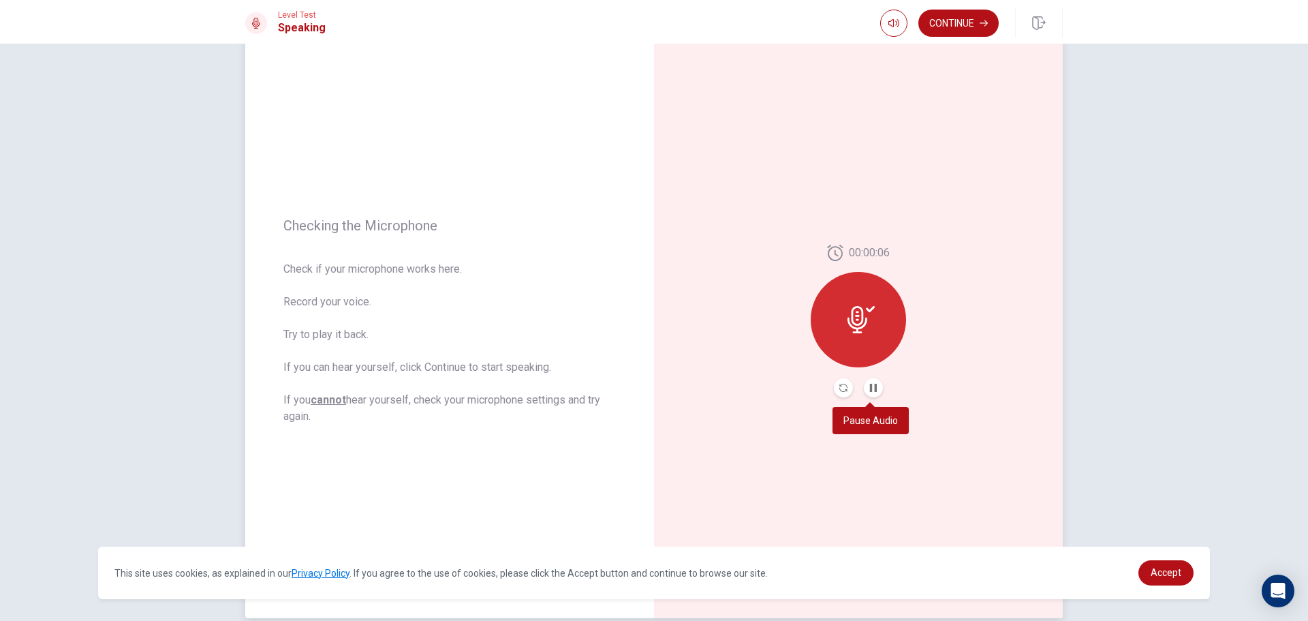
click at [875, 389] on button "Pause Audio" at bounding box center [873, 387] width 19 height 19
click at [940, 31] on button "Continue" at bounding box center [959, 23] width 80 height 27
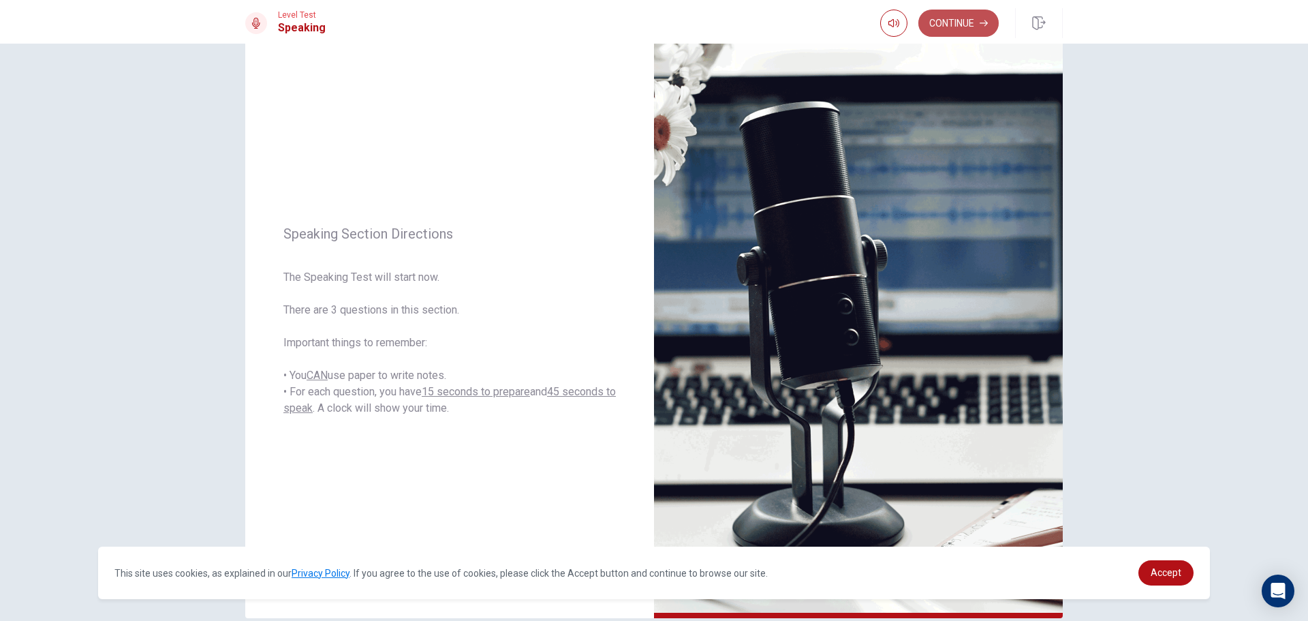
click at [956, 24] on button "Continue" at bounding box center [959, 23] width 80 height 27
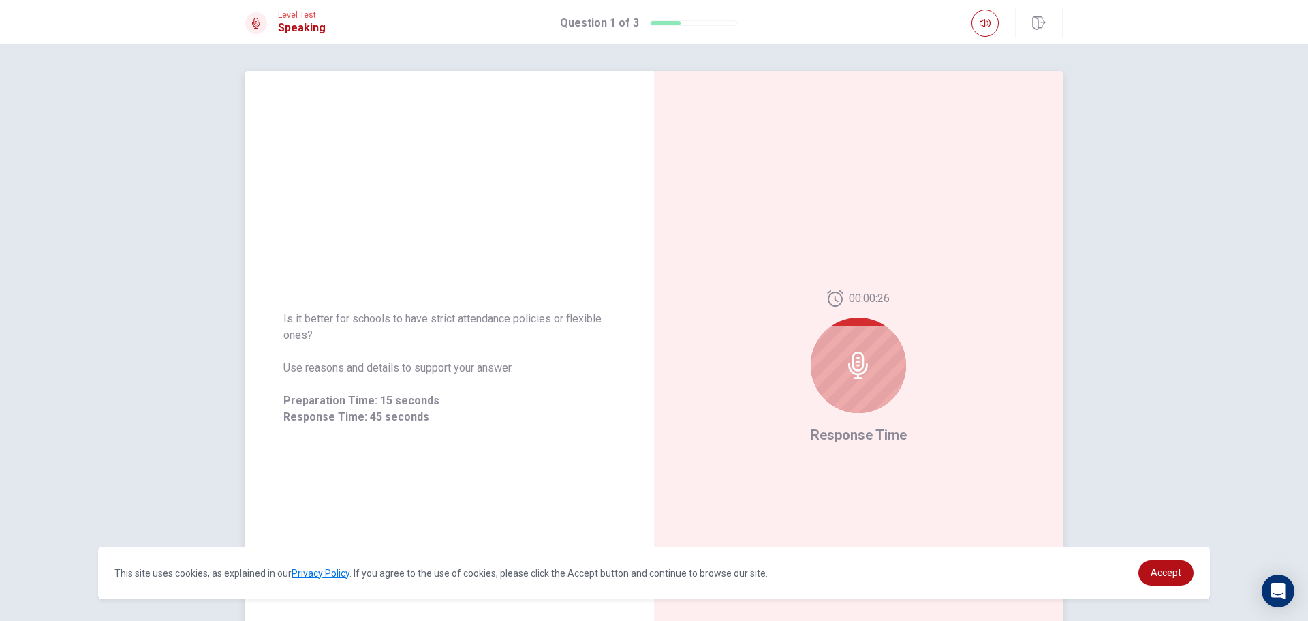
click at [846, 376] on icon at bounding box center [858, 365] width 27 height 27
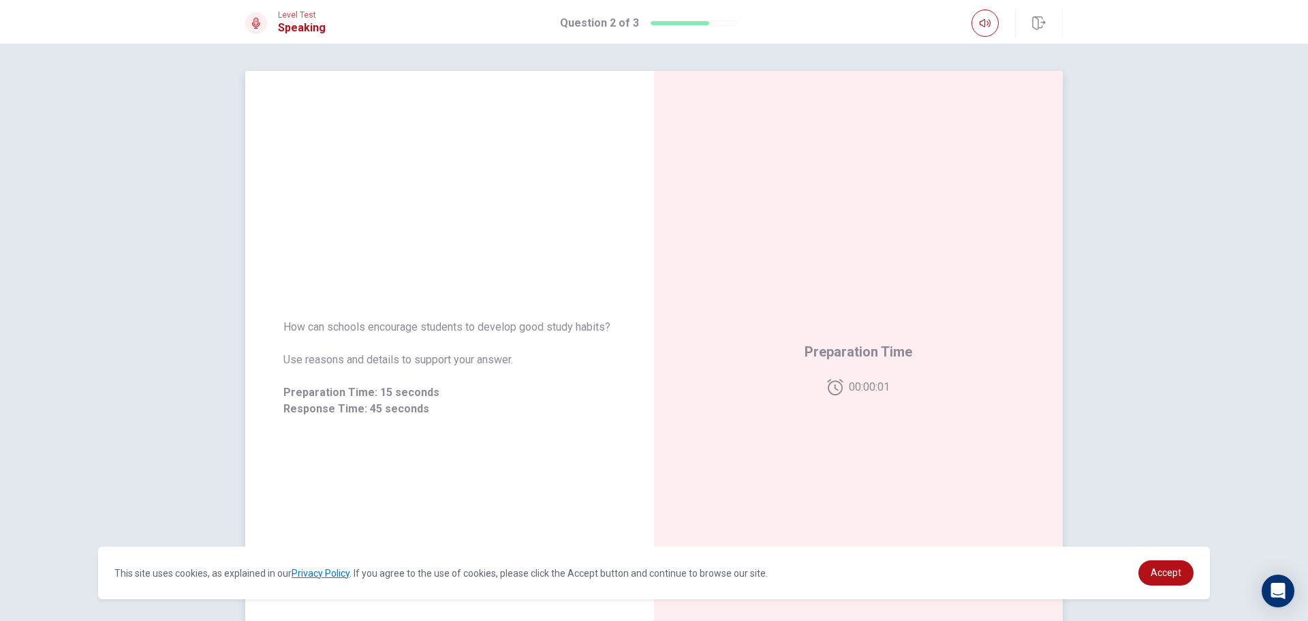
drag, startPoint x: 605, startPoint y: 319, endPoint x: 289, endPoint y: 322, distance: 316.2
click at [289, 322] on span "How can schools encourage students to develop good study habits?" at bounding box center [449, 327] width 333 height 16
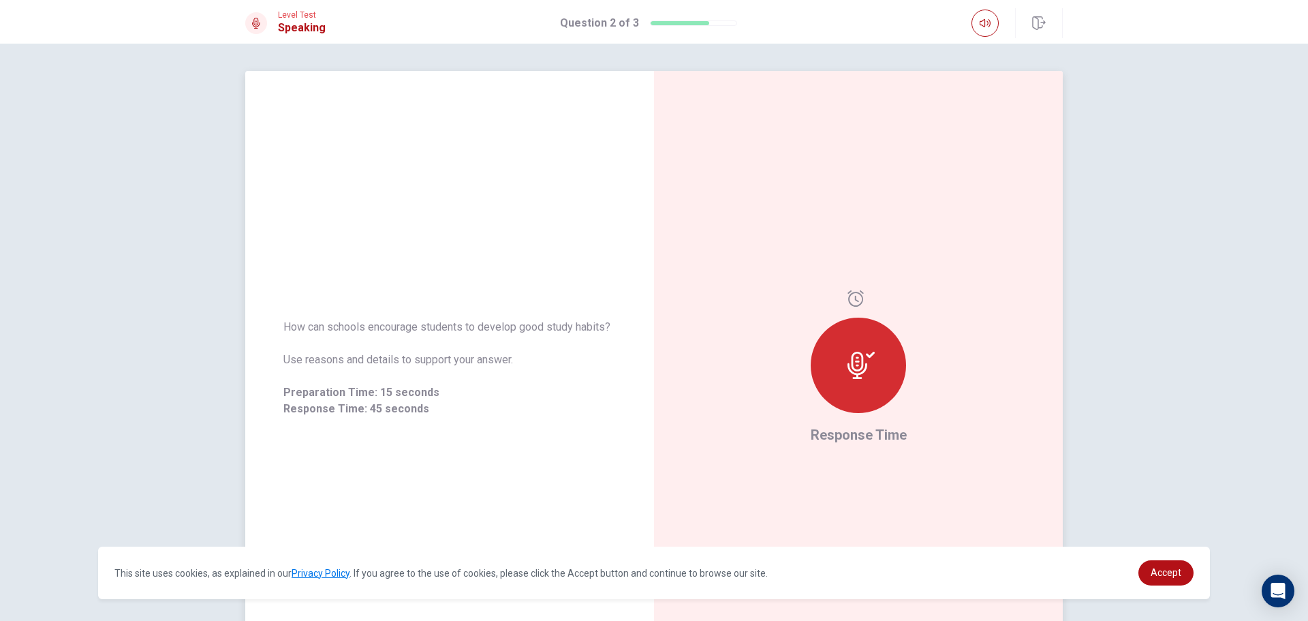
click at [868, 378] on icon at bounding box center [861, 365] width 27 height 27
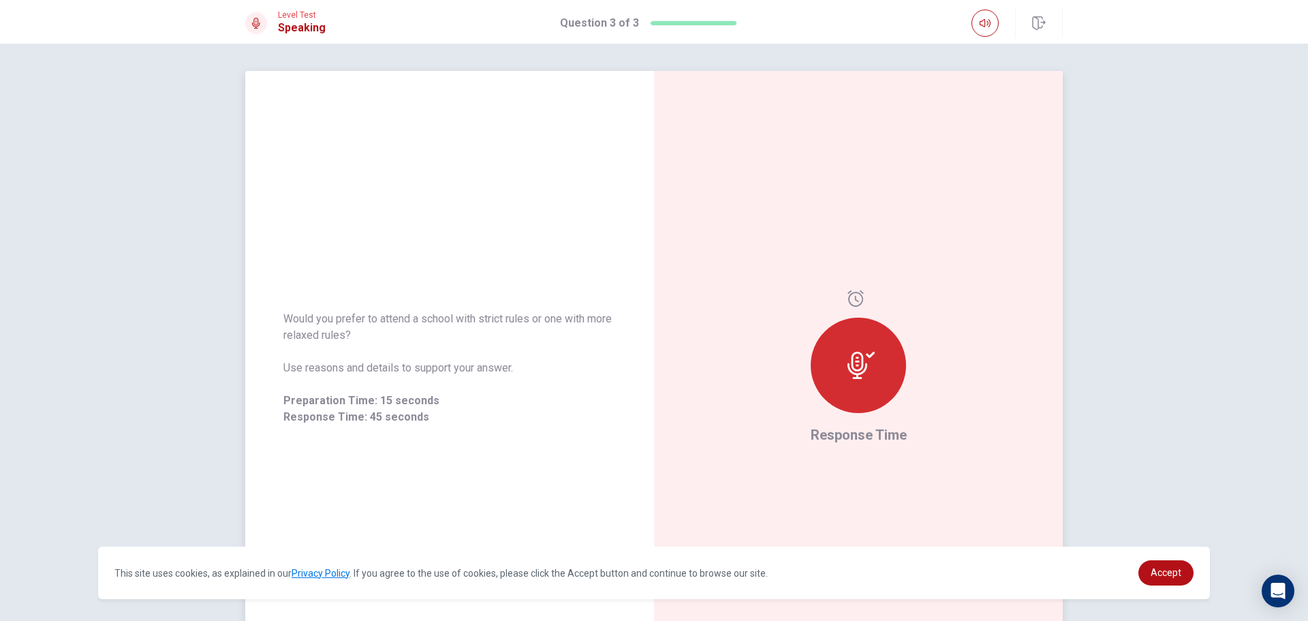
click at [842, 368] on div at bounding box center [858, 365] width 95 height 95
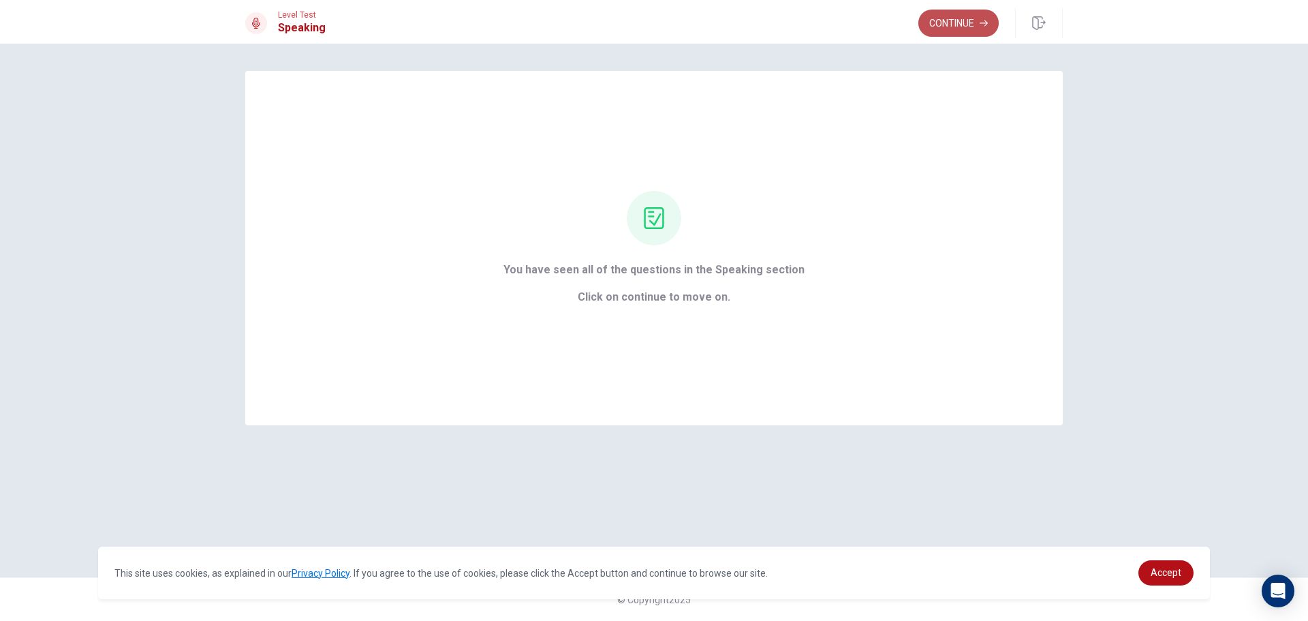
click at [977, 33] on button "Continue" at bounding box center [959, 23] width 80 height 27
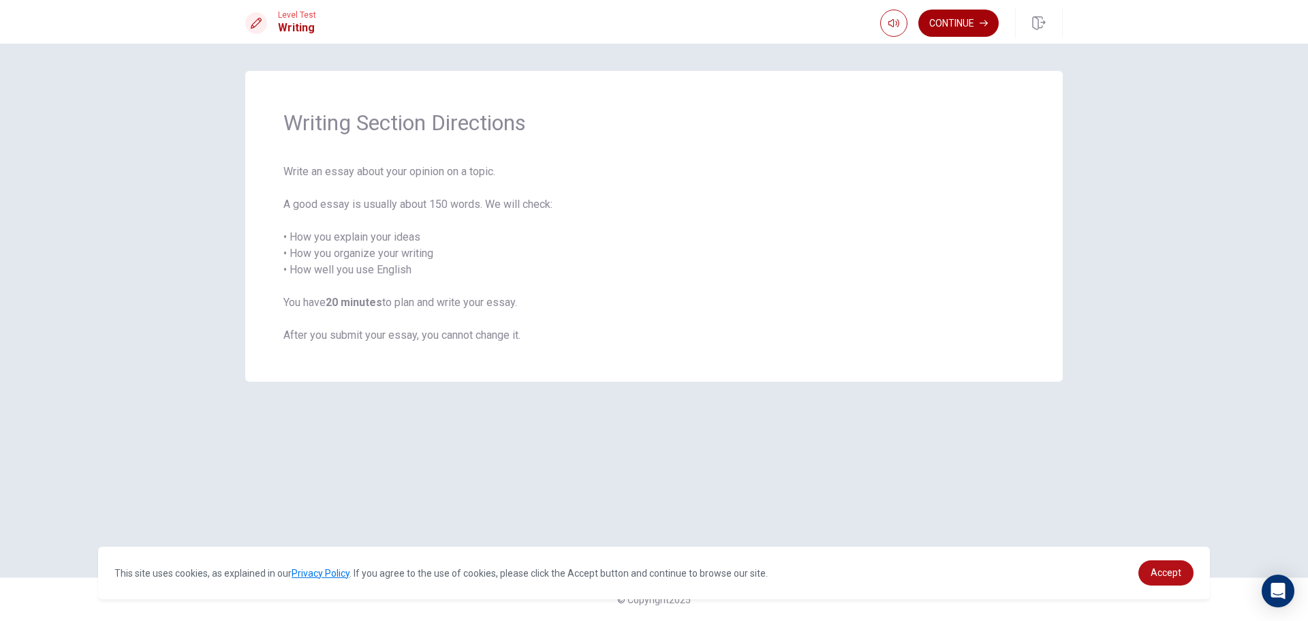
click at [968, 31] on button "Continue" at bounding box center [959, 23] width 80 height 27
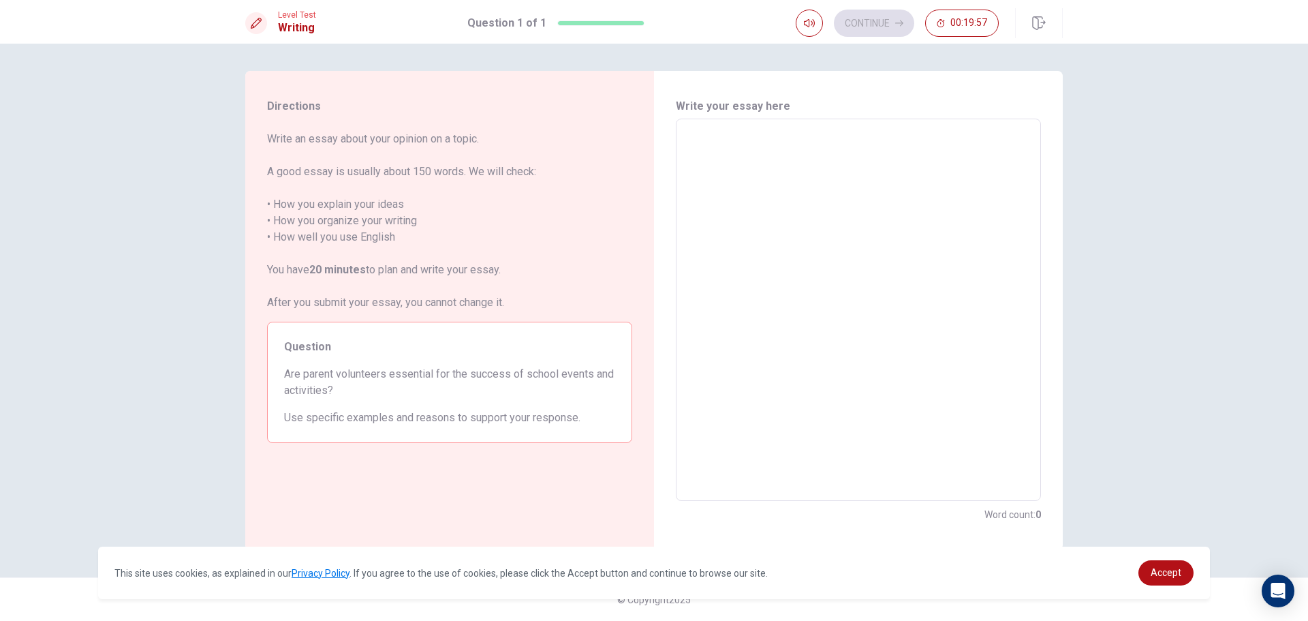
click at [720, 153] on textarea at bounding box center [859, 310] width 346 height 360
type textarea "m"
type textarea "x"
type textarea "my"
type textarea "x"
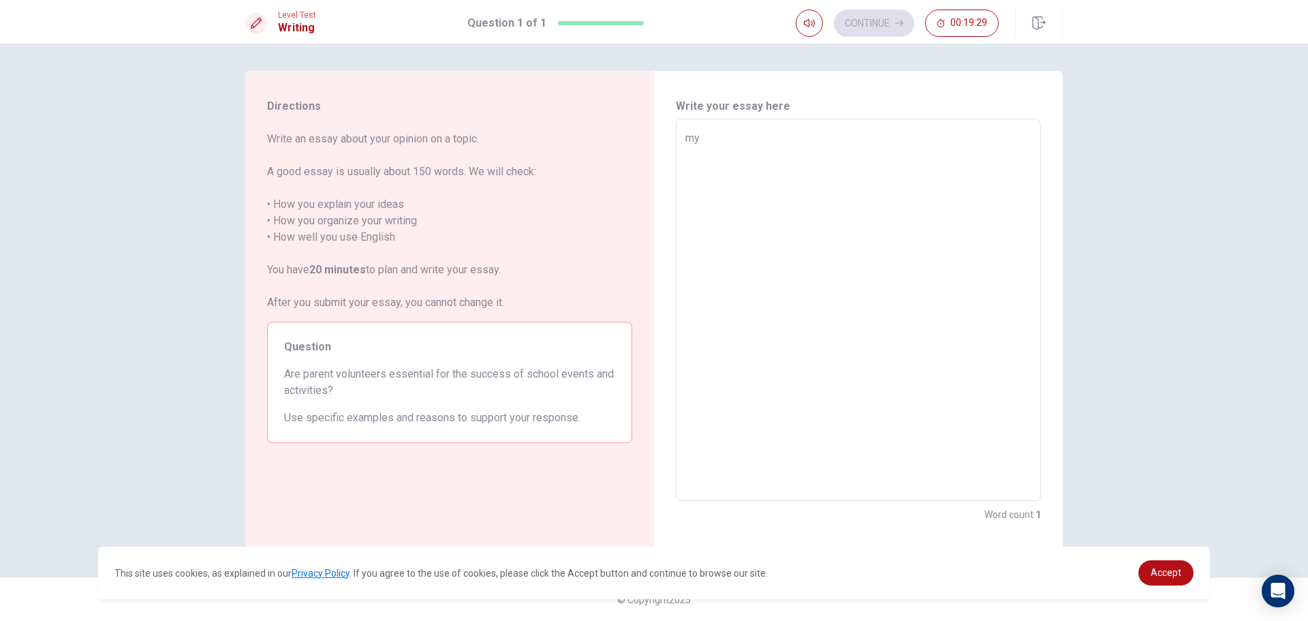
type textarea "my"
type textarea "x"
type textarea "my p"
type textarea "x"
type textarea "my pa"
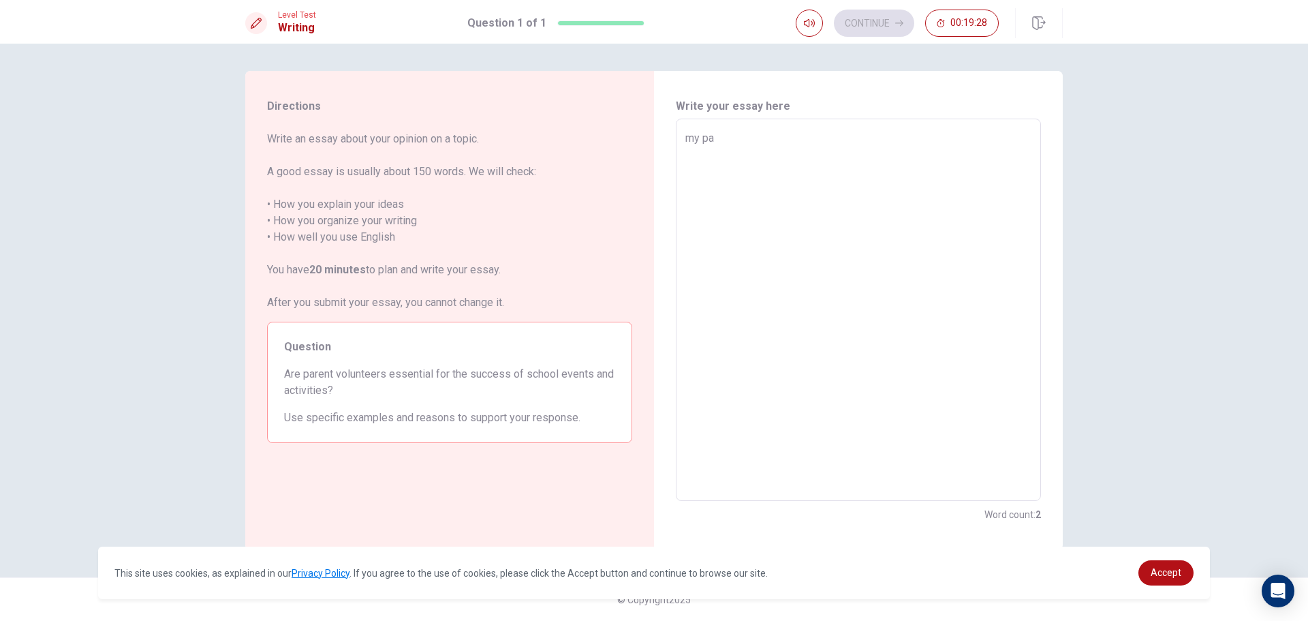
type textarea "x"
type textarea "my par"
type textarea "x"
type textarea "my pare"
type textarea "x"
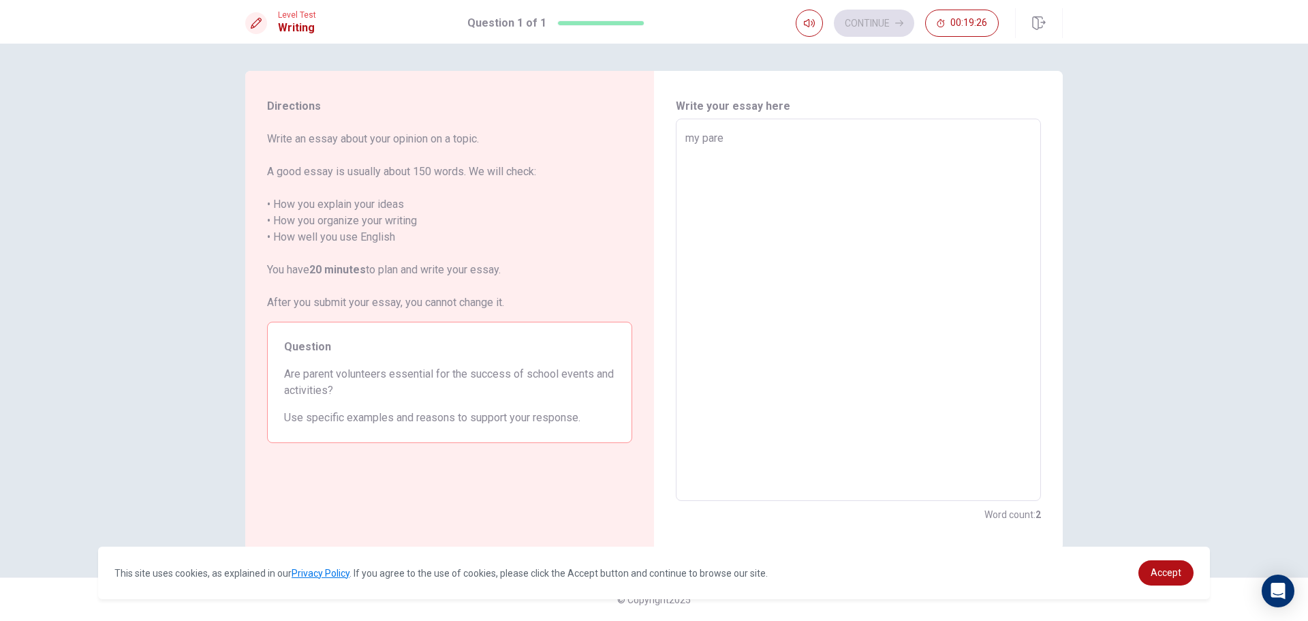
type textarea "my paren"
type textarea "x"
type textarea "my parent"
type textarea "x"
type textarea "my parent"
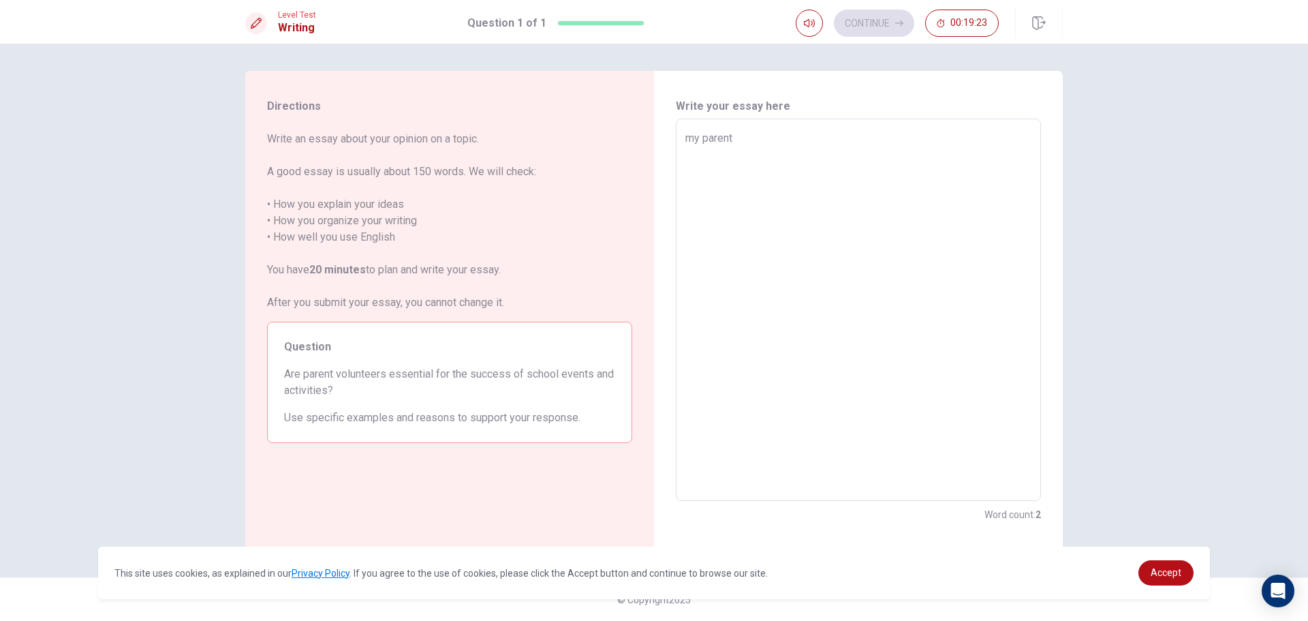
type textarea "x"
type textarea "my parent w"
type textarea "x"
type textarea "my parent wi"
type textarea "x"
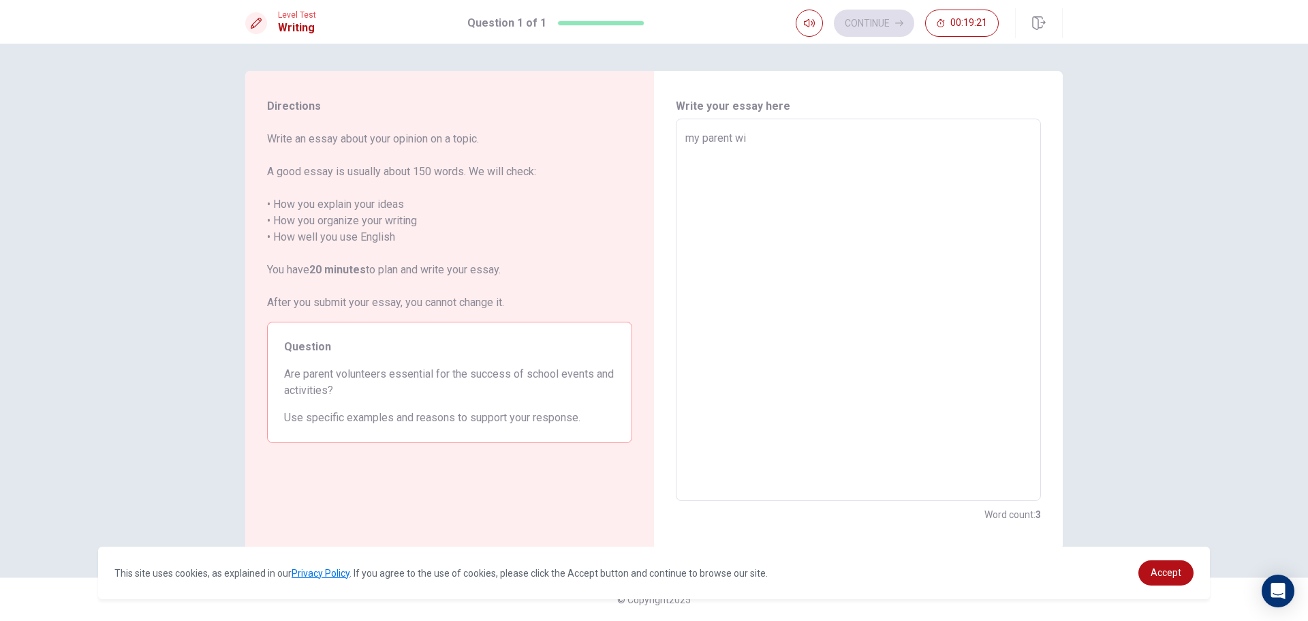
type textarea "my parent wil"
type textarea "x"
type textarea "my parent will"
type textarea "x"
type textarea "my parent will"
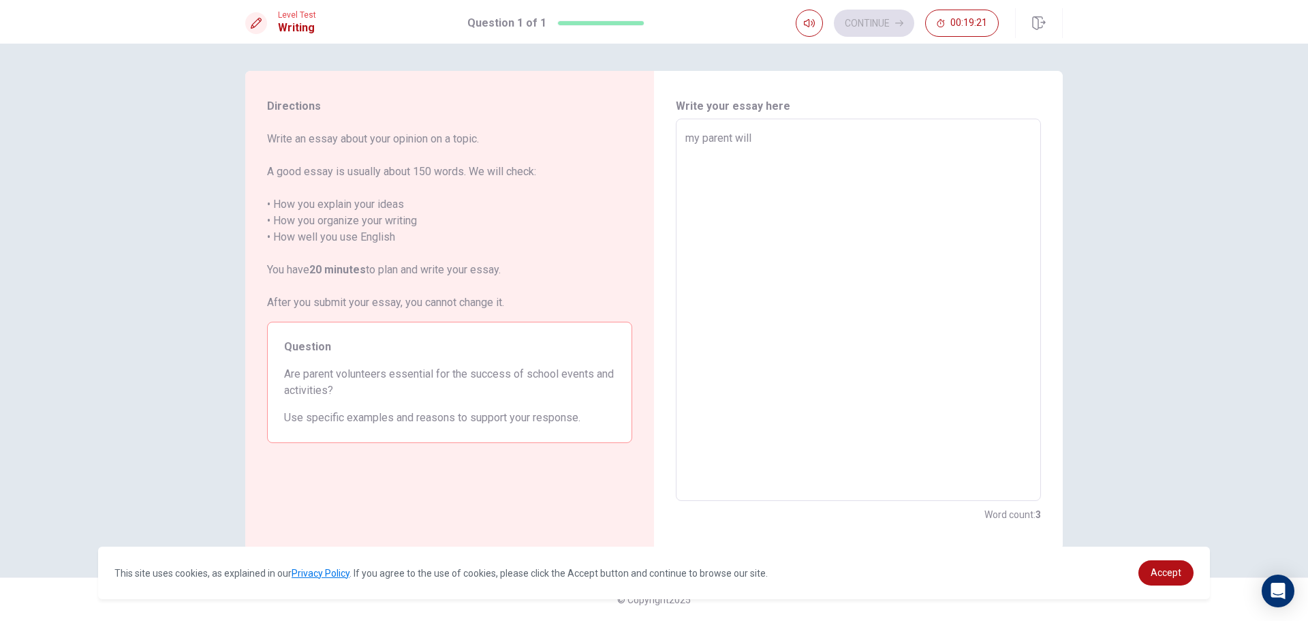
type textarea "x"
type textarea "my parent will s"
type textarea "x"
type textarea "my parent will su"
type textarea "x"
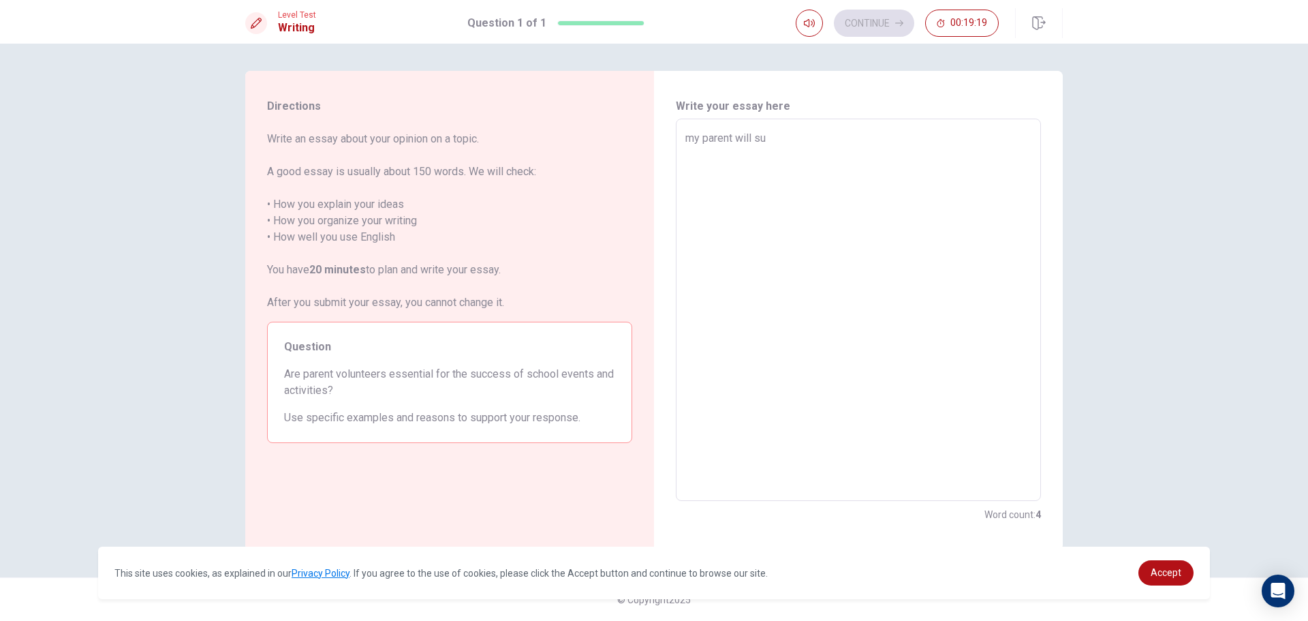
type textarea "my parent will suc"
type textarea "x"
type textarea "my parent will succ"
type textarea "x"
type textarea "my parent will succe"
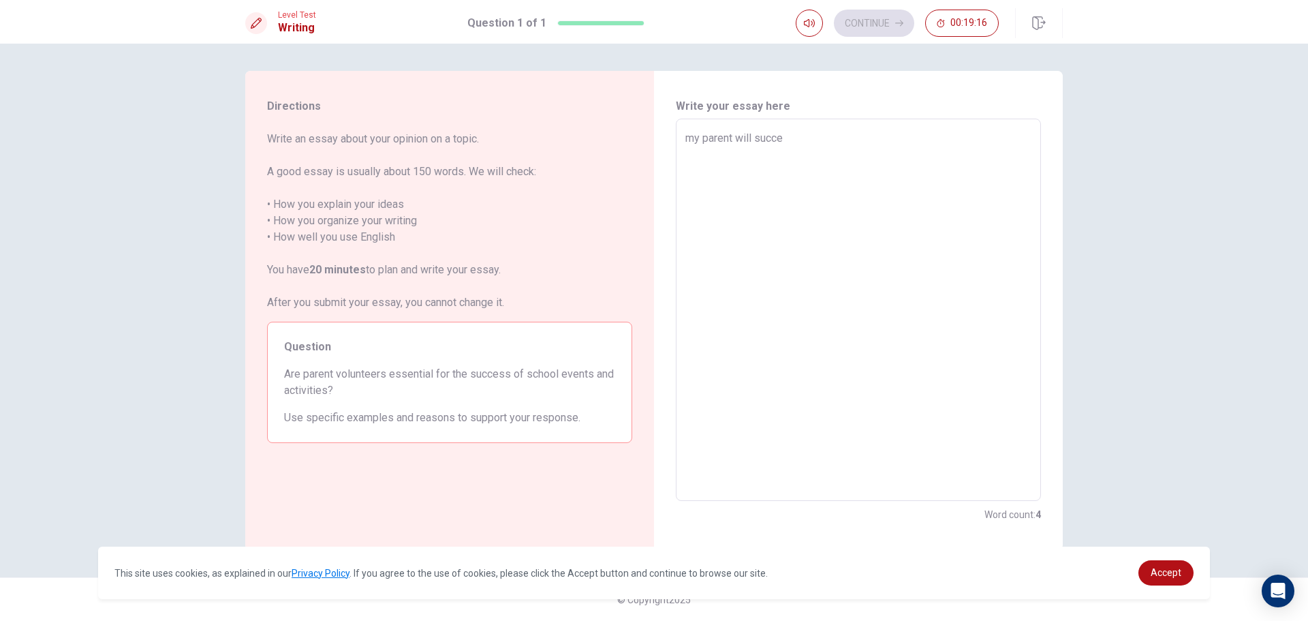
type textarea "x"
type textarea "my parent will succes"
type textarea "x"
type textarea "my parent will success"
type textarea "x"
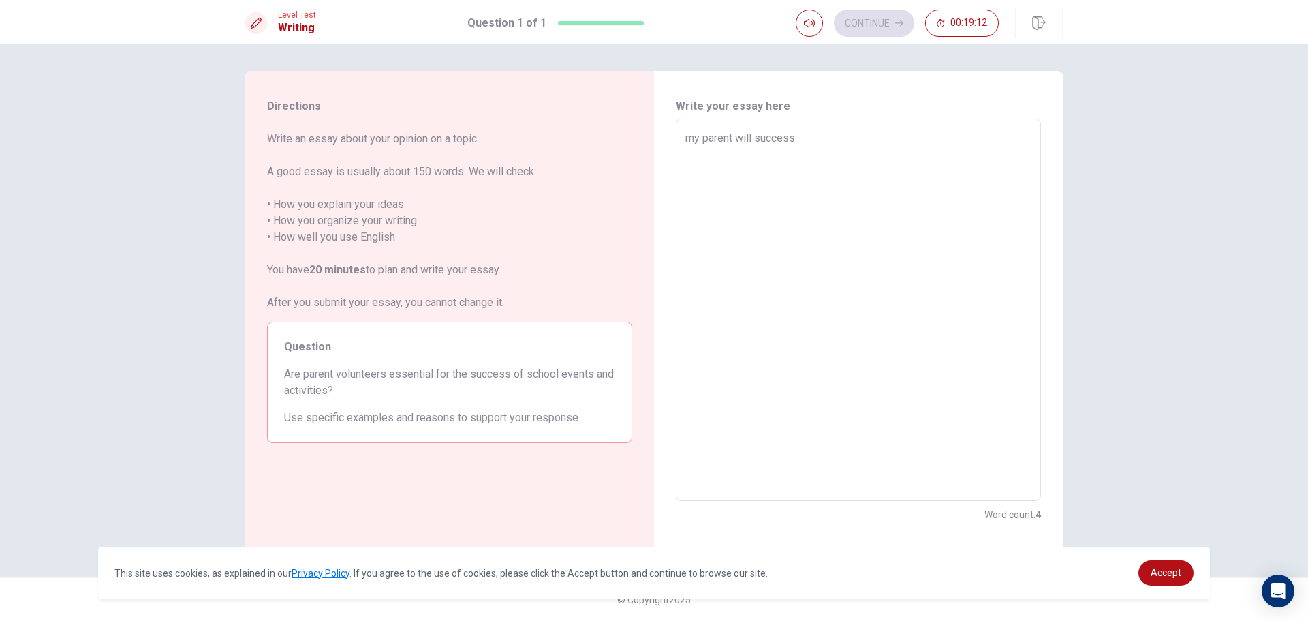
type textarea "my parent will success"
type textarea "x"
type textarea "my parent will success o"
type textarea "x"
type textarea "my parent will success of"
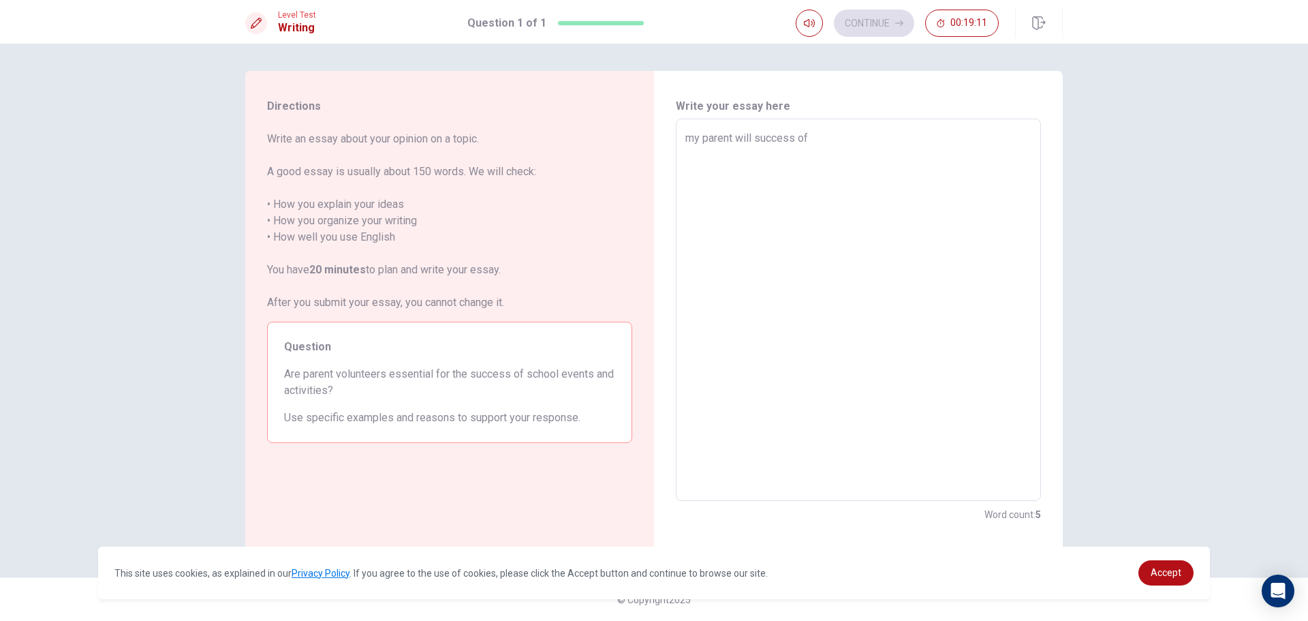
type textarea "x"
type textarea "my parent will success of"
type textarea "x"
type textarea "my parent will success of s"
type textarea "x"
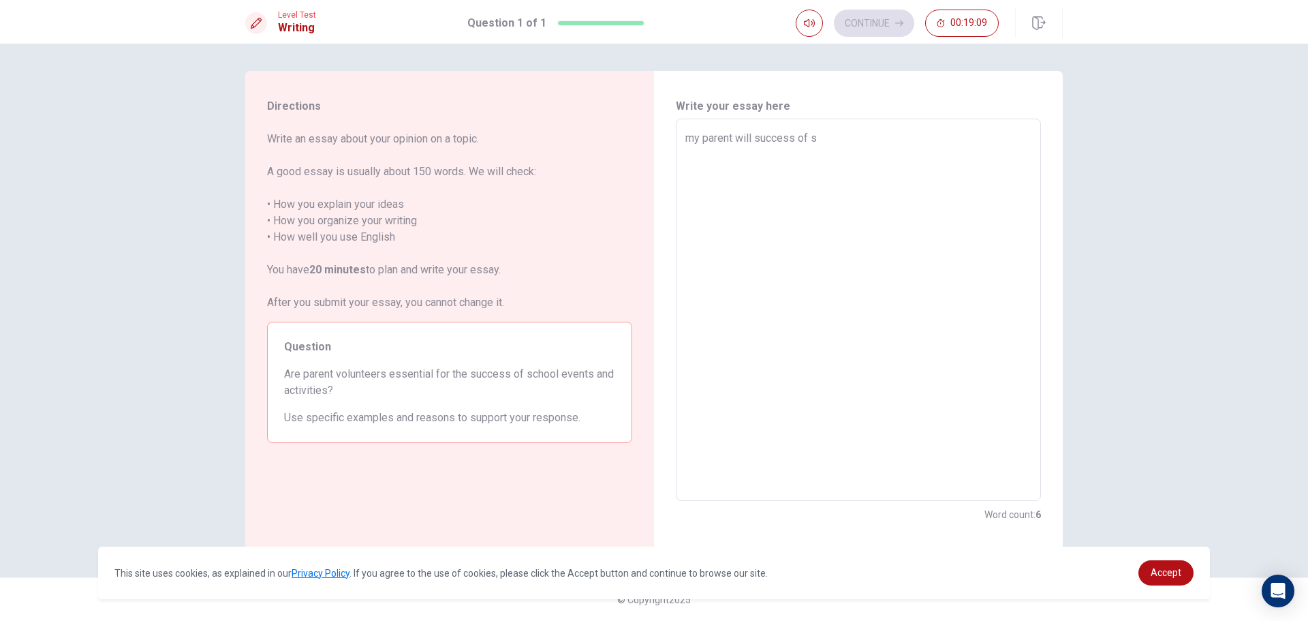
type textarea "my parent will success of sc"
type textarea "x"
type textarea "my parent will success of sch"
type textarea "x"
type textarea "my parent will success of scho"
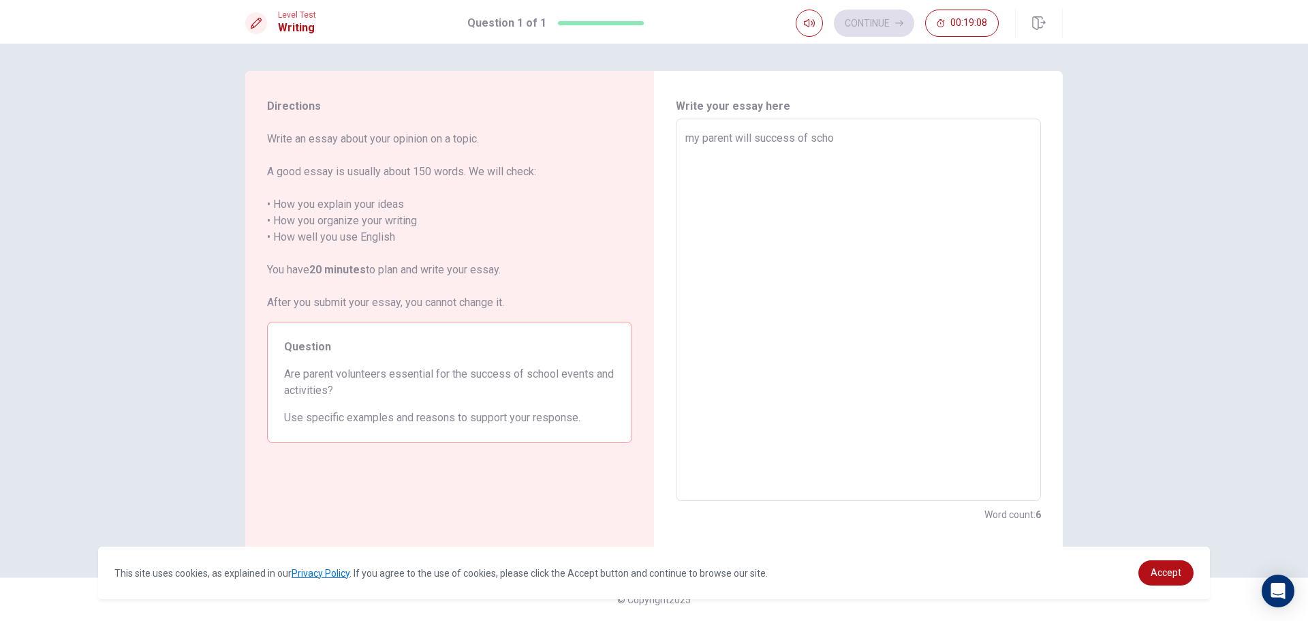
type textarea "x"
type textarea "my parent will success of schoo"
type textarea "x"
type textarea "my parent will success of school"
type textarea "x"
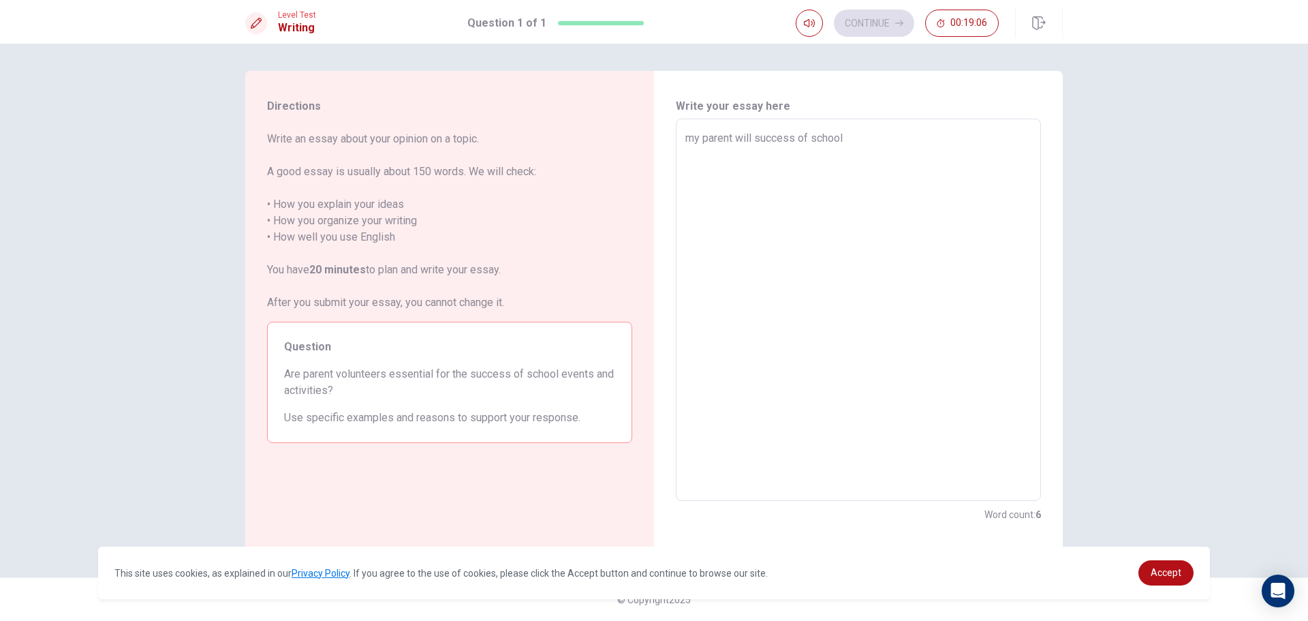
type textarea "my parent will success of school"
type textarea "x"
type textarea "my parent will success of school e"
type textarea "x"
type textarea "my parent will success of school ev"
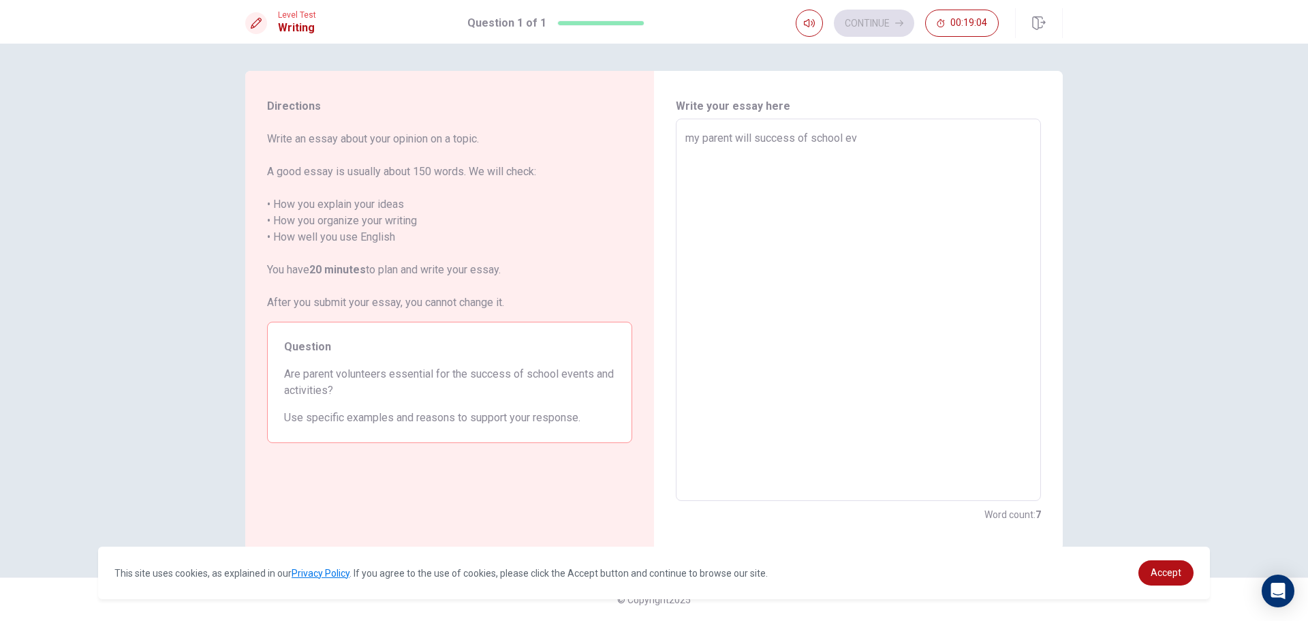
type textarea "x"
type textarea "my parent will success of school eve"
type textarea "x"
type textarea "my parent will success of school even"
type textarea "x"
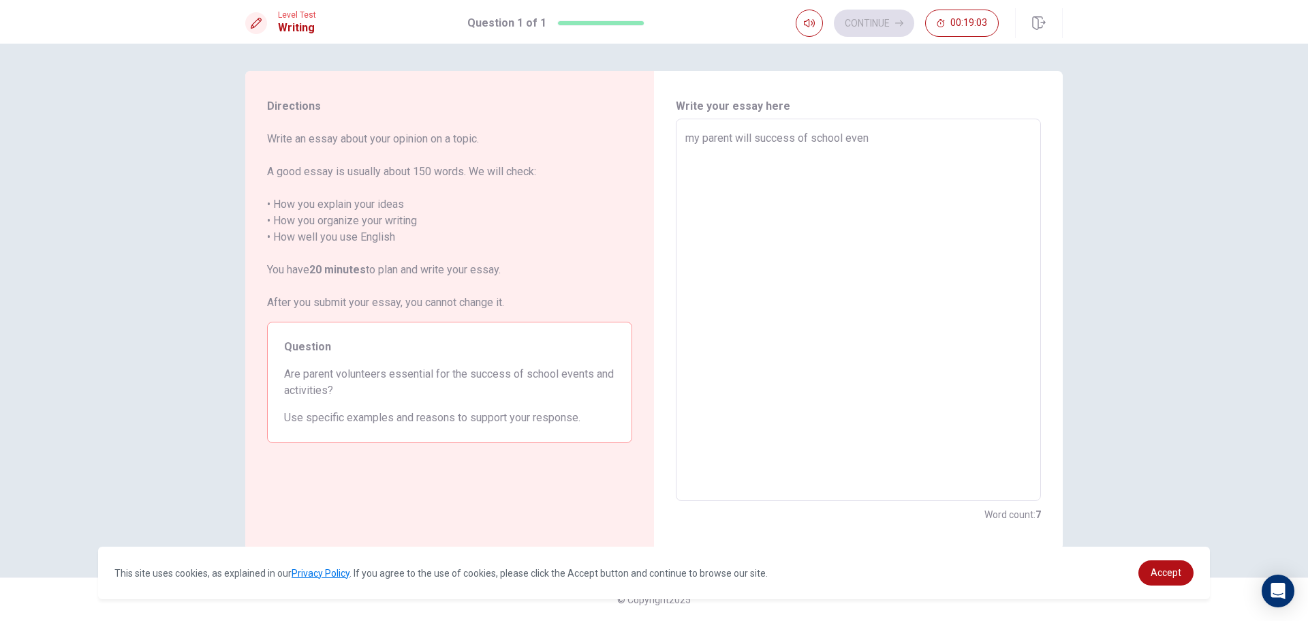
type textarea "my parent will success of school event"
type textarea "x"
type textarea "my parent will success of school event"
type textarea "x"
type textarea "my parent will success of school event a"
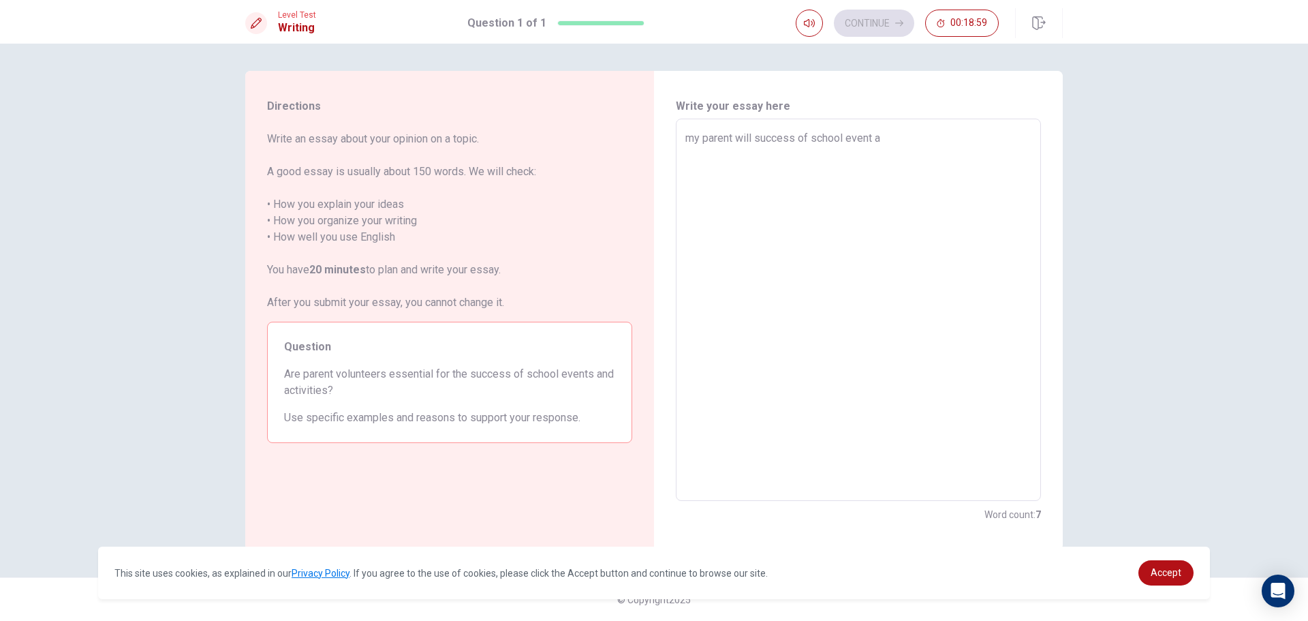
type textarea "x"
type textarea "my parent will success of school event an"
type textarea "x"
type textarea "my parent will success of school event and"
type textarea "x"
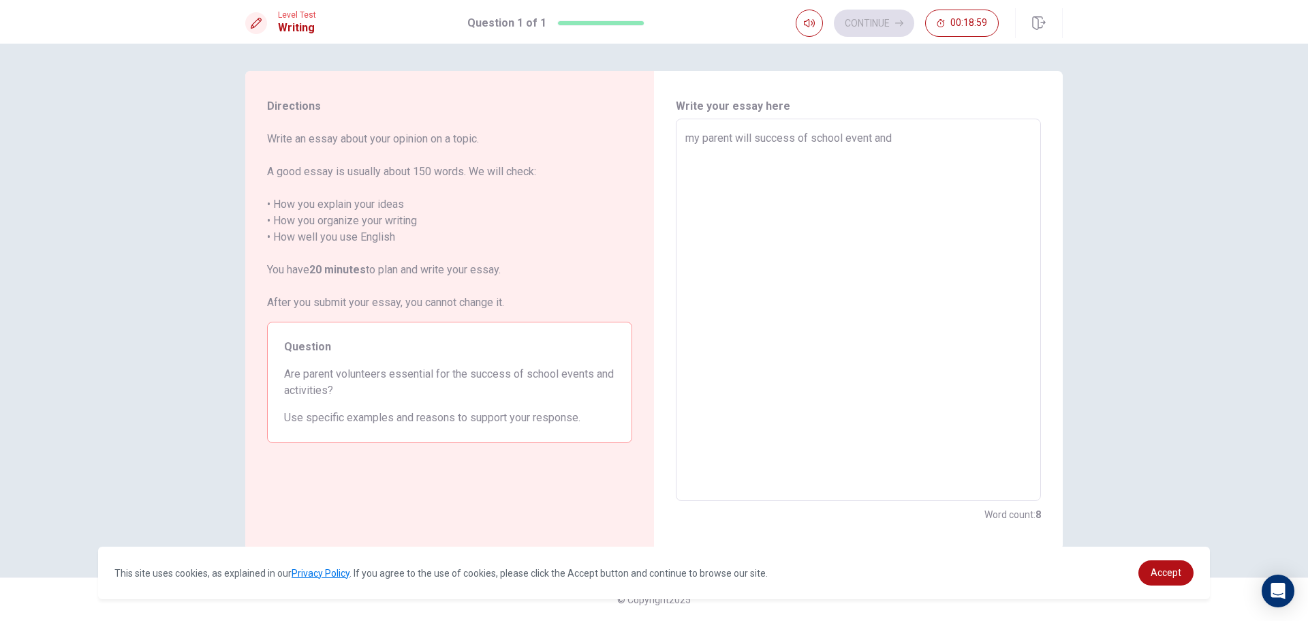
type textarea "my parent will success of school event and"
type textarea "x"
type textarea "my parent will success of school event and a"
type textarea "x"
type textarea "my parent will success of school event and ac"
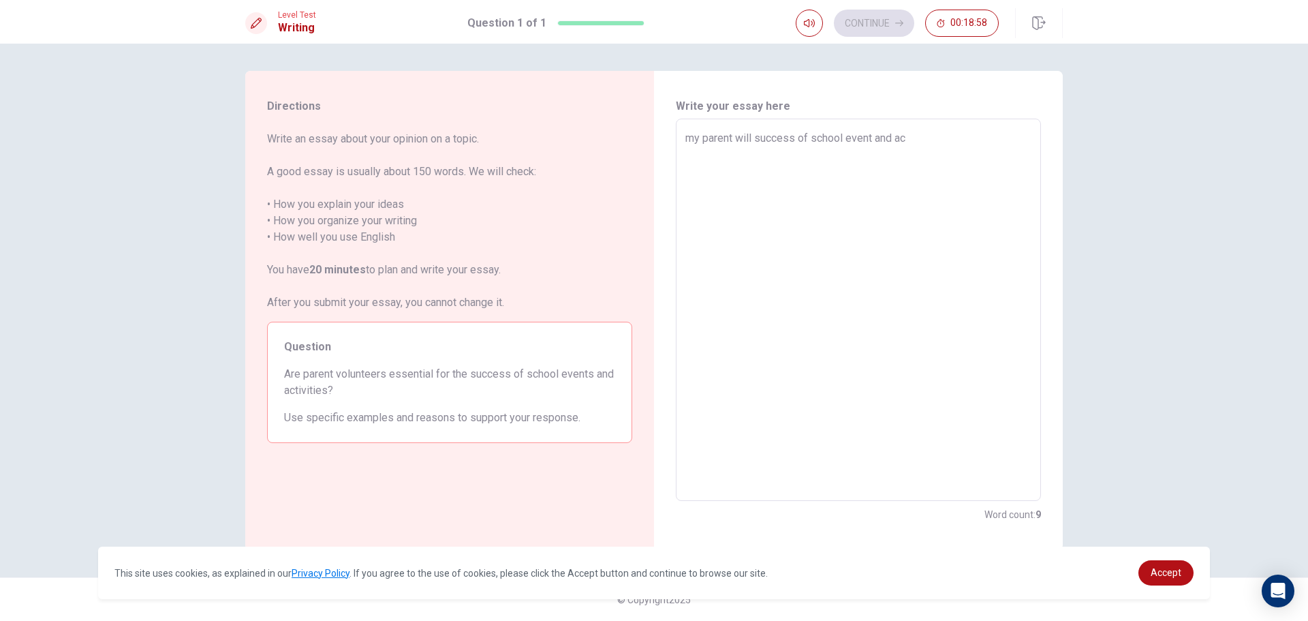
type textarea "x"
type textarea "my parent will success of school event and act"
type textarea "x"
type textarea "my parent will success of school event and acti"
type textarea "x"
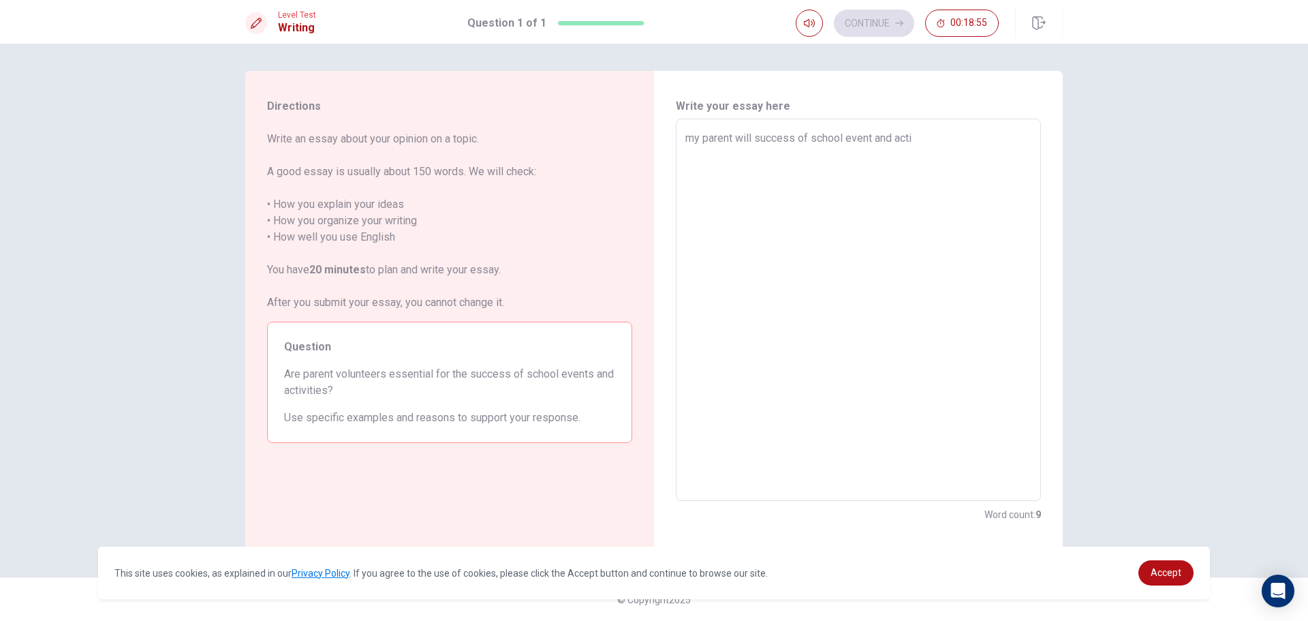
type textarea "my parent will success of school event and activ"
type textarea "x"
type textarea "my parent will success of school event and activi"
type textarea "x"
type textarea "my parent will success of school event and activit"
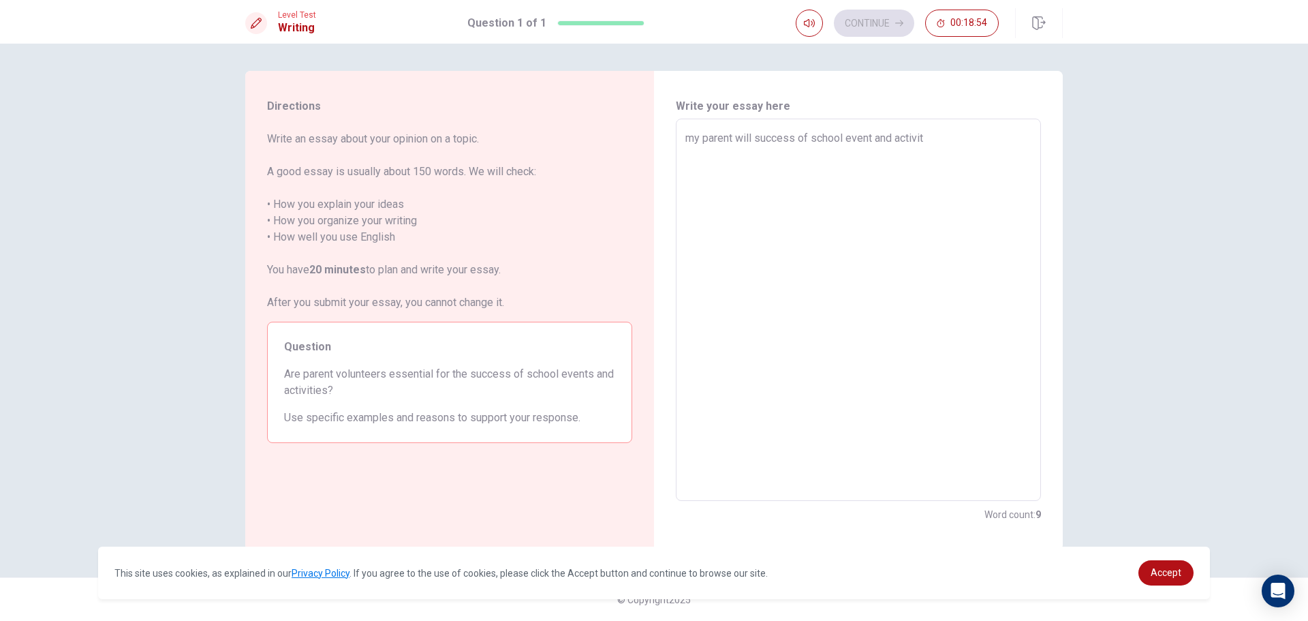
type textarea "x"
type textarea "my parent will success of school event and activity"
type textarea "x"
type textarea "my parent will success of school event and activity"
type textarea "x"
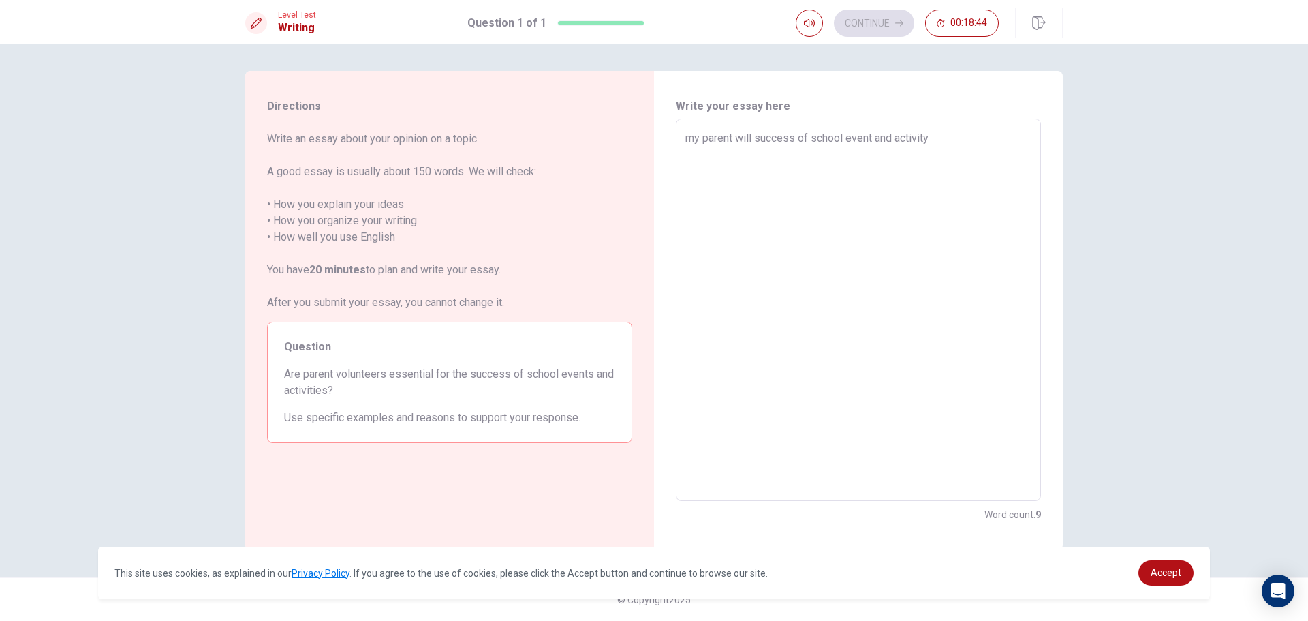
type textarea "my parent will success of school event and activity b"
type textarea "x"
type textarea "my parent will success of school event and activity be"
type textarea "x"
type textarea "my parent will success of school event and activity bec"
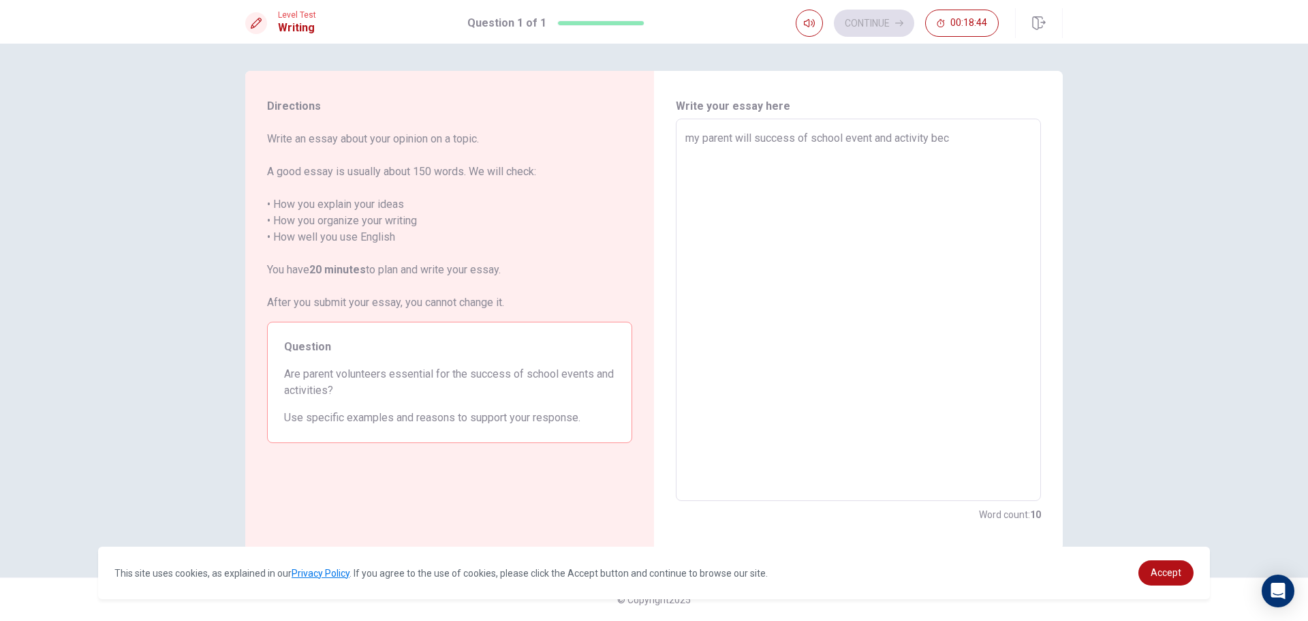
type textarea "x"
type textarea "my parent will success of school event and activity beca"
type textarea "x"
type textarea "my parent will success of school event and activity becau"
type textarea "x"
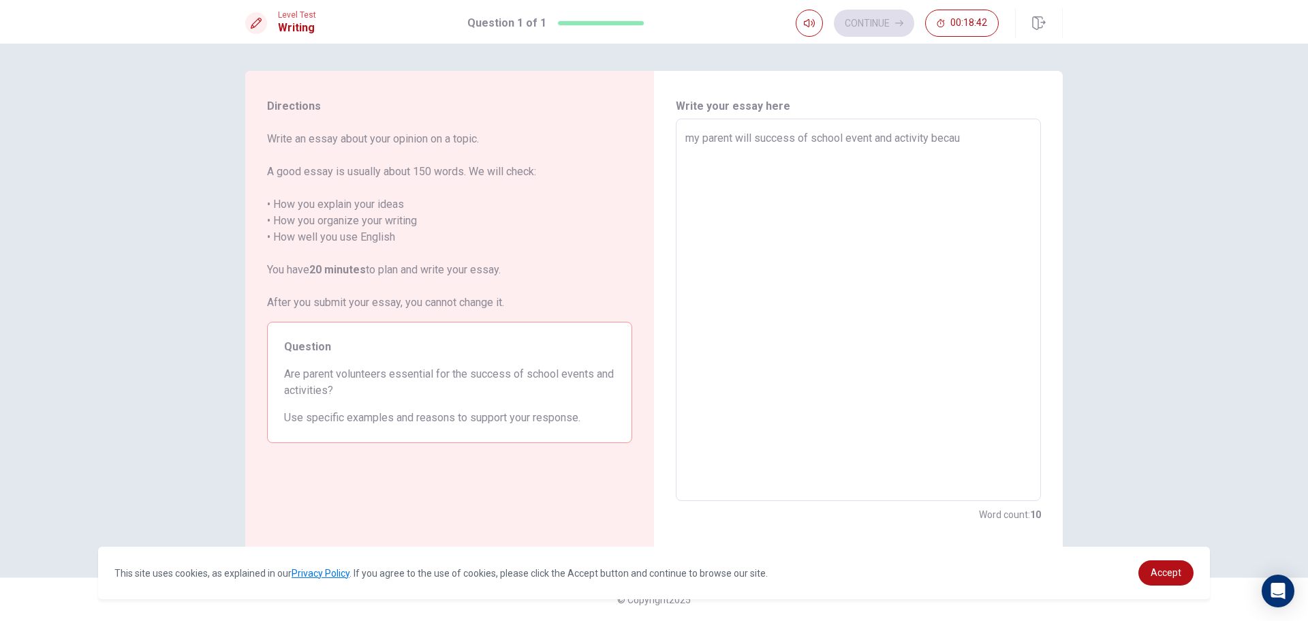
type textarea "my parent will success of school event and activity becaus"
type textarea "x"
type textarea "my parent will success of school event and activity because"
type textarea "x"
type textarea "my parent will success of school event and activity because"
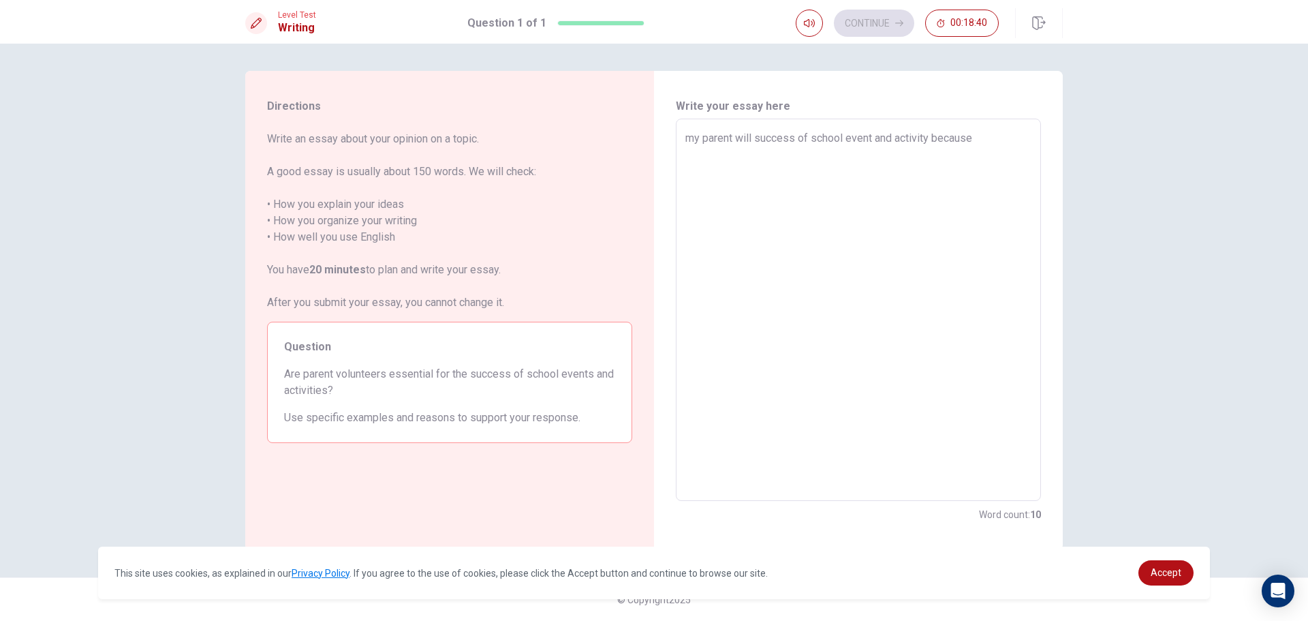
type textarea "x"
type textarea "my parent will success of school event and activity because t"
type textarea "x"
type textarea "my parent will success of school event and activity because th"
type textarea "x"
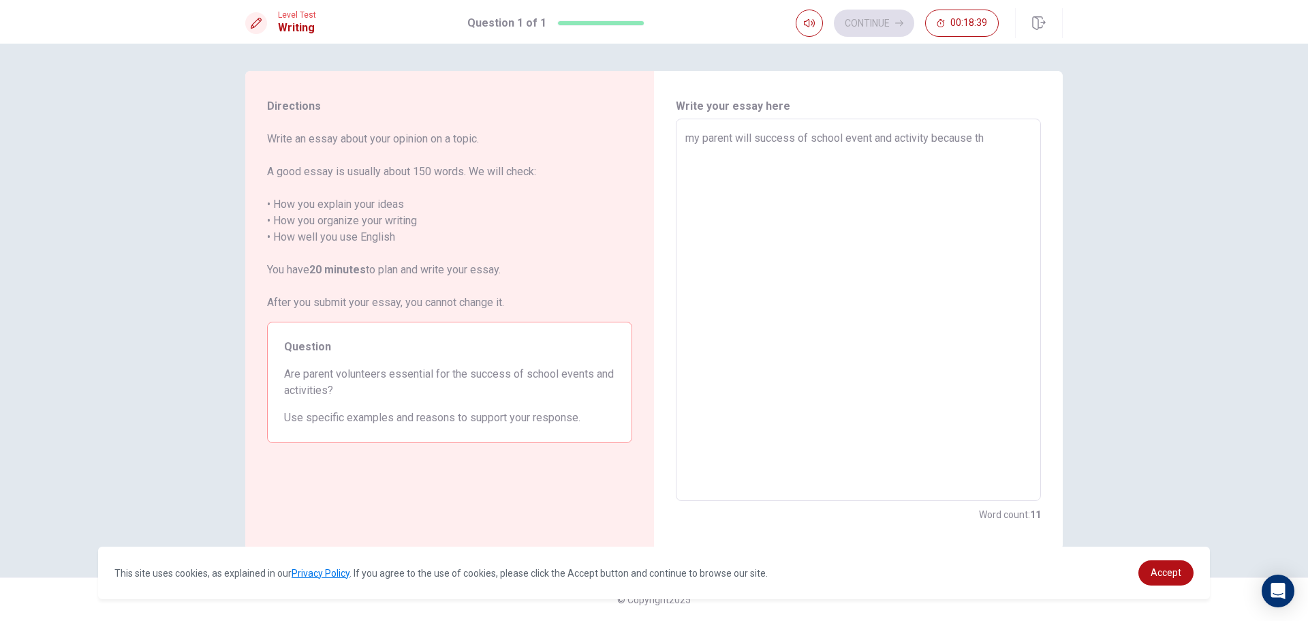
type textarea "my parent will success of school event and activity because the"
type textarea "x"
type textarea "my parent will success of school event and activity because they"
type textarea "x"
type textarea "my parent will success of school event and activity because they"
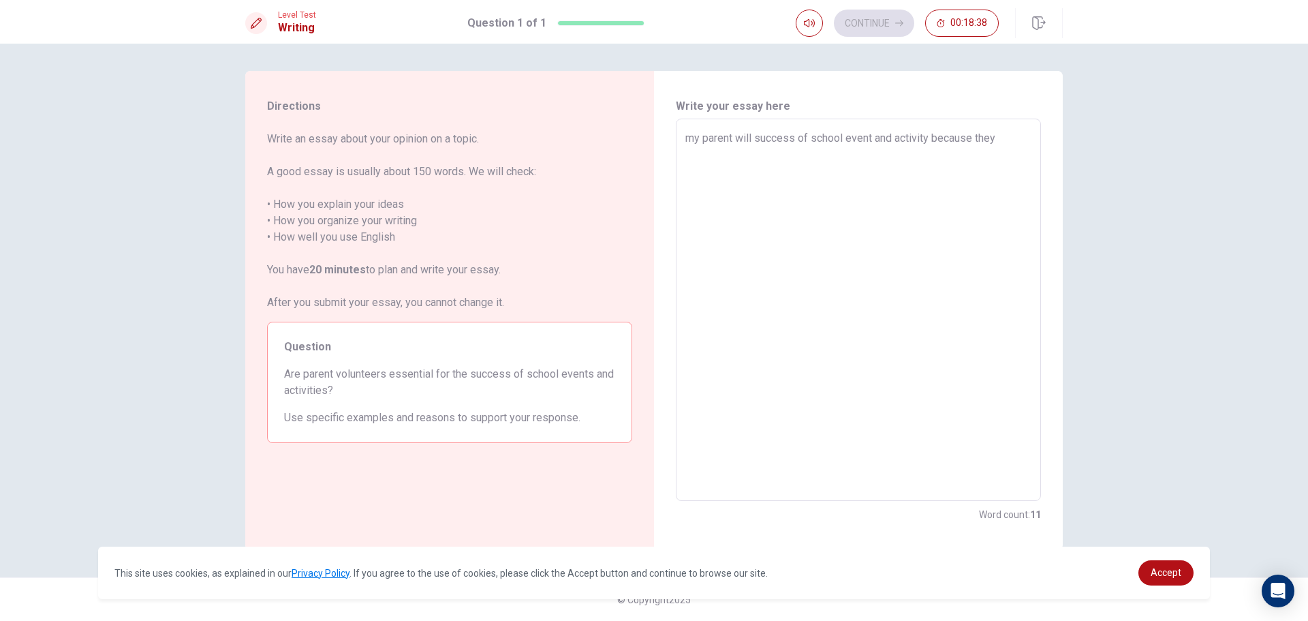
type textarea "x"
type textarea "my parent will success of school event and activity because they l"
type textarea "x"
type textarea "my parent will success of school event and activity because they lo"
type textarea "x"
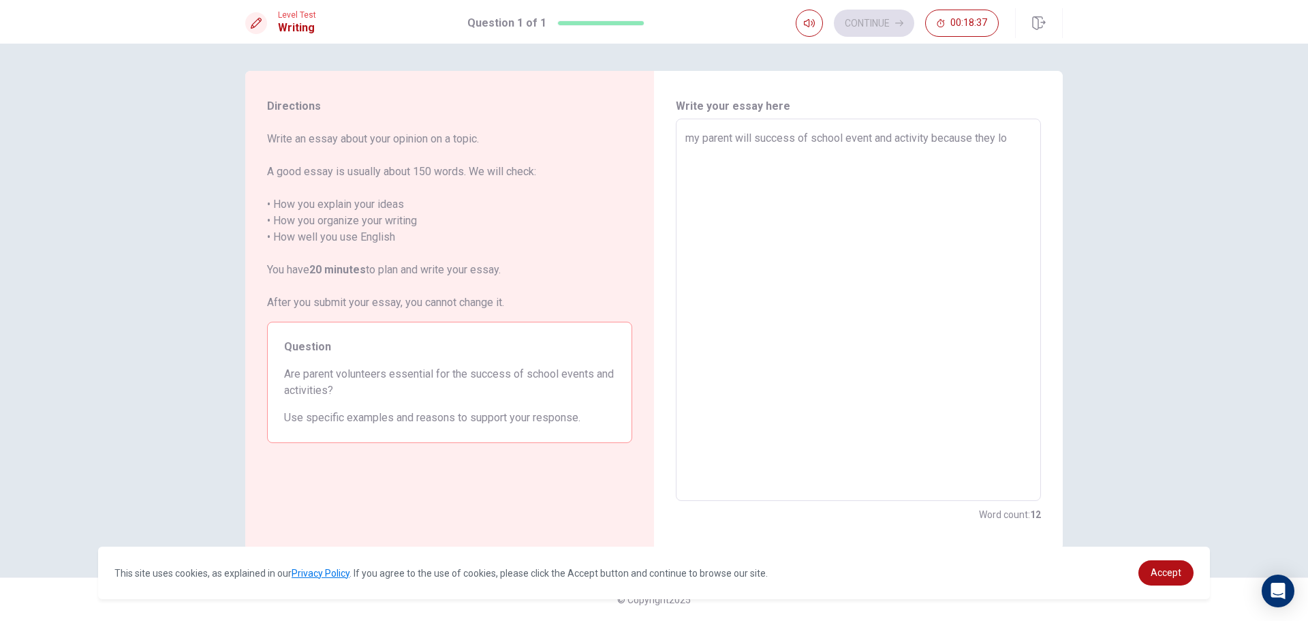
type textarea "my parent will success of school event and activity because they lov"
type textarea "x"
type textarea "my parent will success of school event and activity because they lov"
type textarea "x"
type textarea "my parent will success of school event and activity because they lov"
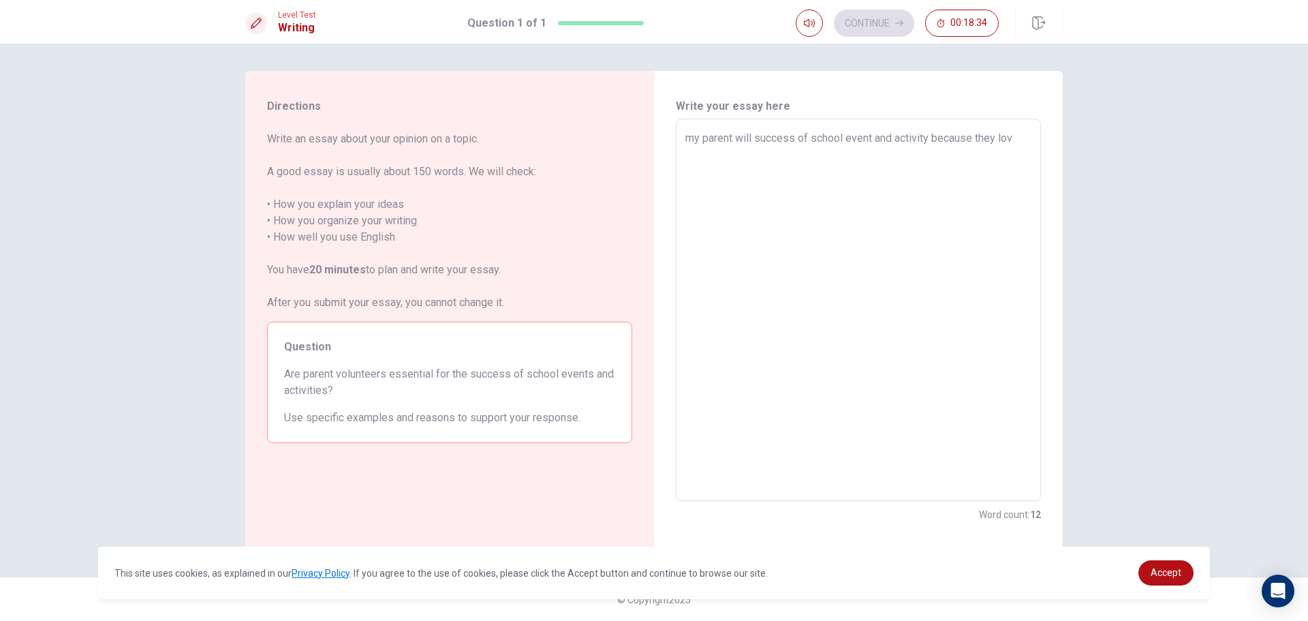
type textarea "x"
type textarea "my parent will success of school event and activity because they love"
type textarea "x"
type textarea "my parent will success of school event and activity because they love"
type textarea "x"
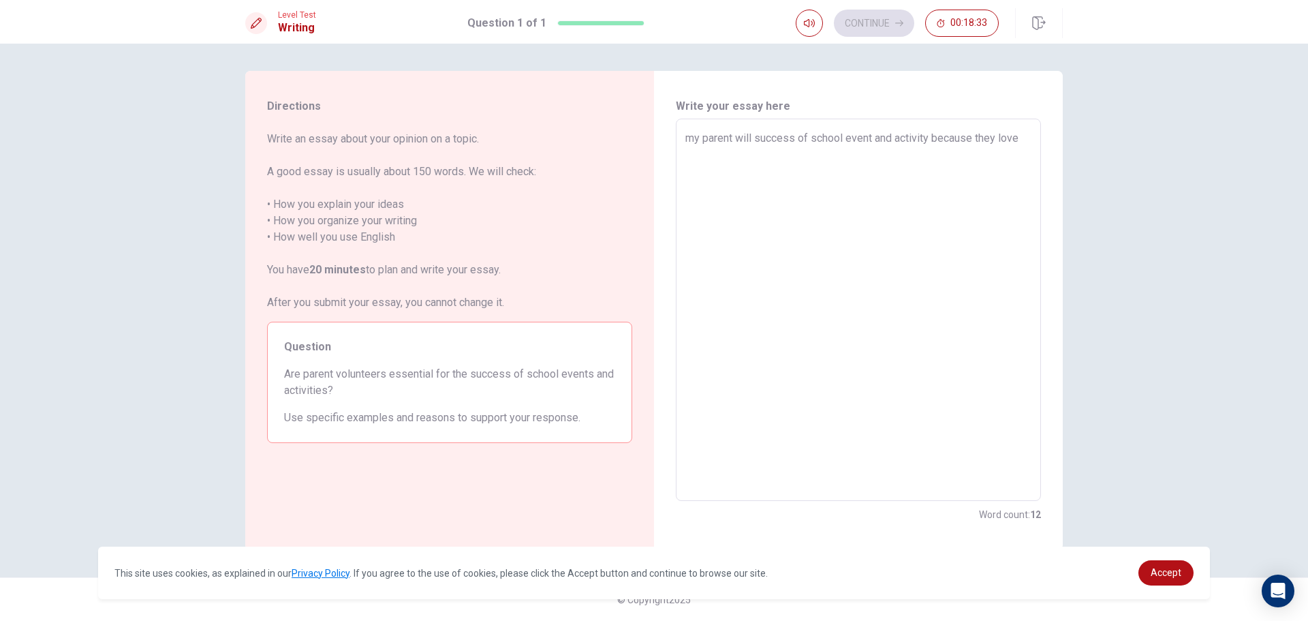
type textarea "my parent will success of school event and activity because they love t"
type textarea "x"
type textarea "my parent will success of school event and activity because they love to"
type textarea "x"
type textarea "my parent will success of school event and activity because they love to"
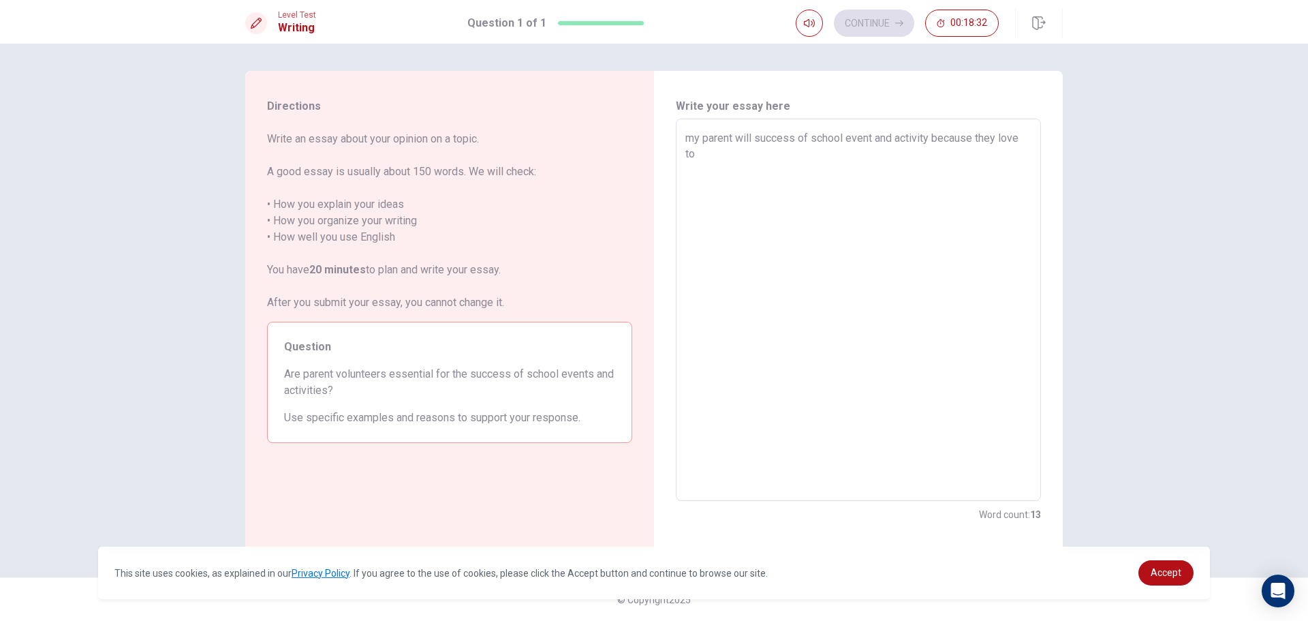
type textarea "x"
type textarea "my parent will success of school event and activity because they love to s"
type textarea "x"
type textarea "my parent will success of school event and activity because they love to su"
type textarea "x"
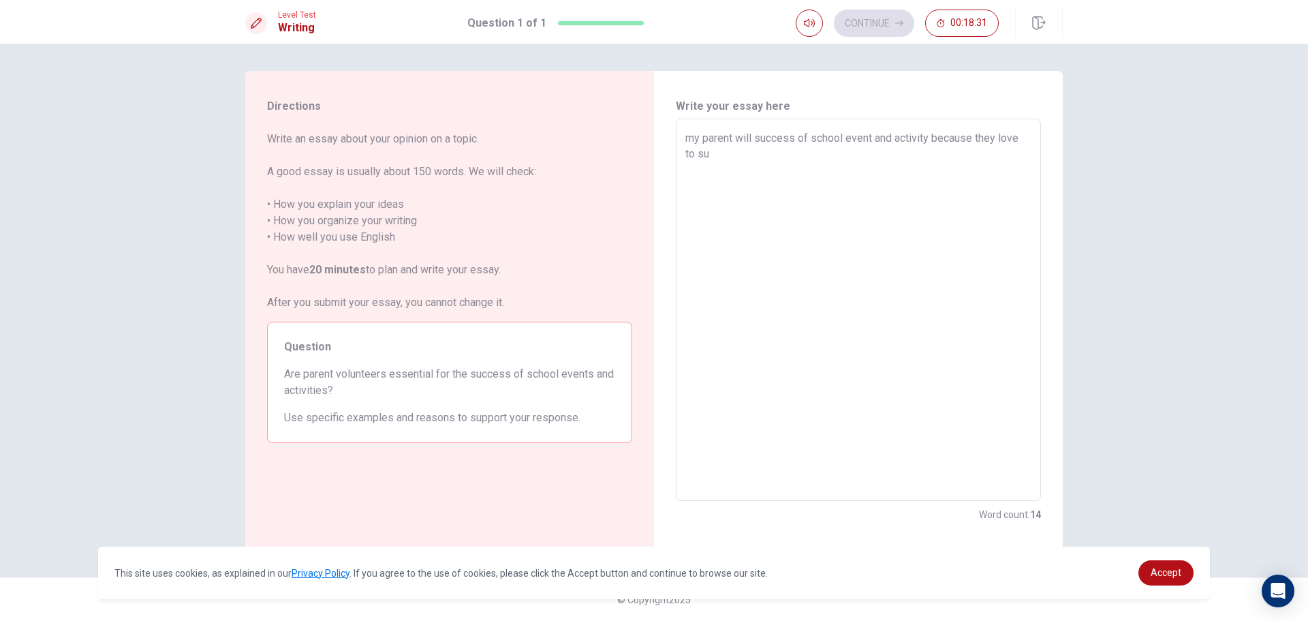
type textarea "my parent will success of school event and activity because they love to sup"
type textarea "x"
type textarea "my parent will success of school event and activity because they love to supp"
type textarea "x"
type textarea "my parent will success of school event and activity because they love to suppo"
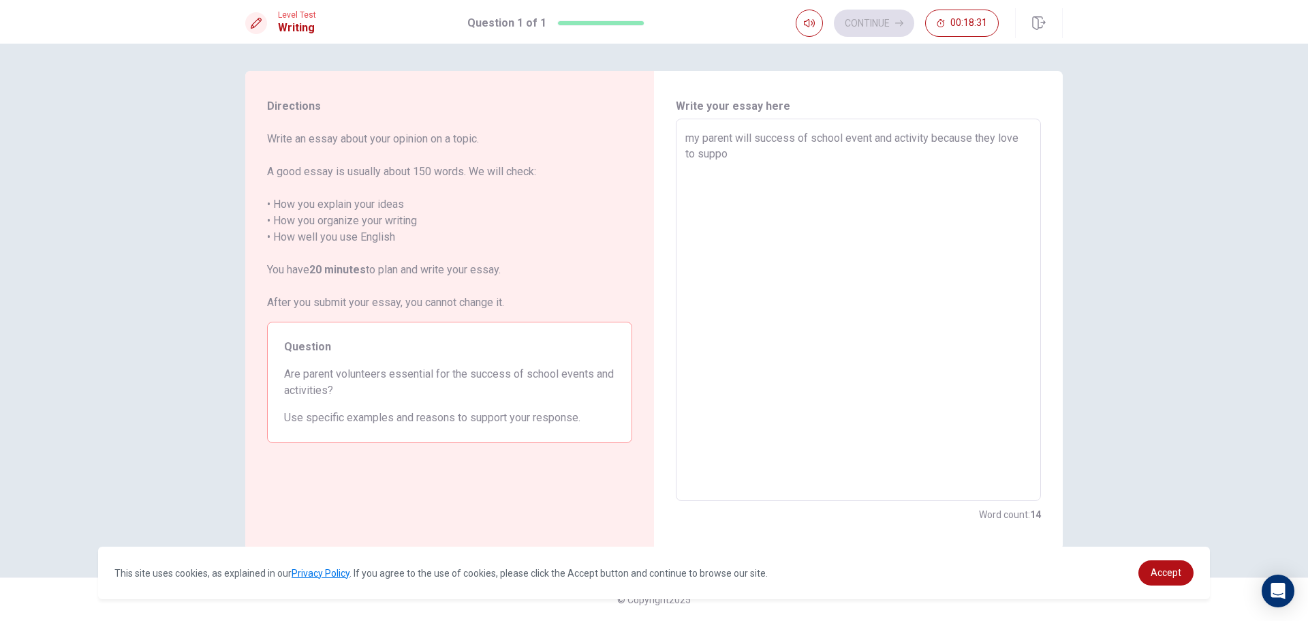
type textarea "x"
type textarea "my parent will success of school event and activity because they love to suppot"
type textarea "x"
type textarea "my parent will success of school event and activity because they love to suppot"
type textarea "x"
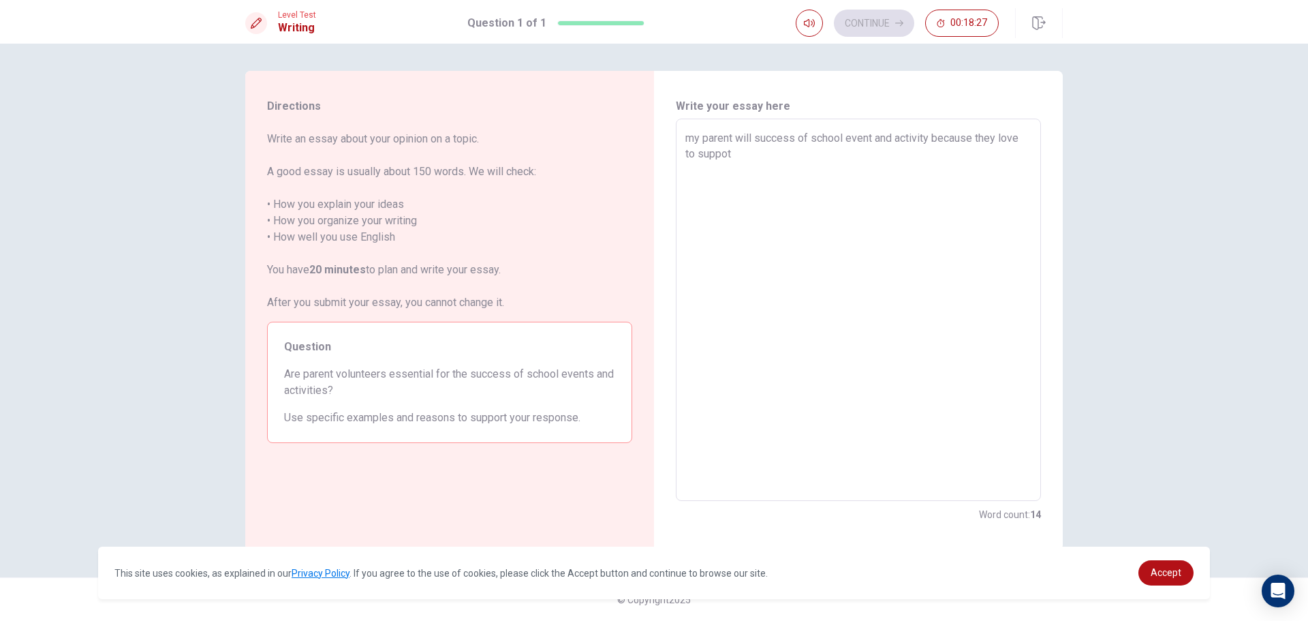
type textarea "my parent will success of school event and activity because they love to suppot"
type textarea "x"
type textarea "my parent will success of school event and activity because they love to suppo"
type textarea "x"
type textarea "my parent will success of school event and activity because they love to supp"
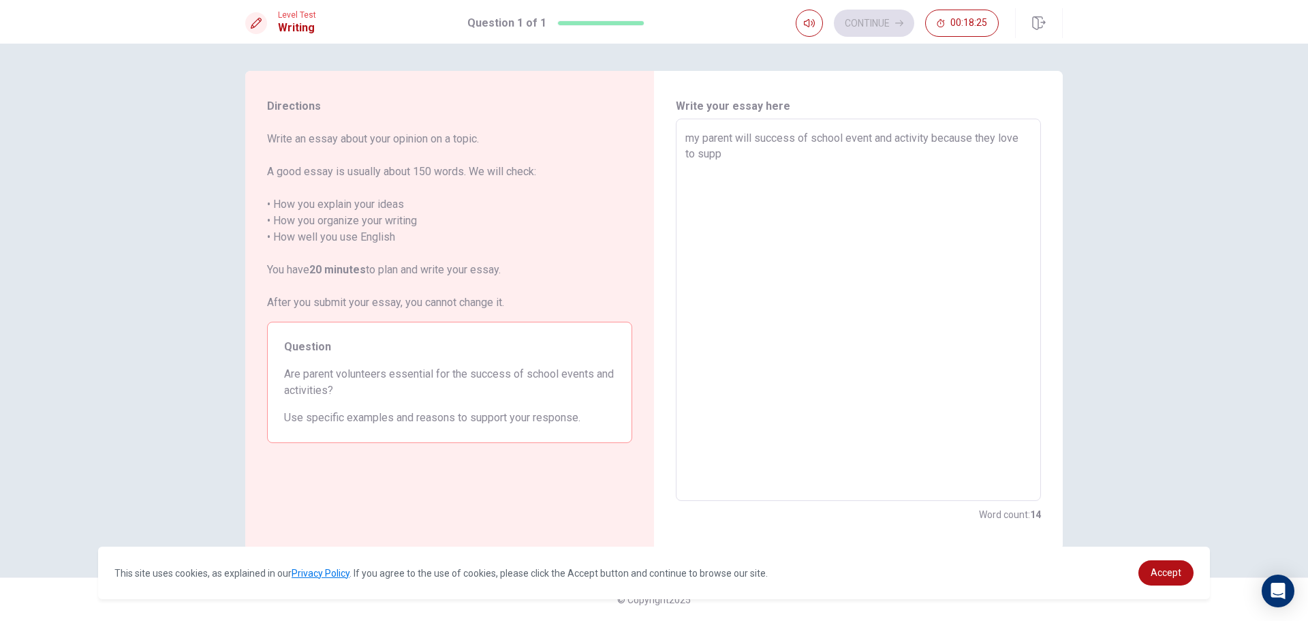
type textarea "x"
type textarea "my parent will success of school event and activity because they love to suppo"
type textarea "x"
type textarea "my parent will success of school event and activity because they love to suppor"
type textarea "x"
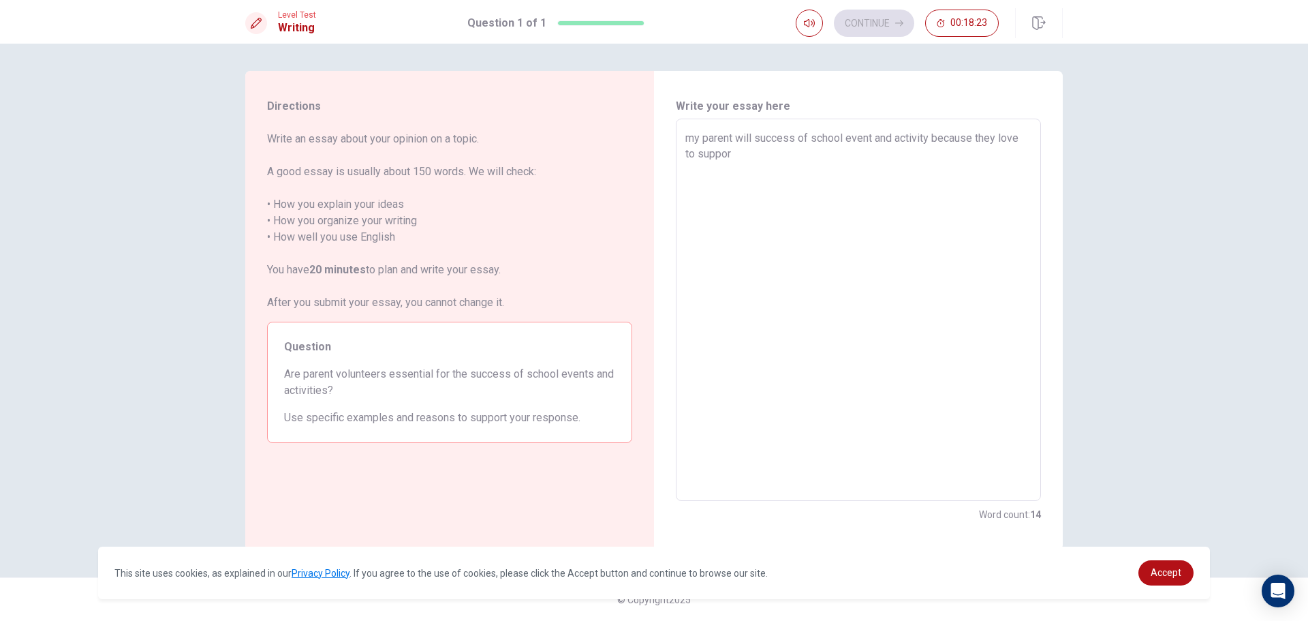
type textarea "my parent will success of school event and activity because they love to support"
type textarea "x"
type textarea "my parent will success of school event and activity because they love to support"
type textarea "x"
type textarea "my parent will success of school event and activity because they love to suppor…"
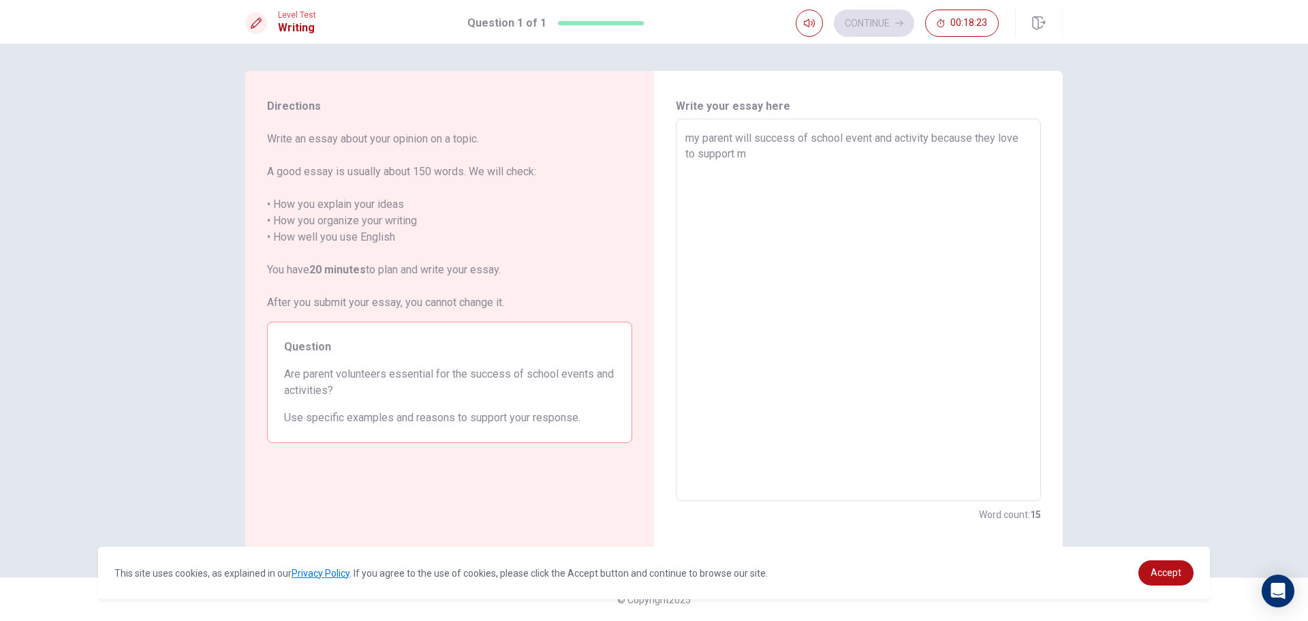
type textarea "x"
type textarea "my parent will success of school event and activity because they love to suppor…"
type textarea "x"
type textarea "my parent will success of school event and activity because they love to suppor…"
type textarea "x"
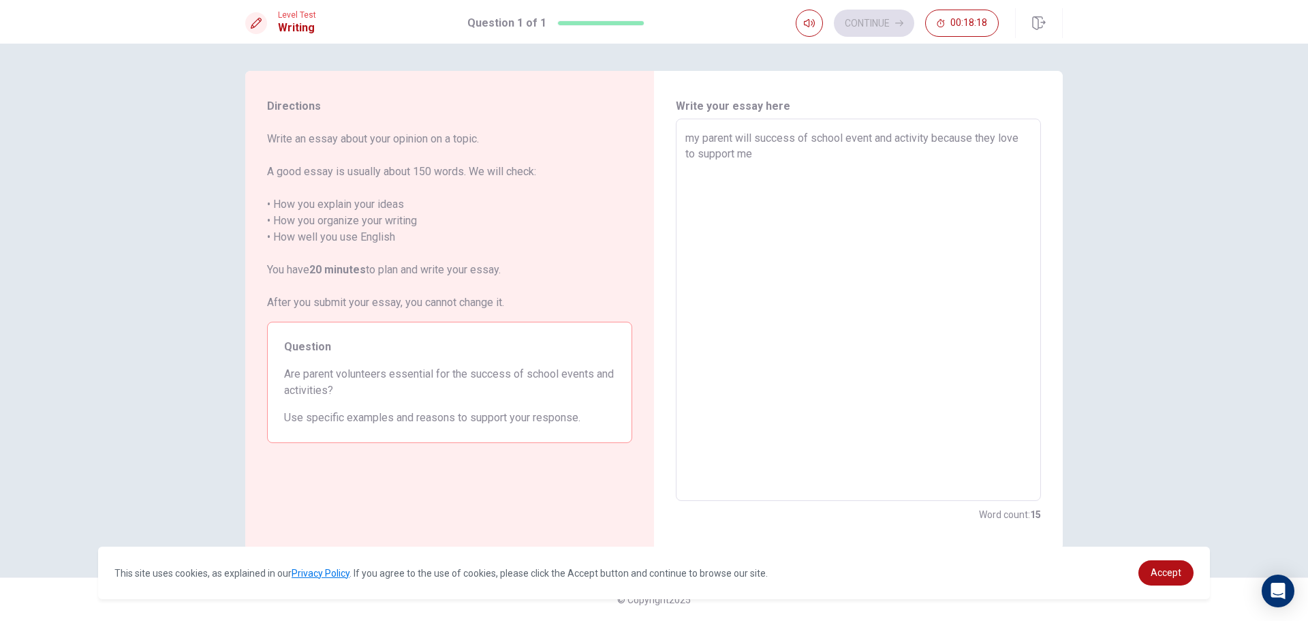
type textarea "my parent will success of school event and activity because they love to suppor…"
type textarea "x"
type textarea "my parent will success of school event and activity because they love to suppor…"
type textarea "x"
type textarea "my parent will success of school event and activity because they love to suppor…"
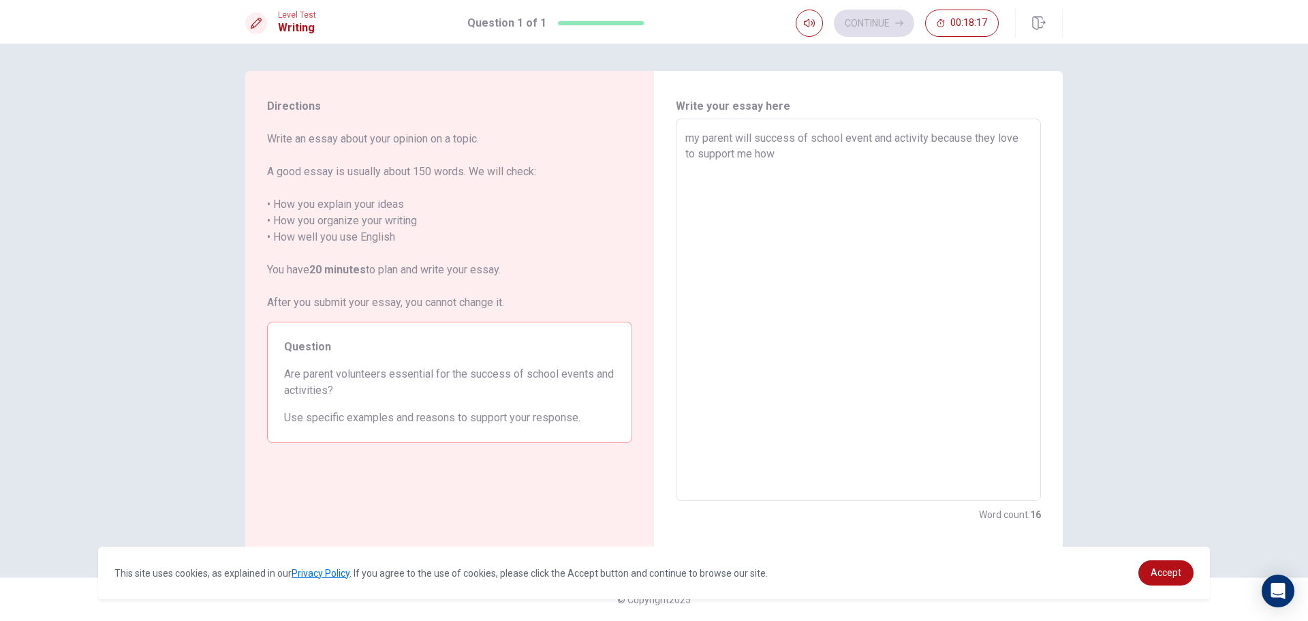
type textarea "x"
type textarea "my parent will success of school event and activity because they love to suppor…"
type textarea "x"
type textarea "my parent will success of school event and activity because they love to suppor…"
type textarea "x"
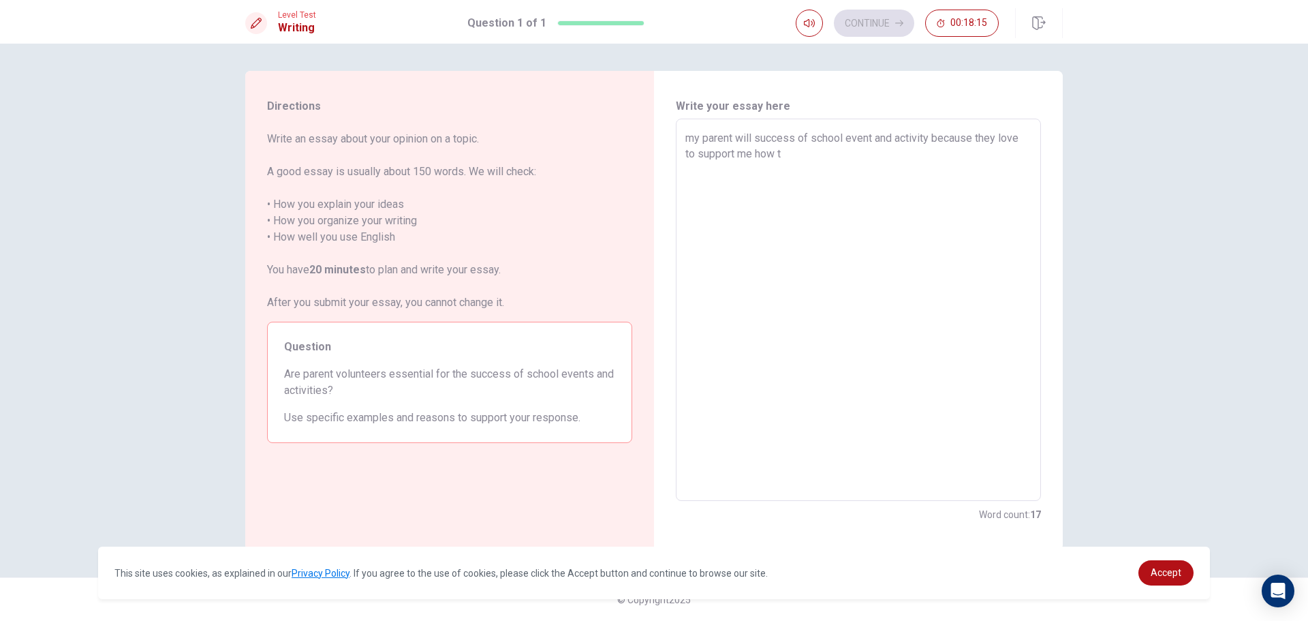
type textarea "my parent will success of school event and activity because they love to suppor…"
type textarea "x"
type textarea "my parent will success of school event and activity because they love to suppor…"
type textarea "x"
type textarea "my parent will success of school event and activity because they love to suppor…"
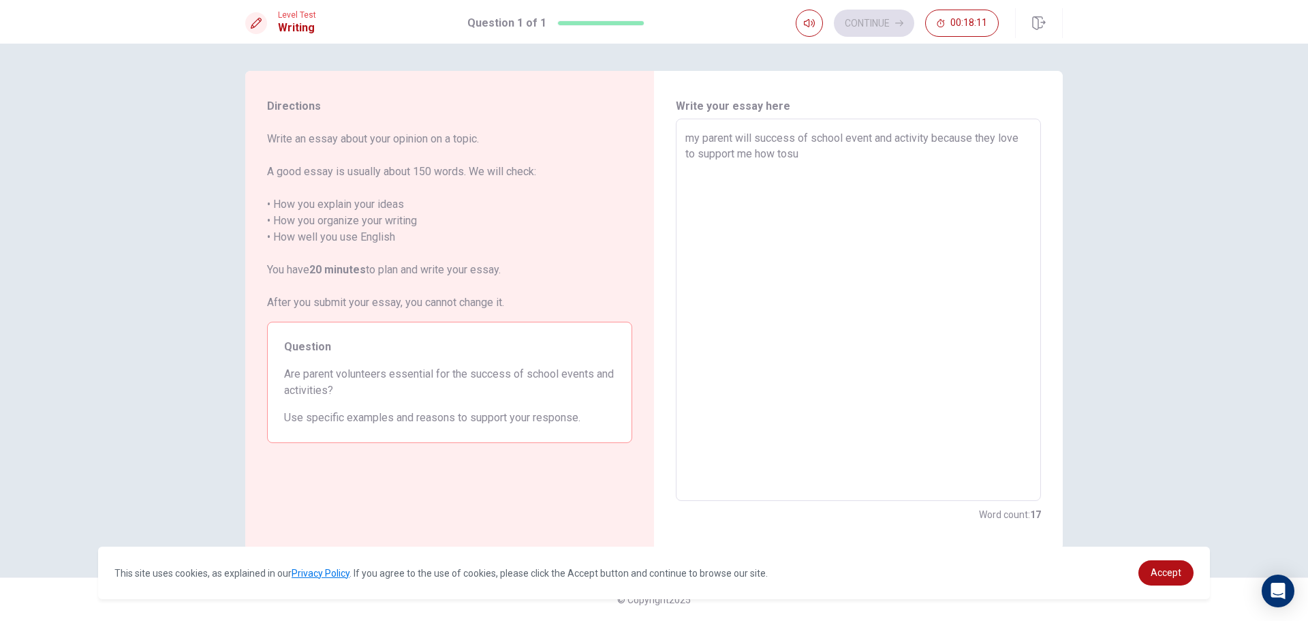
type textarea "x"
click at [717, 168] on textarea "my parent will success of school event and activity because they love to suppor…" at bounding box center [859, 310] width 346 height 360
click at [816, 172] on textarea "my parent will success of school event and activity because they love to suppor…" at bounding box center [859, 310] width 346 height 360
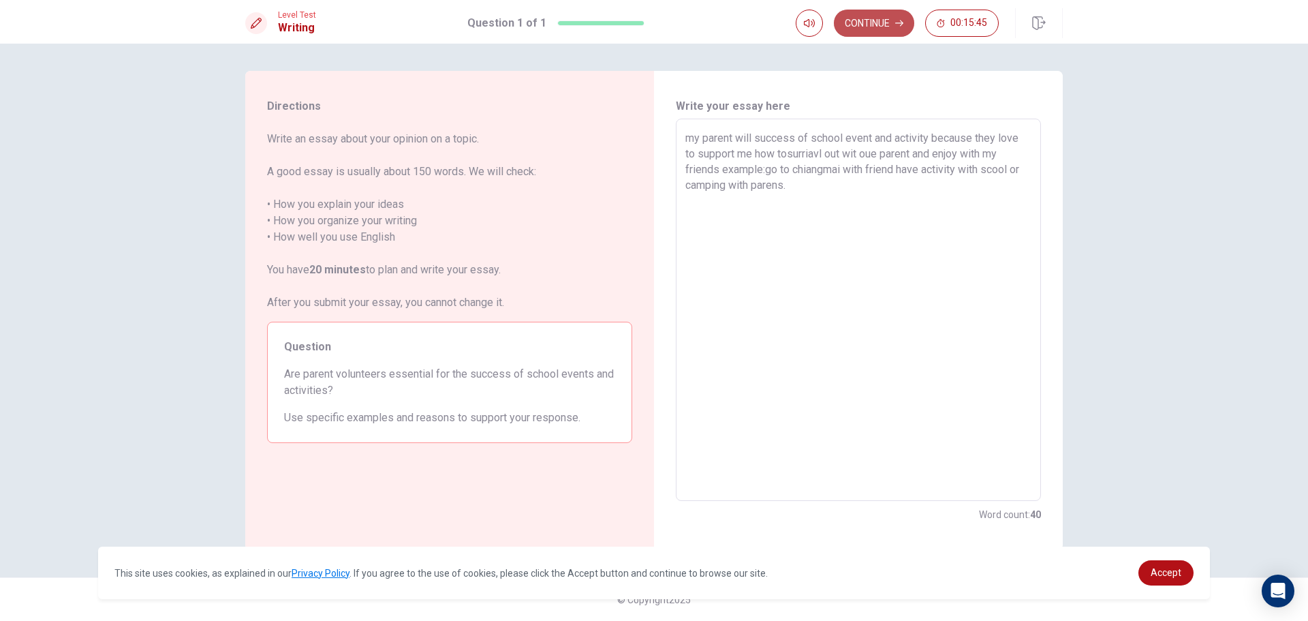
click at [867, 31] on button "Continue" at bounding box center [874, 23] width 80 height 27
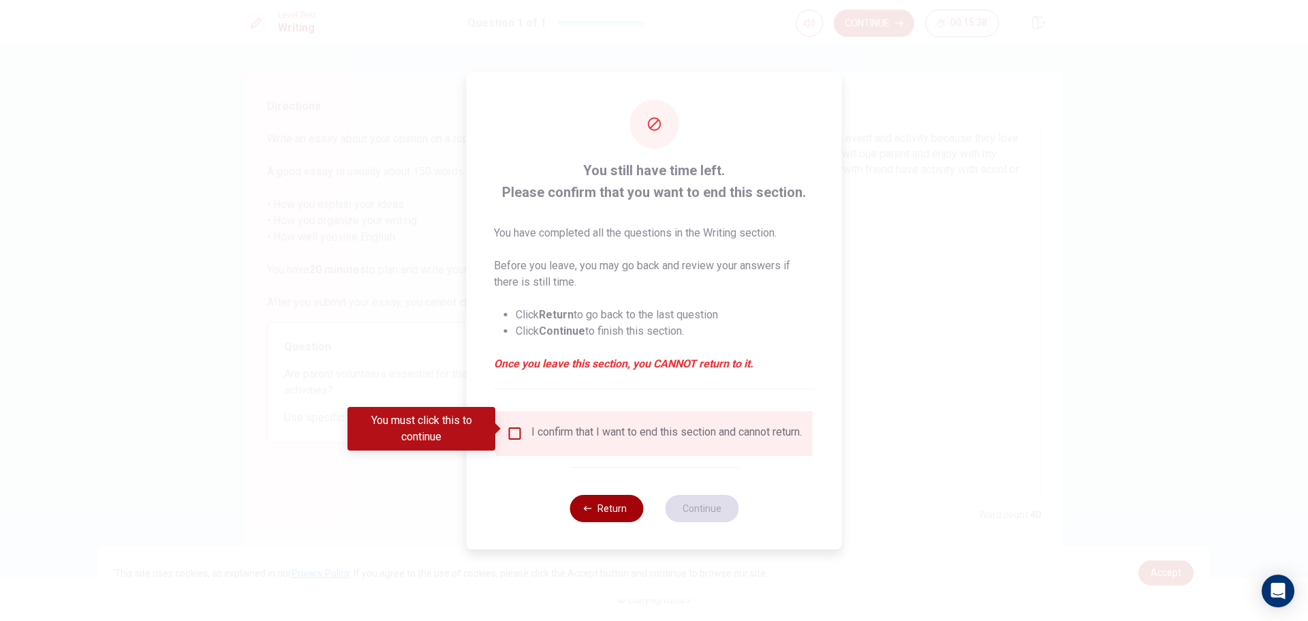
click at [604, 515] on button "Return" at bounding box center [607, 508] width 74 height 27
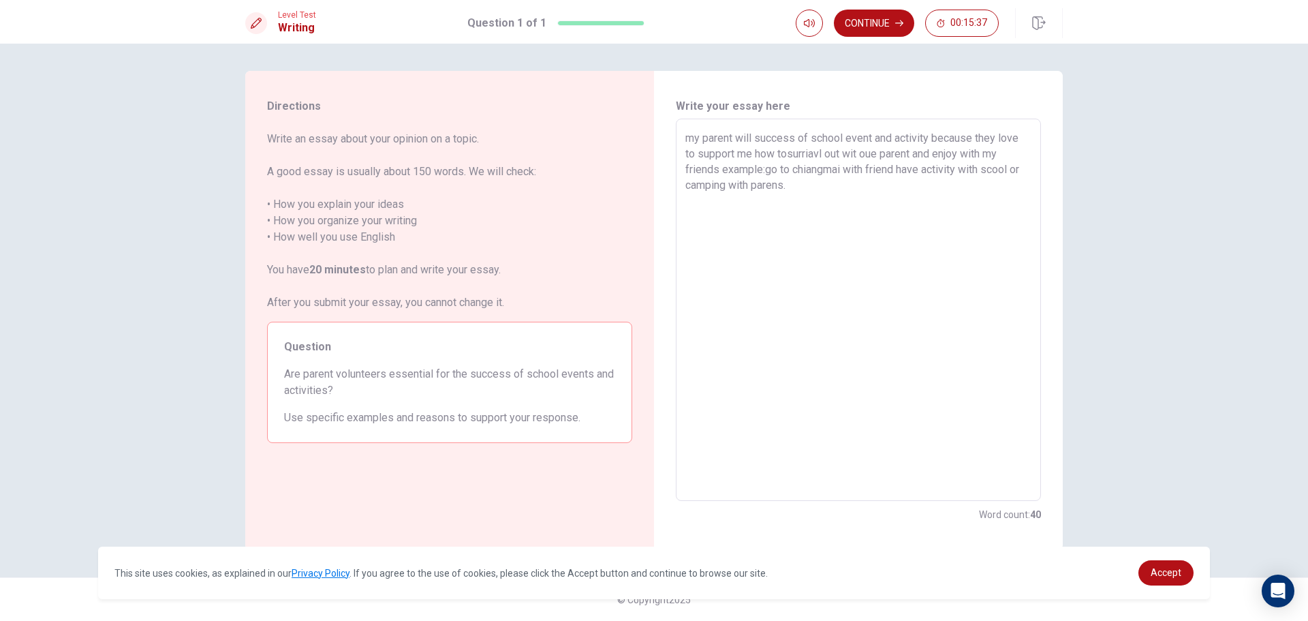
click at [814, 189] on textarea "my parent will success of school event and activity because they love to suppor…" at bounding box center [859, 310] width 346 height 360
drag, startPoint x: 288, startPoint y: 371, endPoint x: 604, endPoint y: 379, distance: 315.6
click at [604, 379] on span "Are parent volunteers essential for the success of school events and activities?" at bounding box center [449, 382] width 331 height 33
drag, startPoint x: 612, startPoint y: 371, endPoint x: 533, endPoint y: 410, distance: 88.1
click at [822, 194] on textarea "my parent will success of school event and activity because they love to suppor…" at bounding box center [859, 310] width 346 height 360
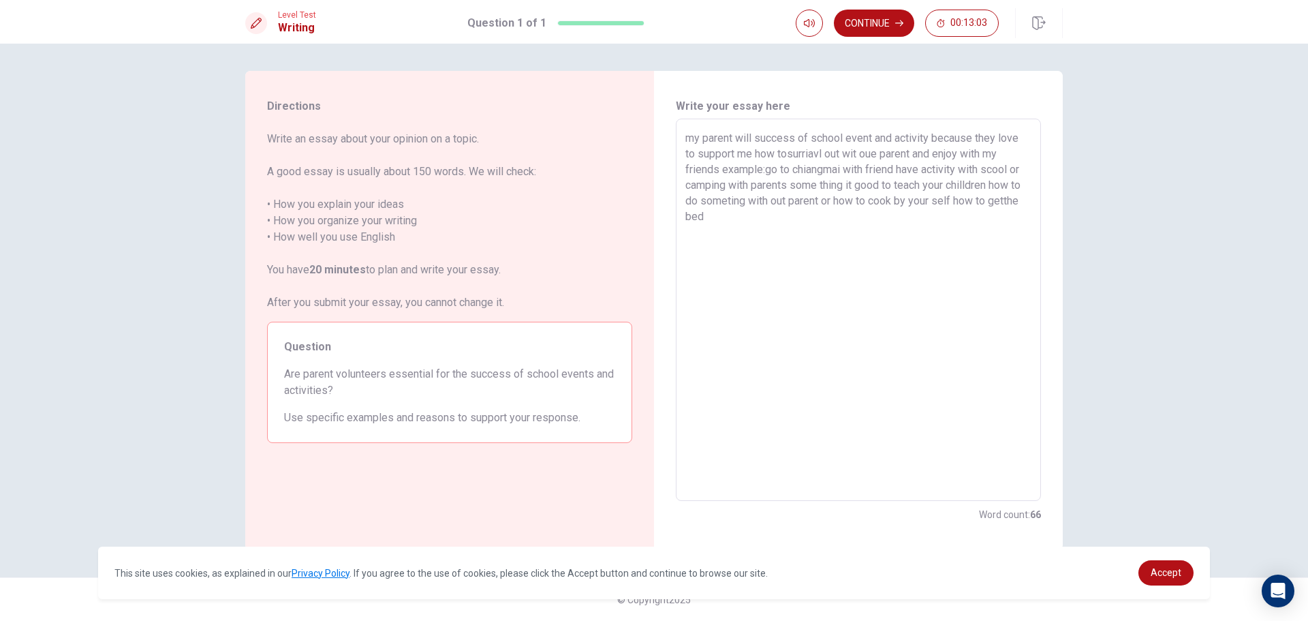
click at [700, 218] on textarea "my parent will success of school event and activity because they love to suppor…" at bounding box center [859, 310] width 346 height 360
click at [757, 218] on textarea "my parent will success of school event and activity because they love to suppor…" at bounding box center [859, 310] width 346 height 360
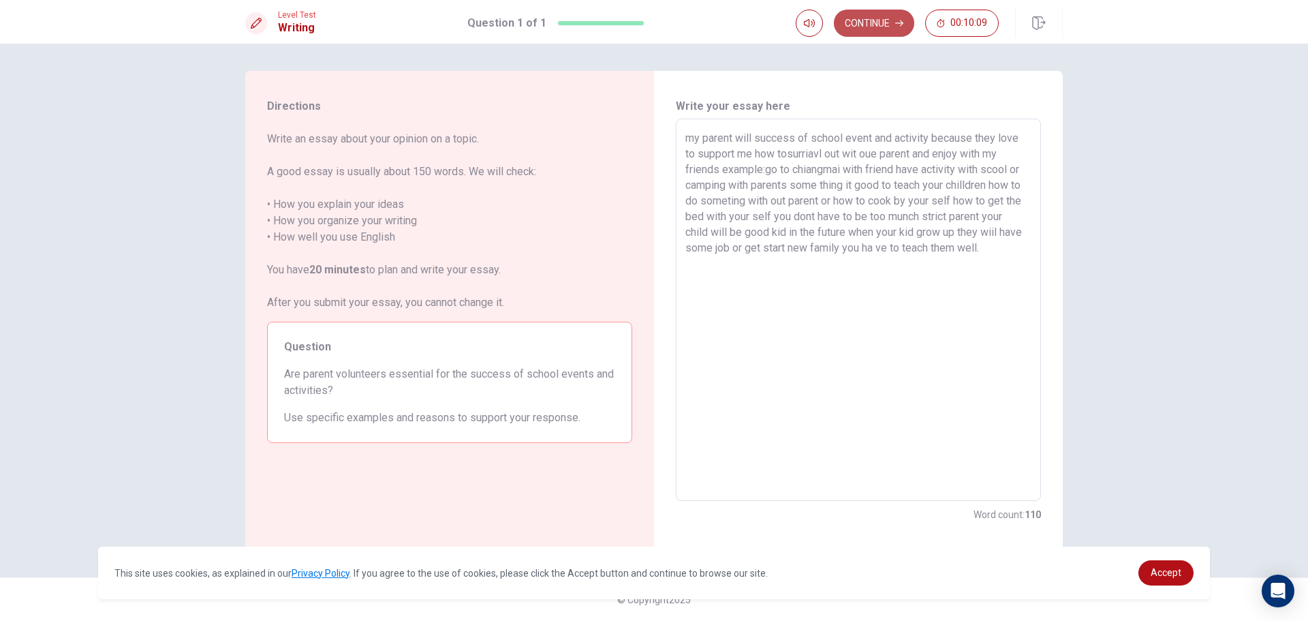
click at [874, 29] on button "Continue" at bounding box center [874, 23] width 80 height 27
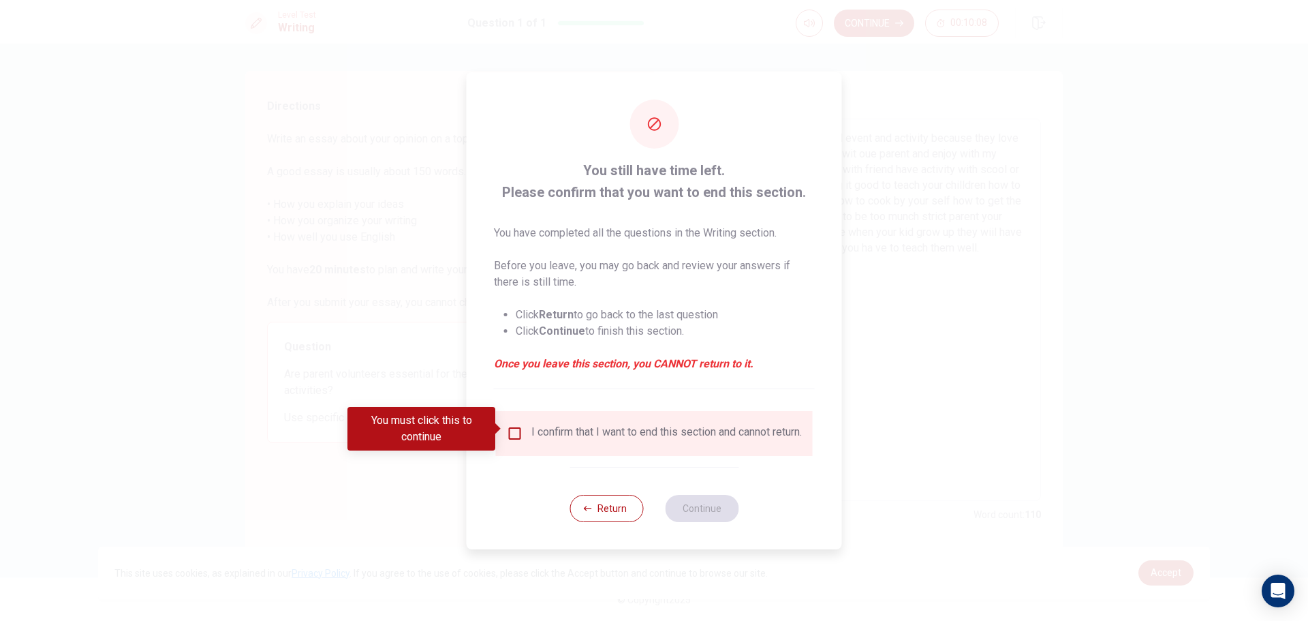
click at [515, 433] on input "You must click this to continue" at bounding box center [515, 433] width 16 height 16
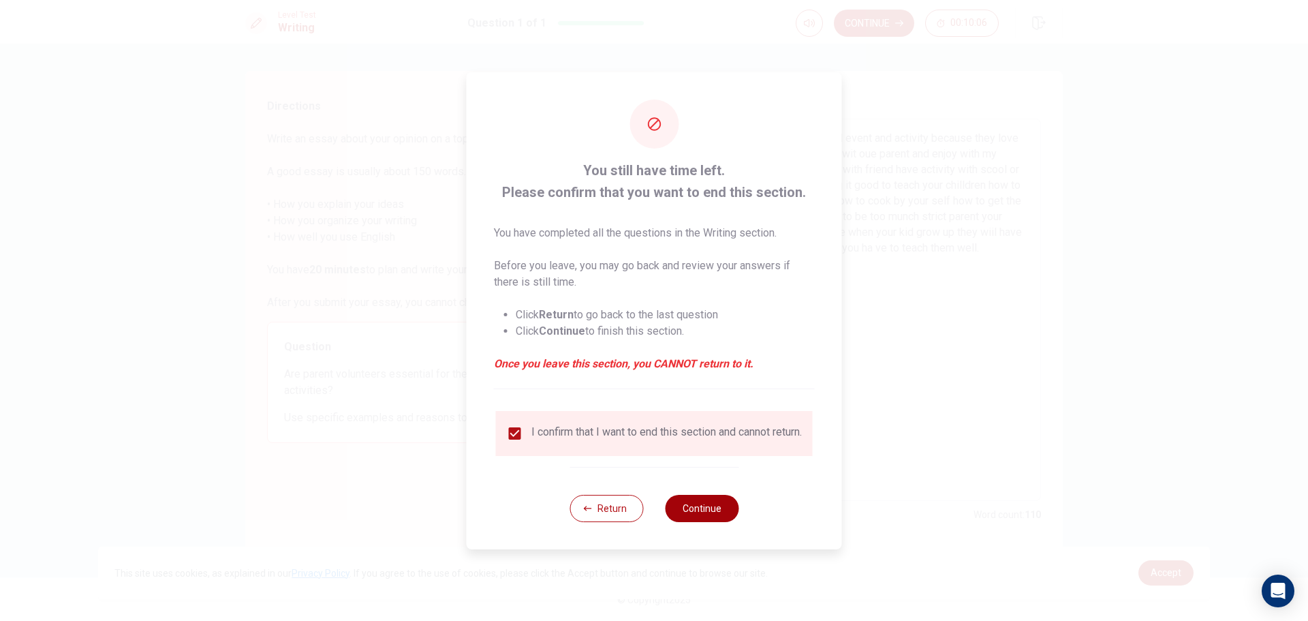
click at [720, 512] on button "Continue" at bounding box center [702, 508] width 74 height 27
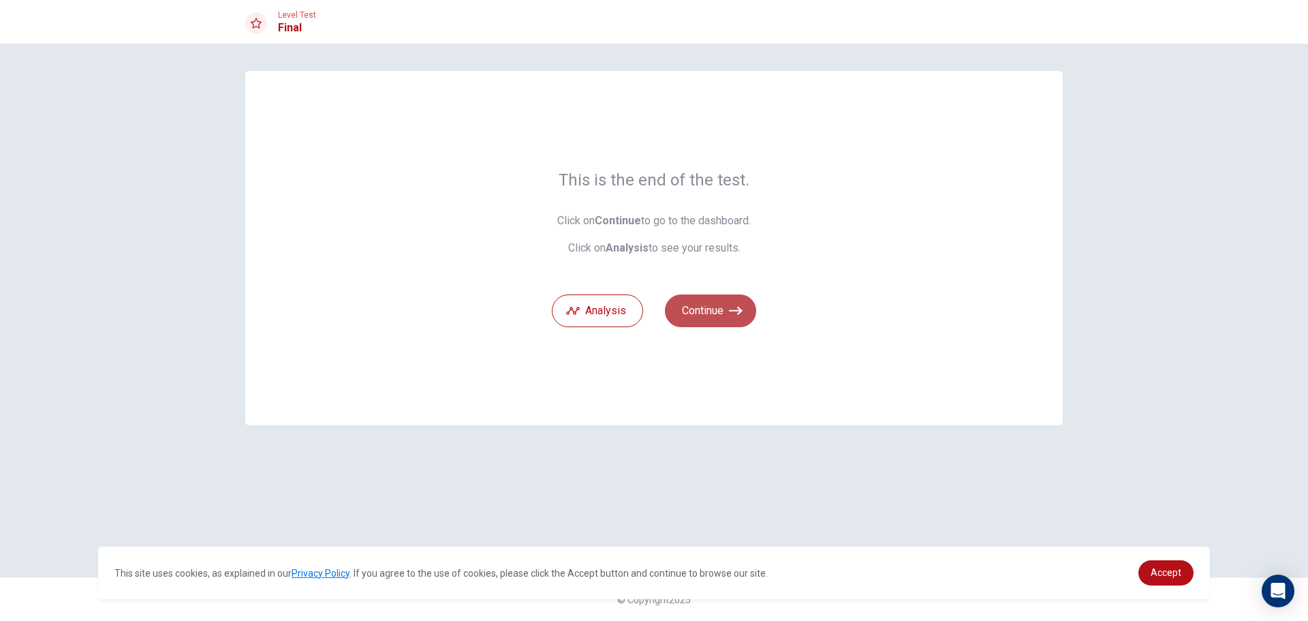
click at [718, 313] on button "Continue" at bounding box center [710, 310] width 91 height 33
